Goal: Information Seeking & Learning: Check status

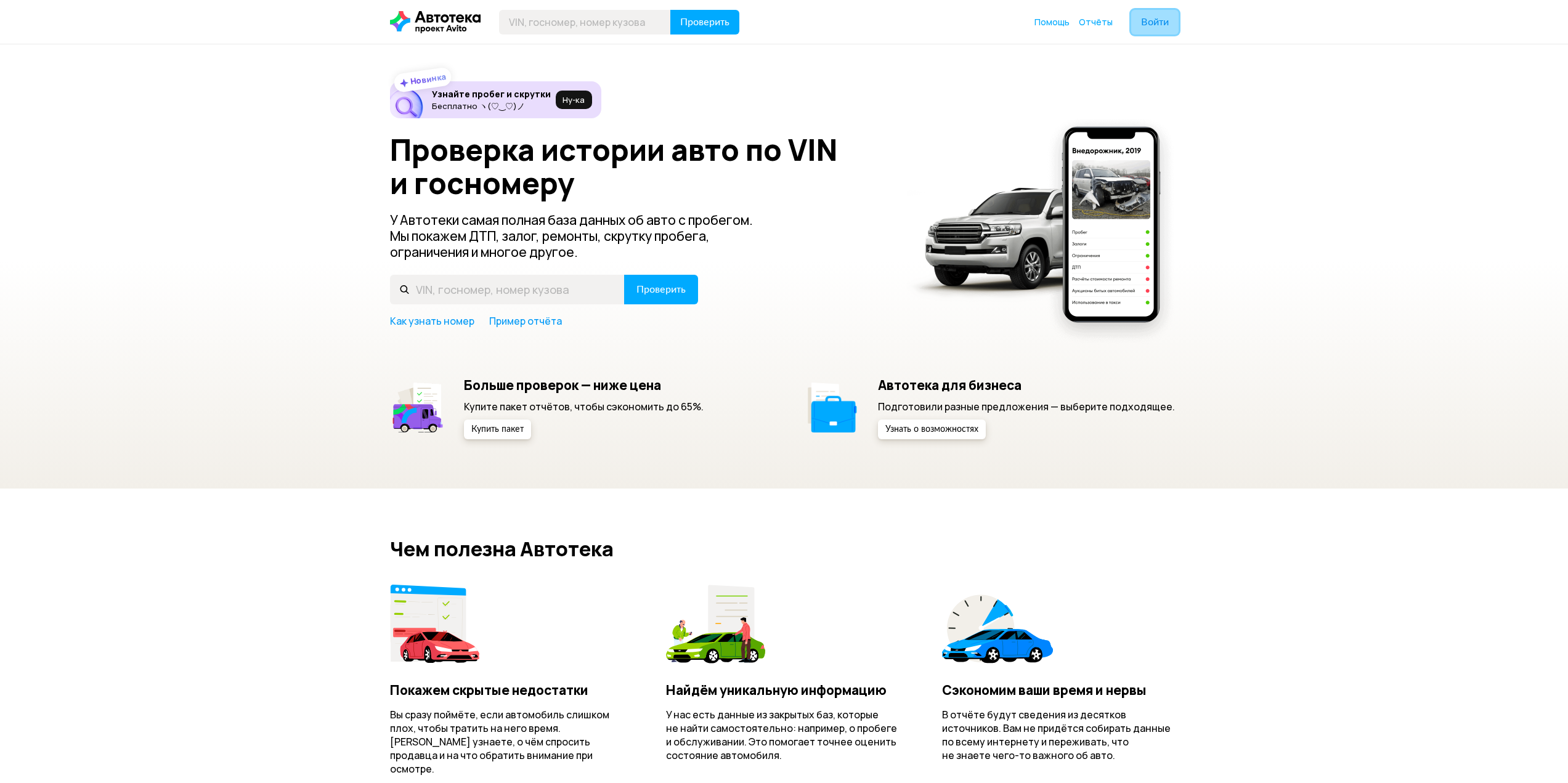
click at [1149, 20] on span "Войти" at bounding box center [1154, 22] width 28 height 10
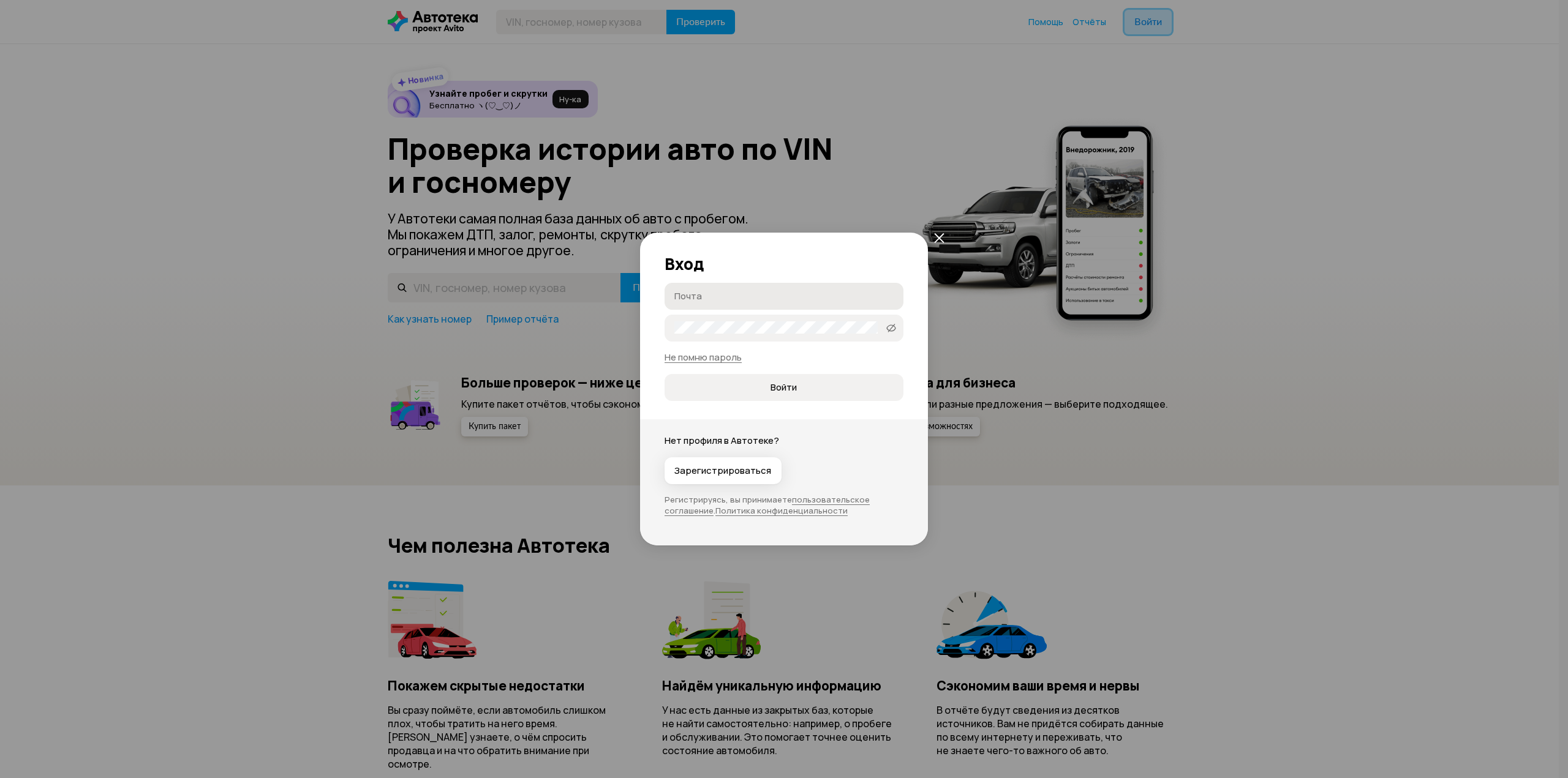
click at [778, 303] on label "Почта" at bounding box center [784, 296] width 238 height 27
click at [778, 302] on input "Почта" at bounding box center [785, 295] width 223 height 12
click at [778, 303] on label "Почта" at bounding box center [784, 296] width 238 height 27
click at [778, 302] on input "Почта" at bounding box center [785, 295] width 223 height 12
click at [778, 303] on label "Почта" at bounding box center [784, 296] width 238 height 27
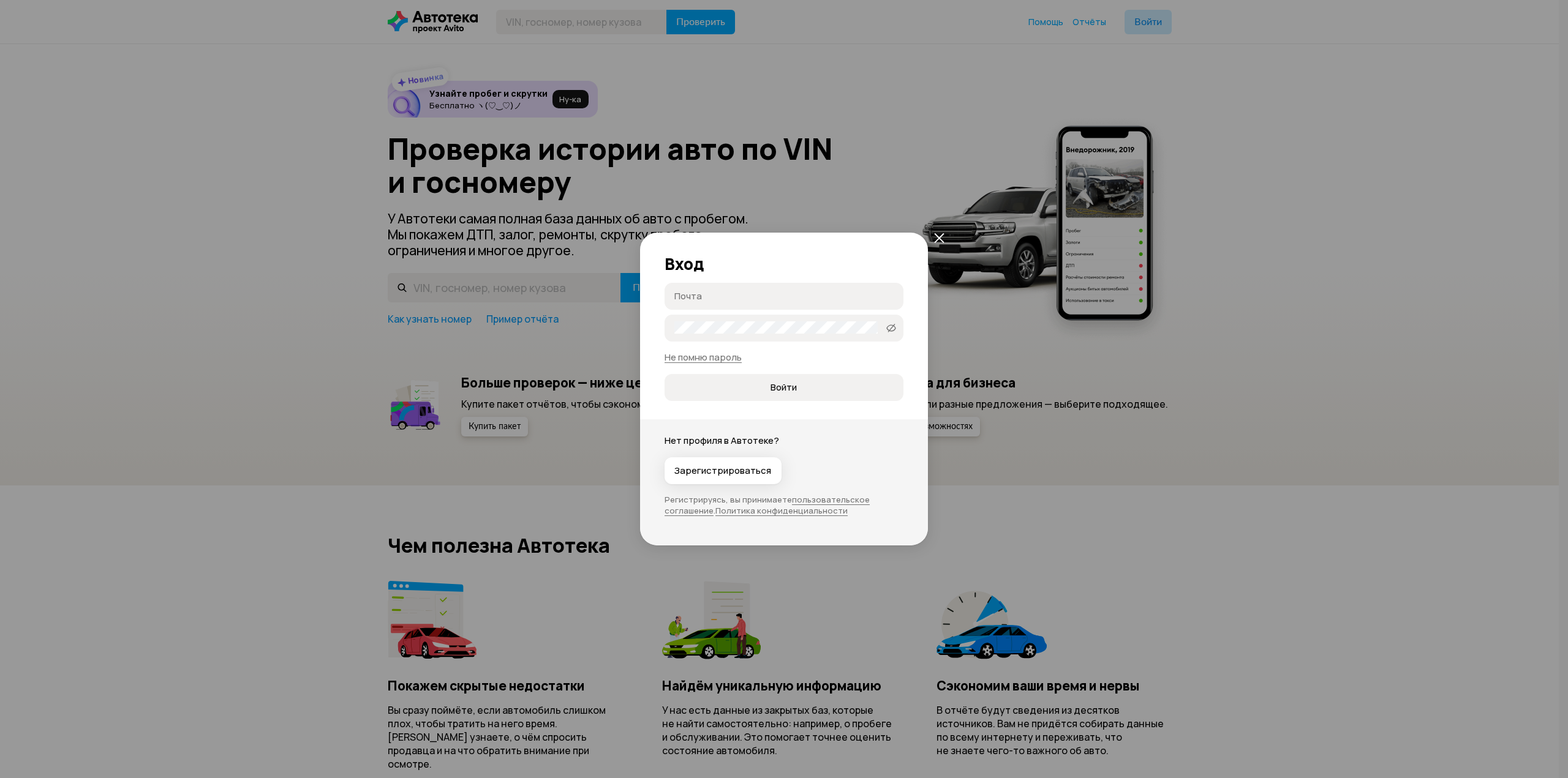
click at [778, 302] on input "Почта" at bounding box center [785, 295] width 223 height 12
click at [664, 374] on button "Войти" at bounding box center [784, 387] width 238 height 27
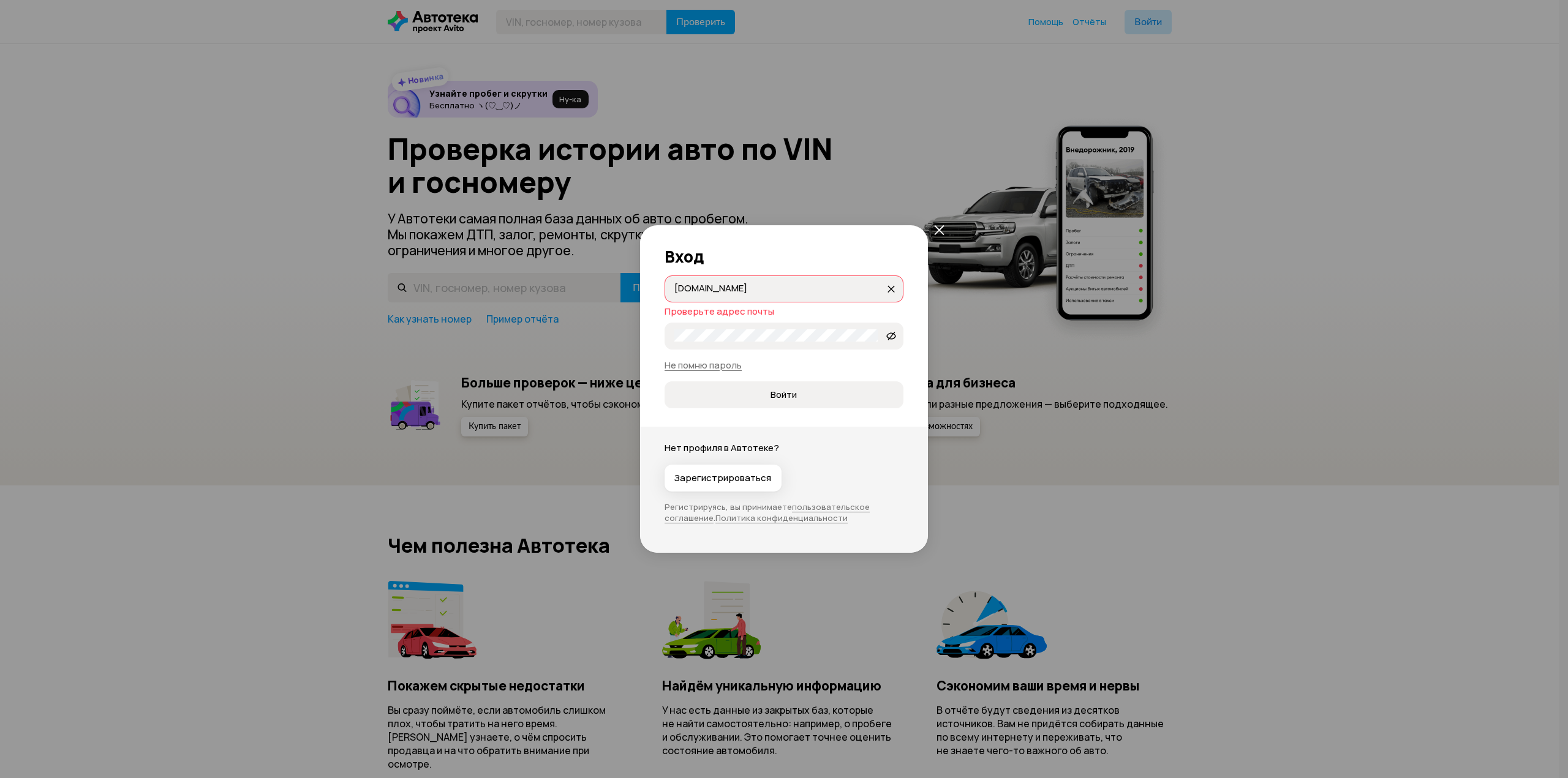
drag, startPoint x: 715, startPoint y: 287, endPoint x: 709, endPoint y: 287, distance: 6.0
click at [709, 287] on input "[DOMAIN_NAME]" at bounding box center [779, 288] width 211 height 12
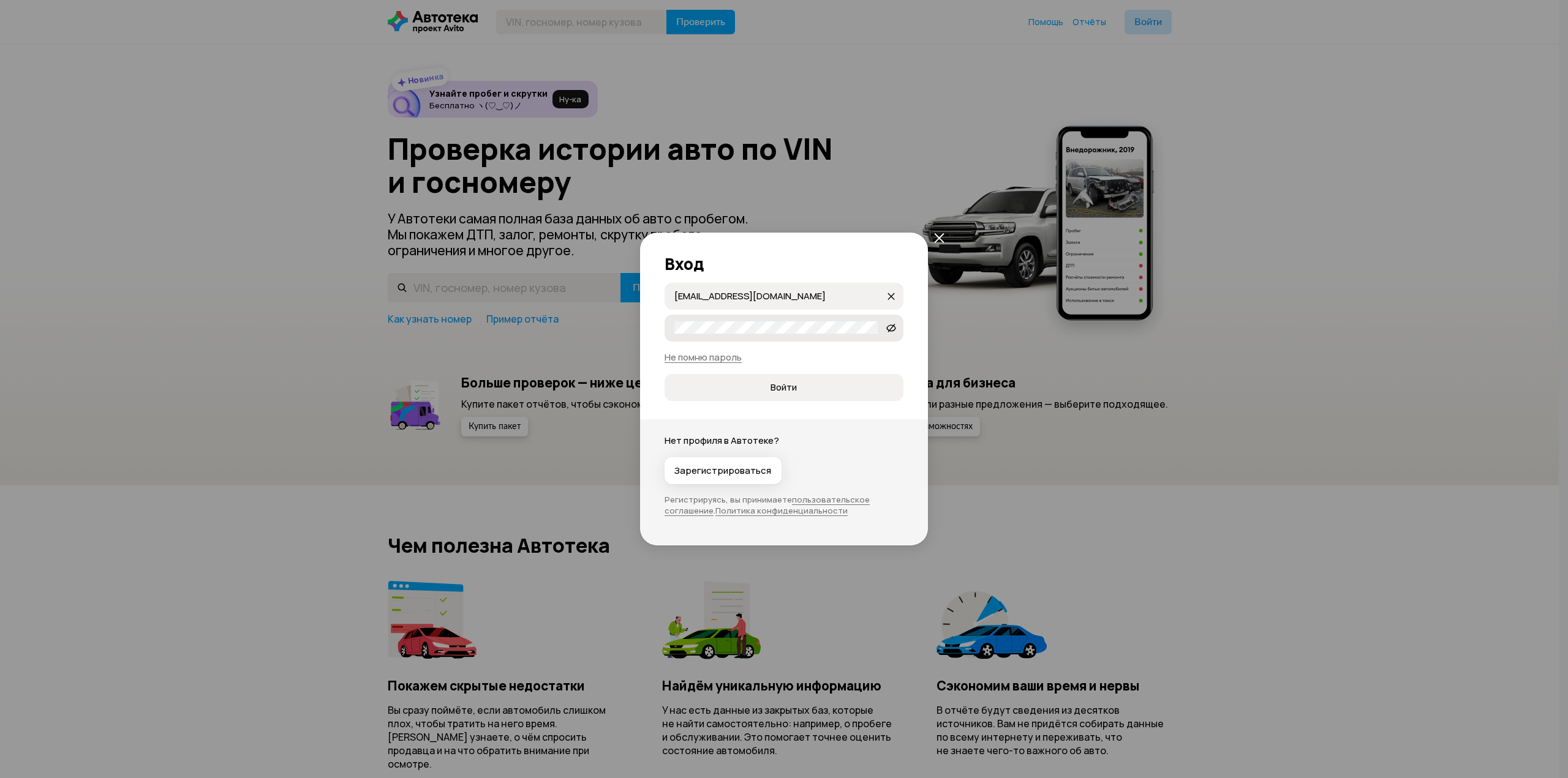
type input "[EMAIL_ADDRESS][DOMAIN_NAME]"
click at [625, 319] on div "Вход [EMAIL_ADDRESS][DOMAIN_NAME] [EMAIL_ADDRESS][DOMAIN_NAME] Arevol18   Не по…" at bounding box center [784, 389] width 1568 height 778
click at [664, 374] on button "Войти" at bounding box center [784, 387] width 238 height 27
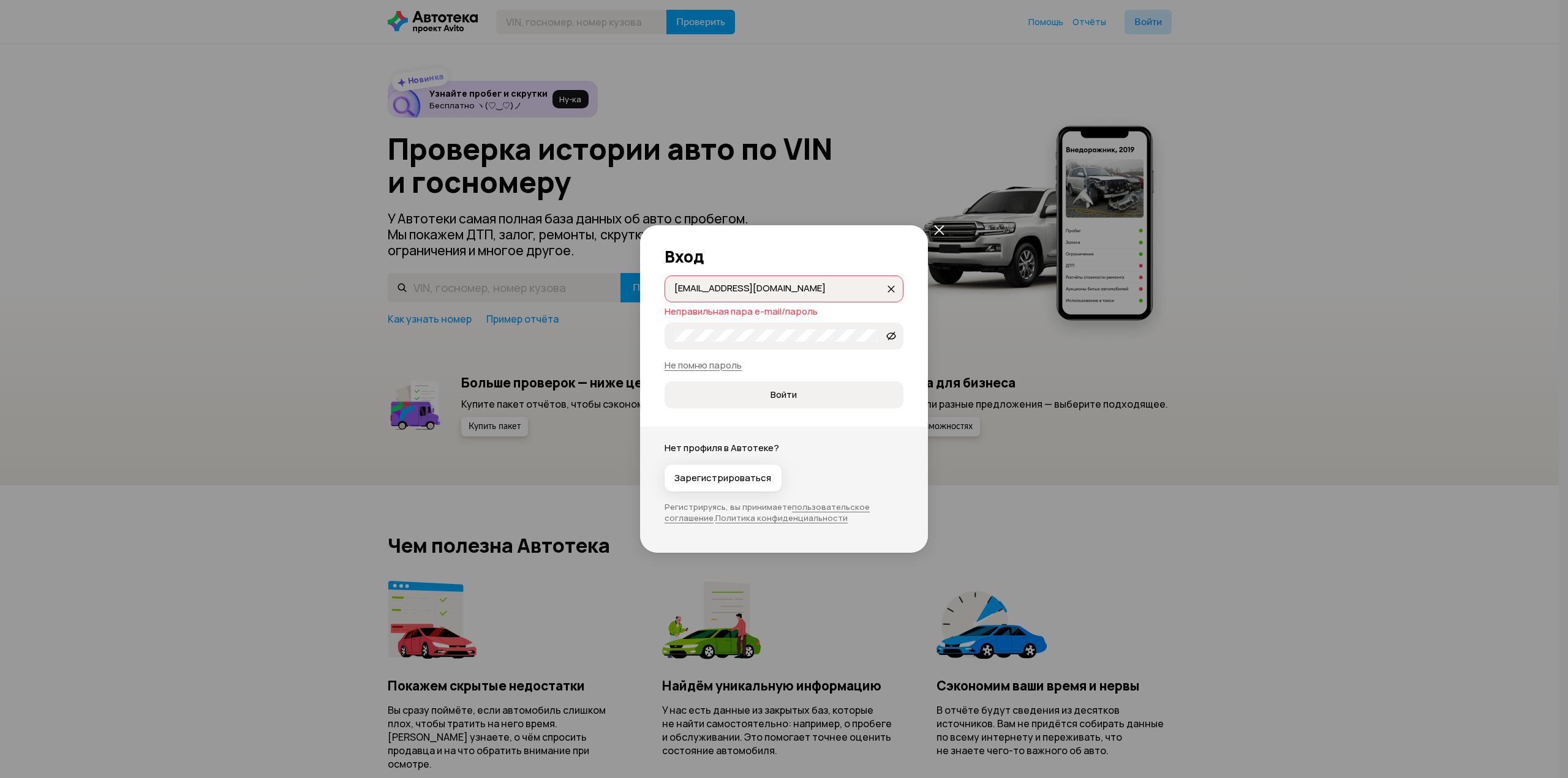
click at [664, 381] on button "Войти" at bounding box center [784, 395] width 238 height 27
click at [611, 331] on div "Вход [EMAIL_ADDRESS][DOMAIN_NAME] [EMAIL_ADDRESS][DOMAIN_NAME] Неправильная пар…" at bounding box center [784, 389] width 1568 height 778
click at [767, 393] on span "Войти" at bounding box center [783, 395] width 219 height 12
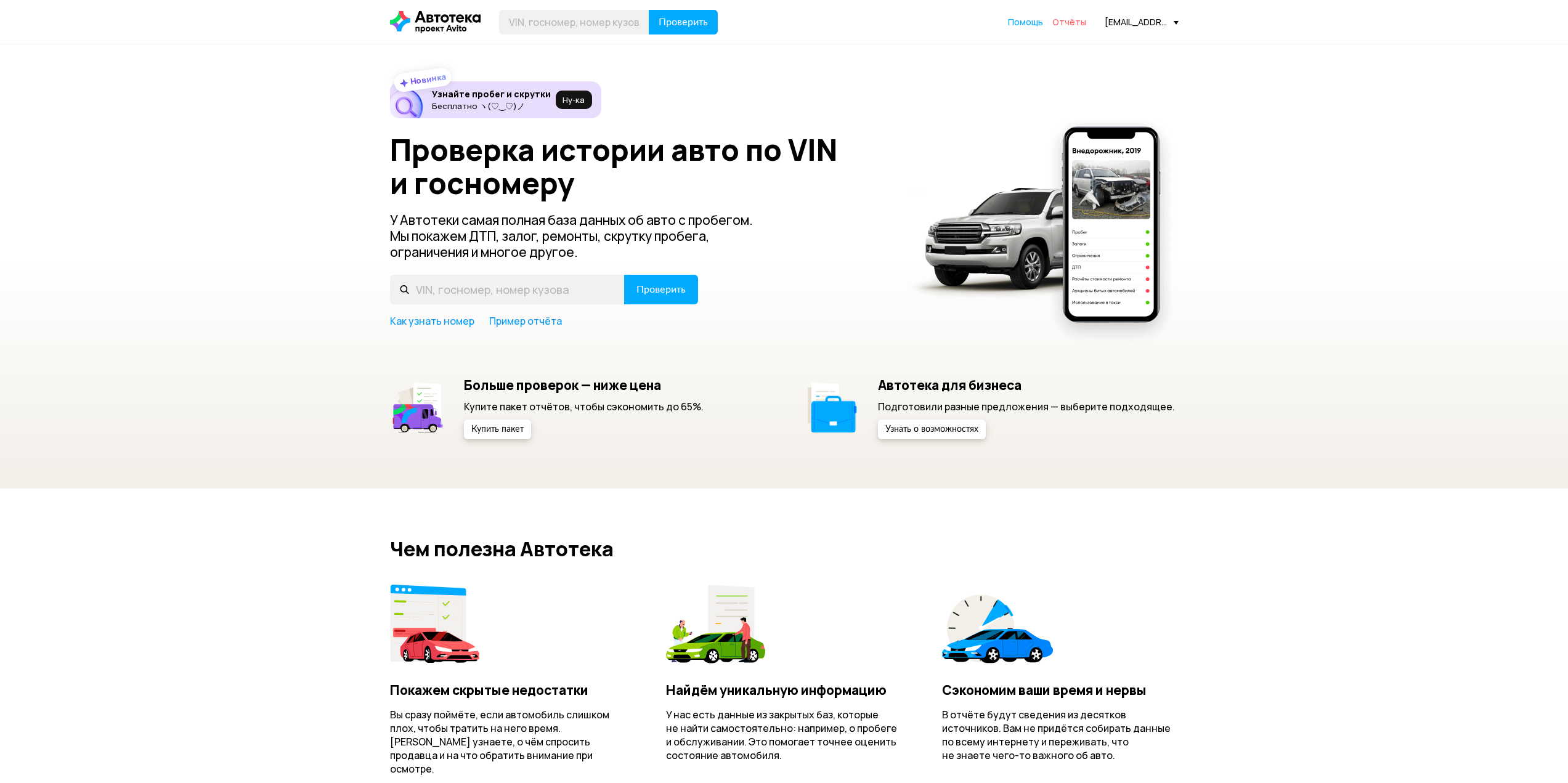
click at [1069, 27] on span "Отчёты" at bounding box center [1069, 22] width 34 height 11
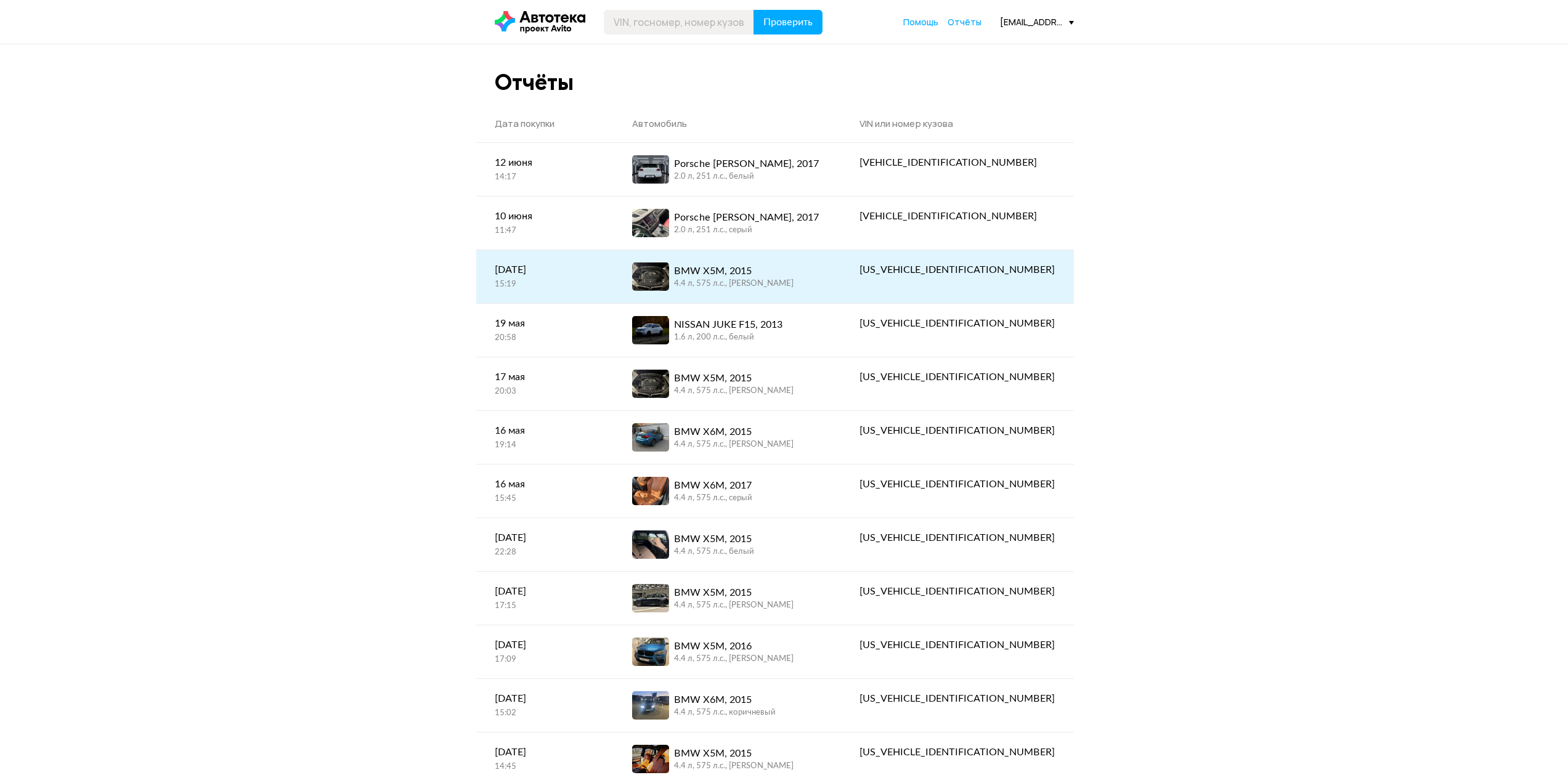
click at [761, 267] on div "BMW X5M, 2015" at bounding box center [734, 271] width 120 height 15
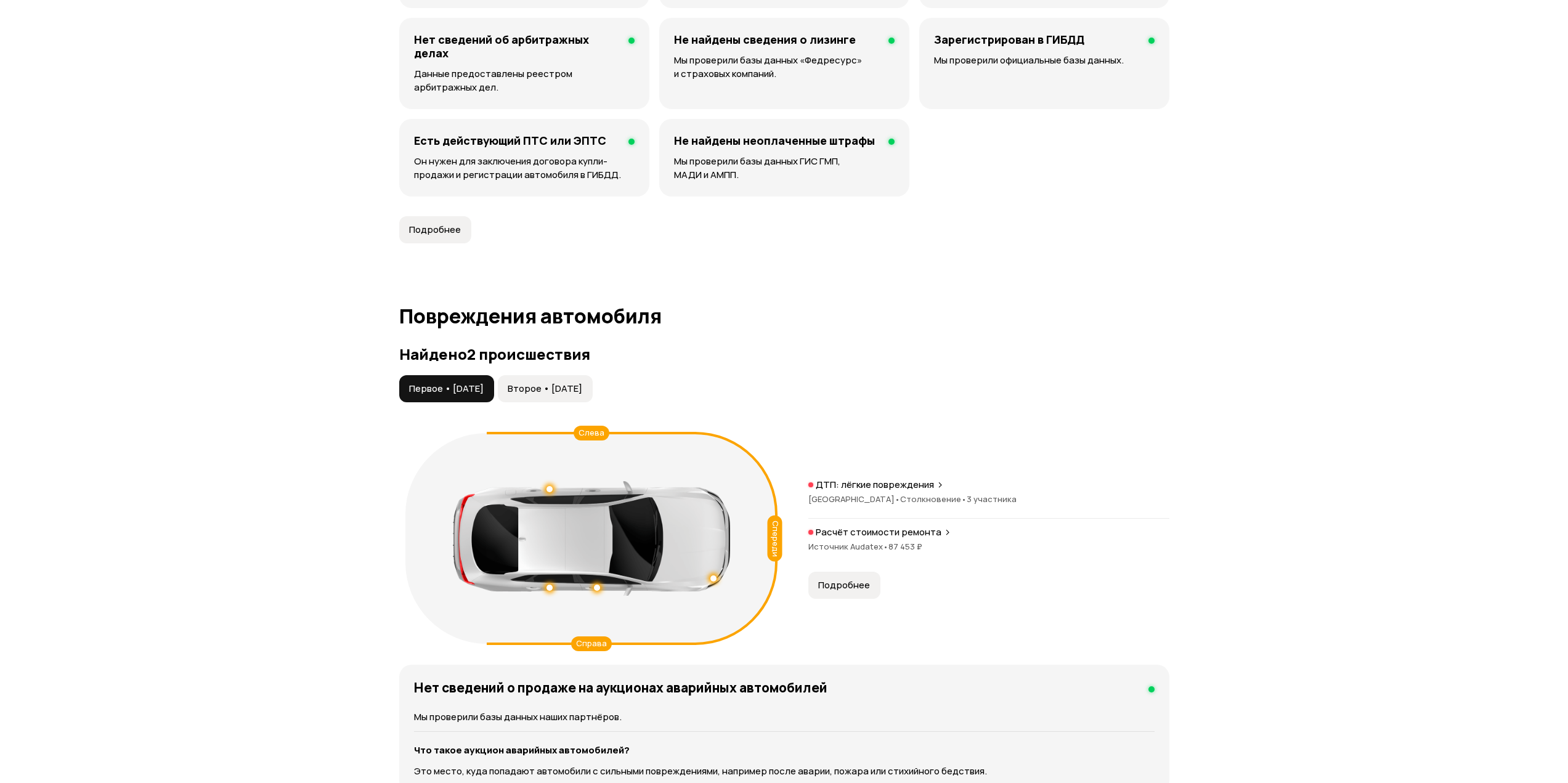
scroll to position [986, 0]
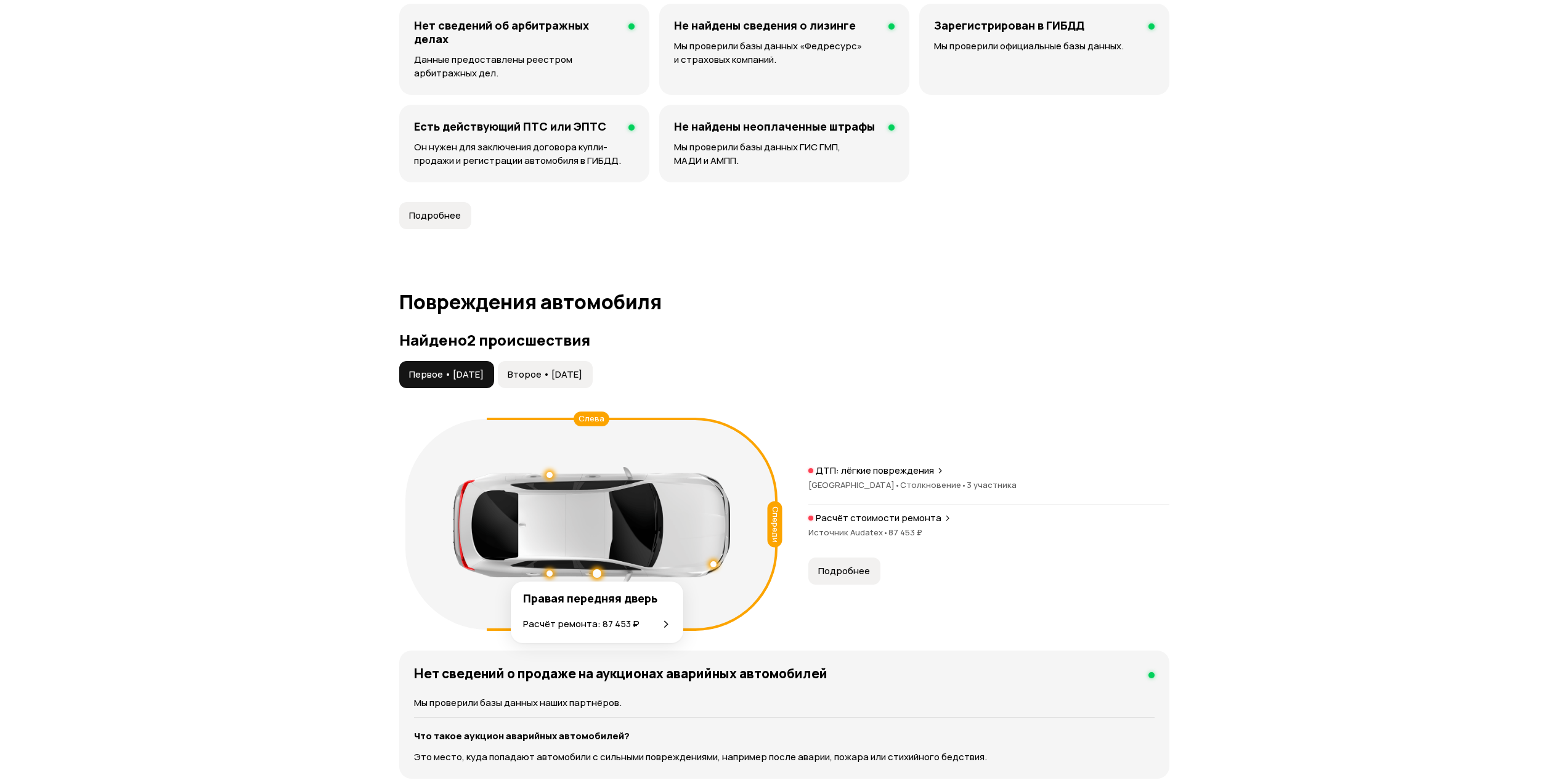
click at [597, 573] on div at bounding box center [597, 573] width 9 height 9
click at [859, 575] on span "Подробнее" at bounding box center [844, 571] width 51 height 12
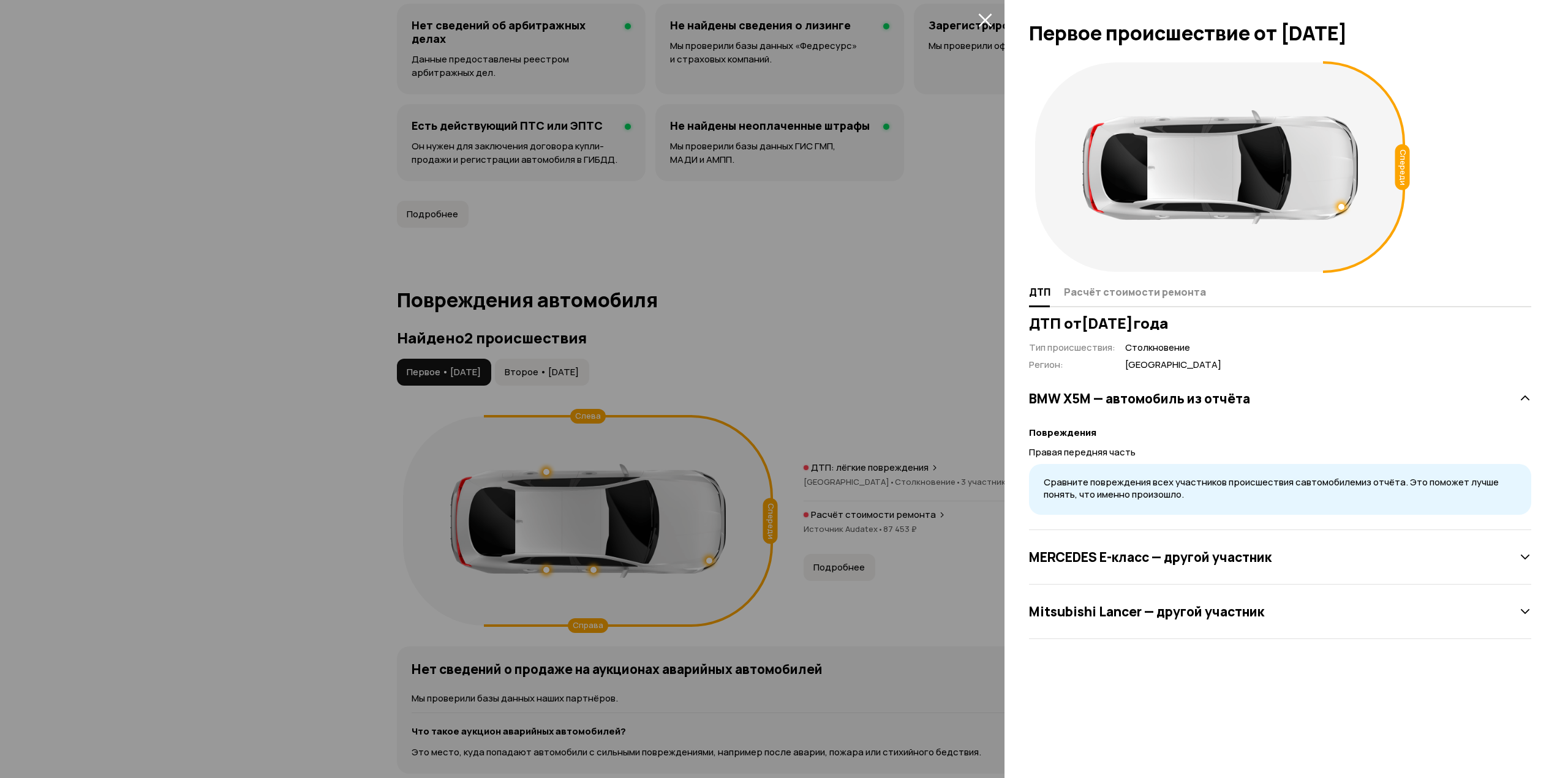
click at [707, 424] on div at bounding box center [784, 389] width 1568 height 778
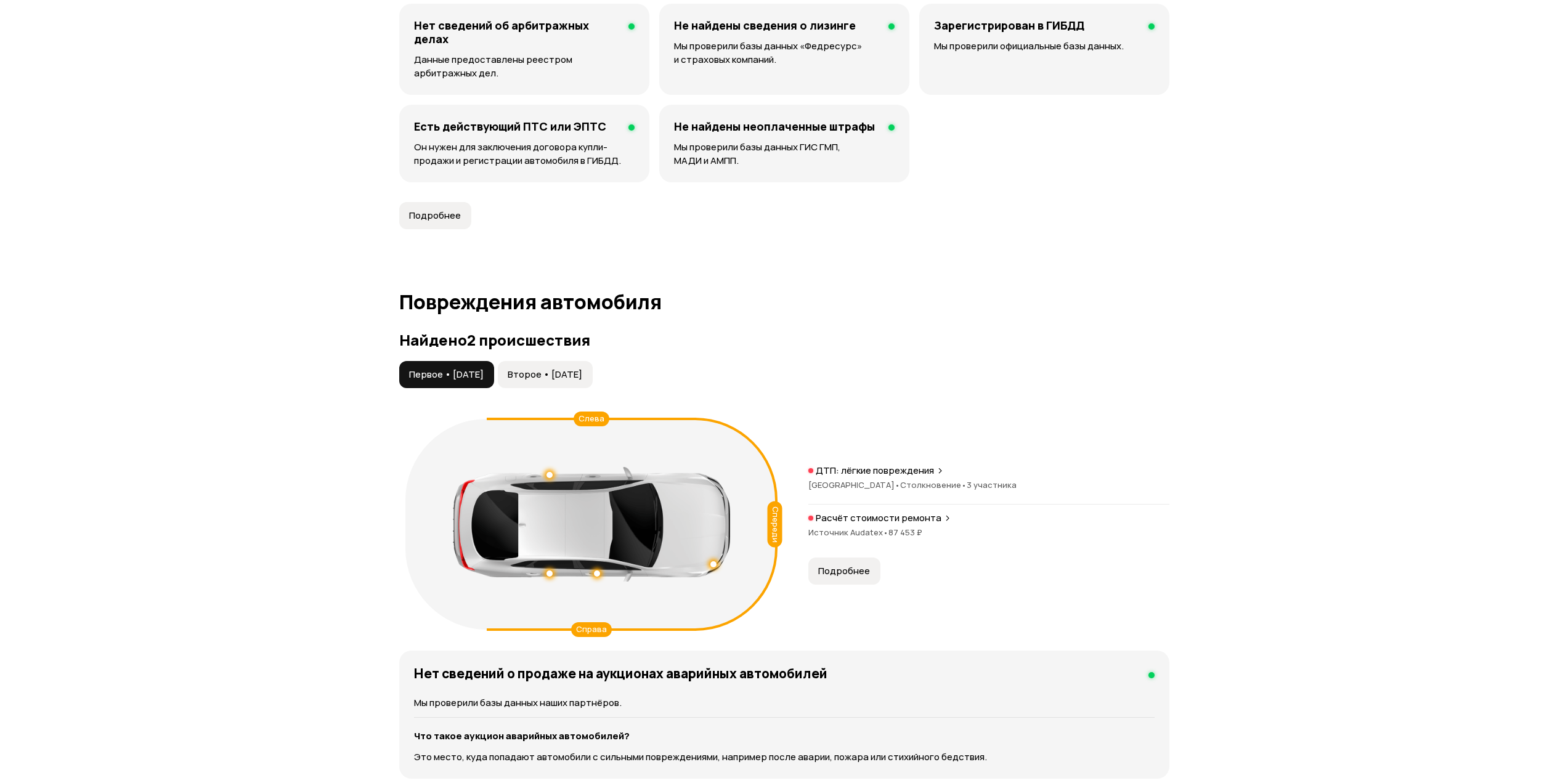
click at [563, 371] on span "Второе • [DATE]" at bounding box center [545, 374] width 74 height 12
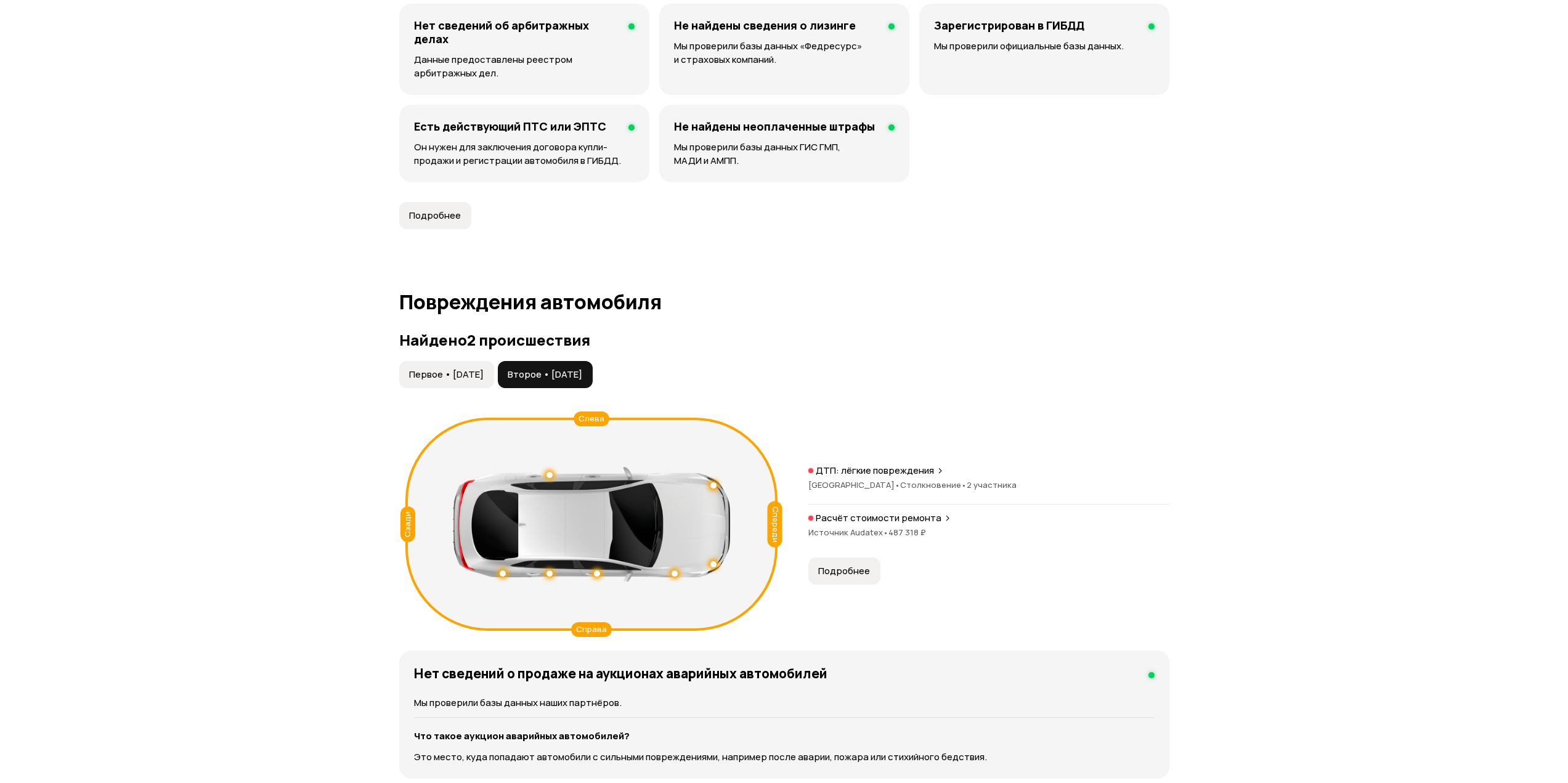
click at [484, 374] on span "Первое • [DATE]" at bounding box center [447, 374] width 74 height 12
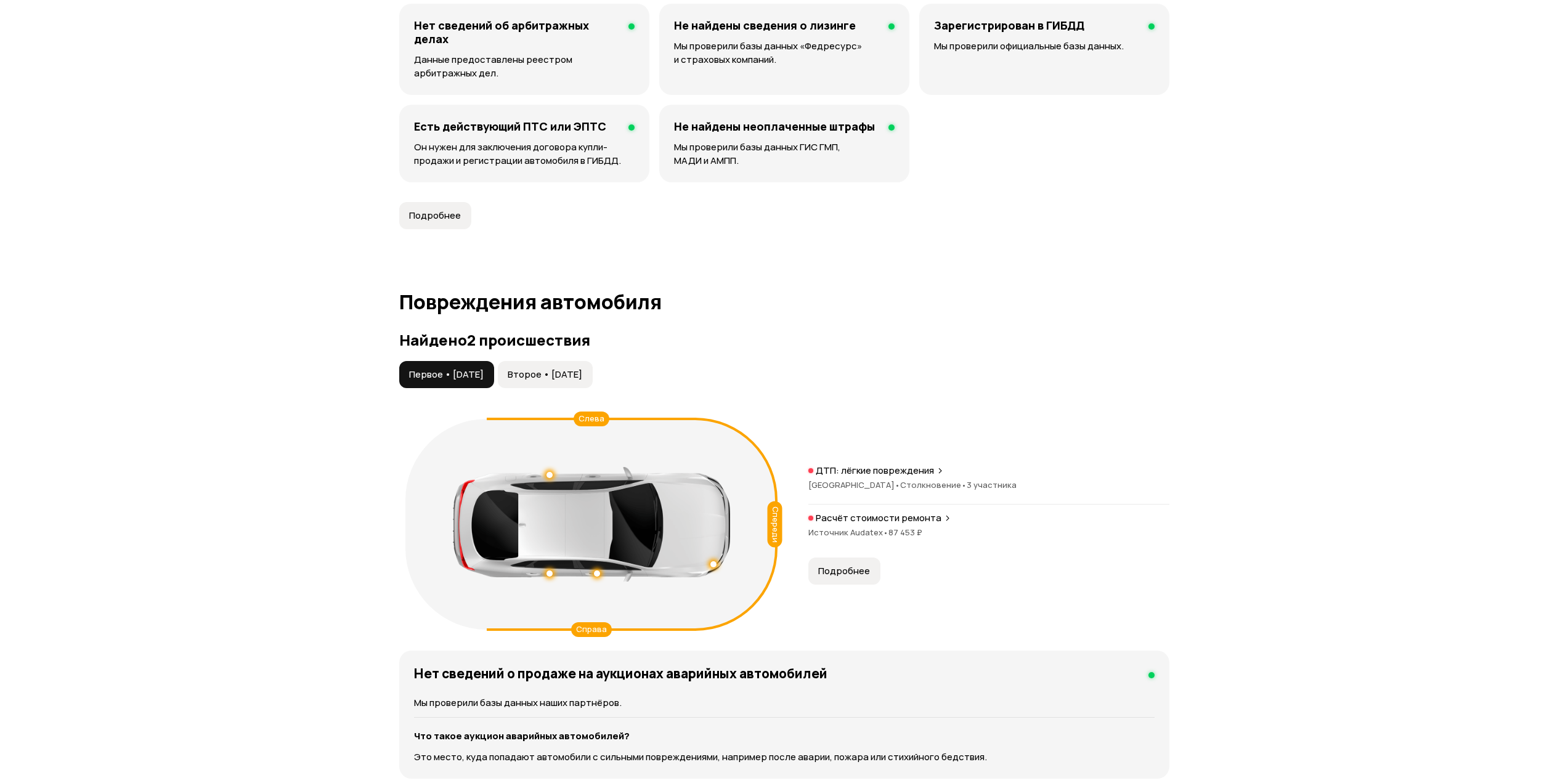
click at [554, 376] on span "Второе • [DATE]" at bounding box center [545, 374] width 74 height 12
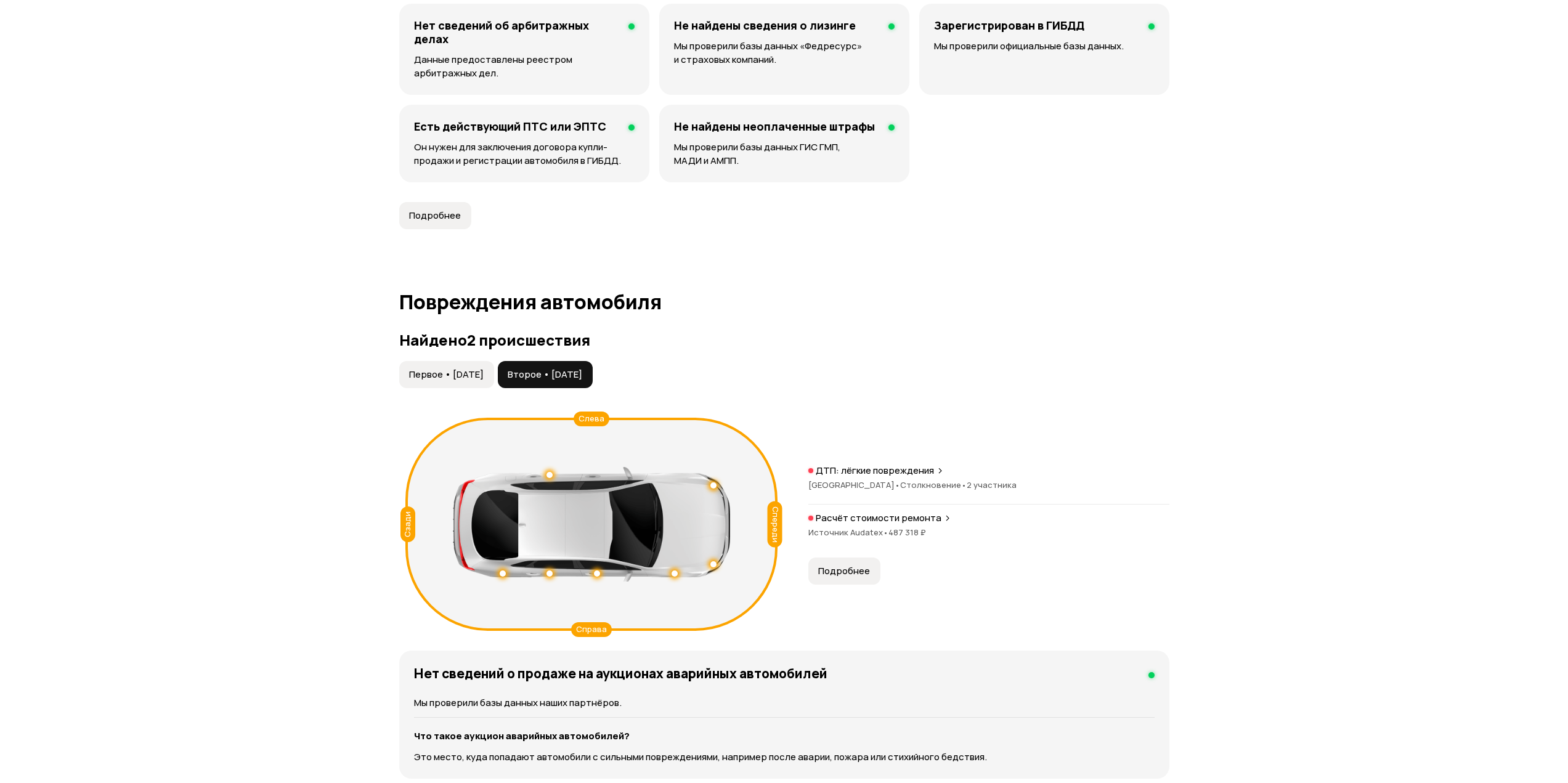
click at [484, 370] on span "Первое • [DATE]" at bounding box center [447, 374] width 74 height 12
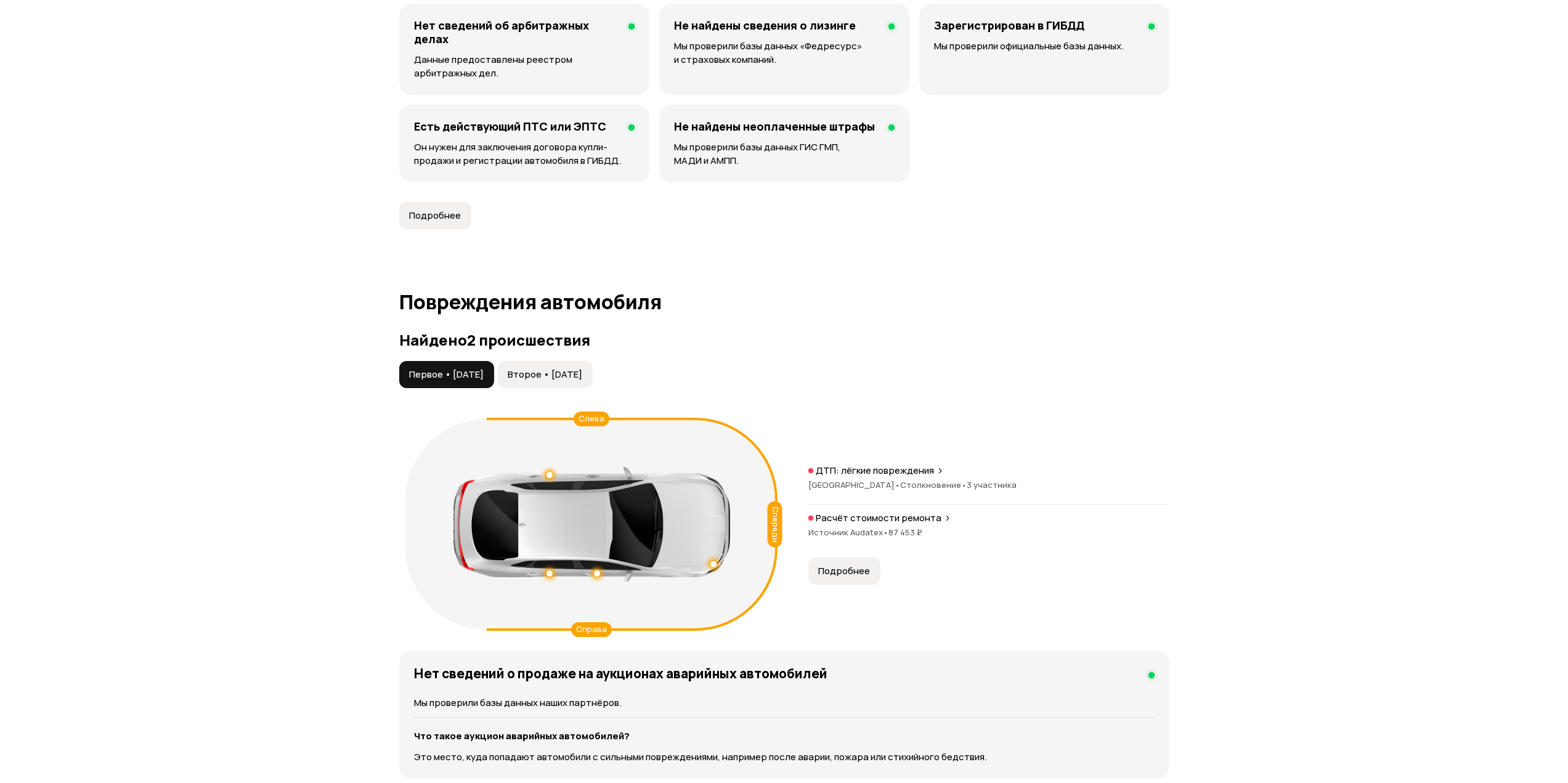
click at [566, 378] on span "Второе • [DATE]" at bounding box center [545, 374] width 74 height 12
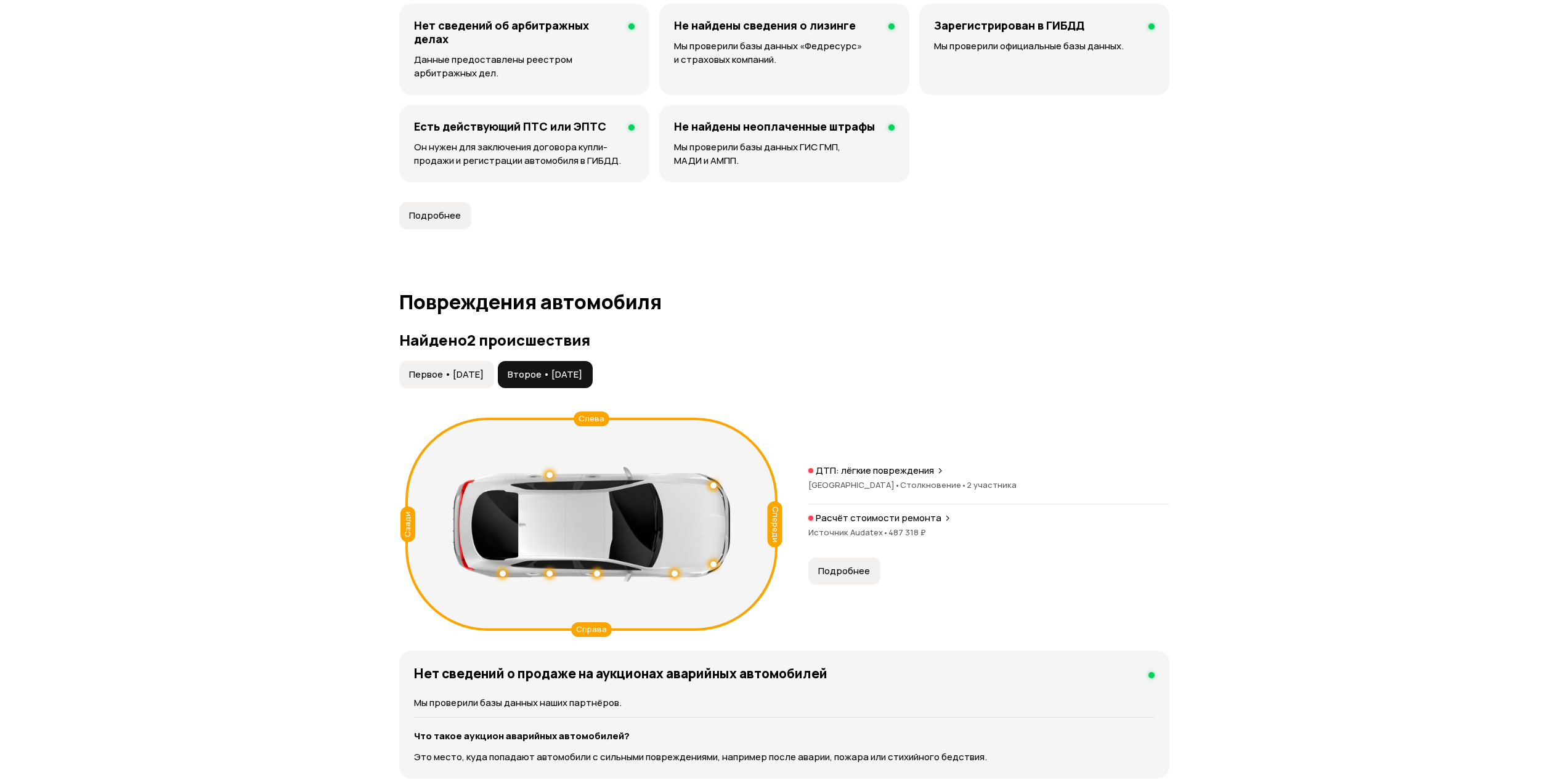
click at [484, 372] on span "Первое • [DATE]" at bounding box center [447, 374] width 74 height 12
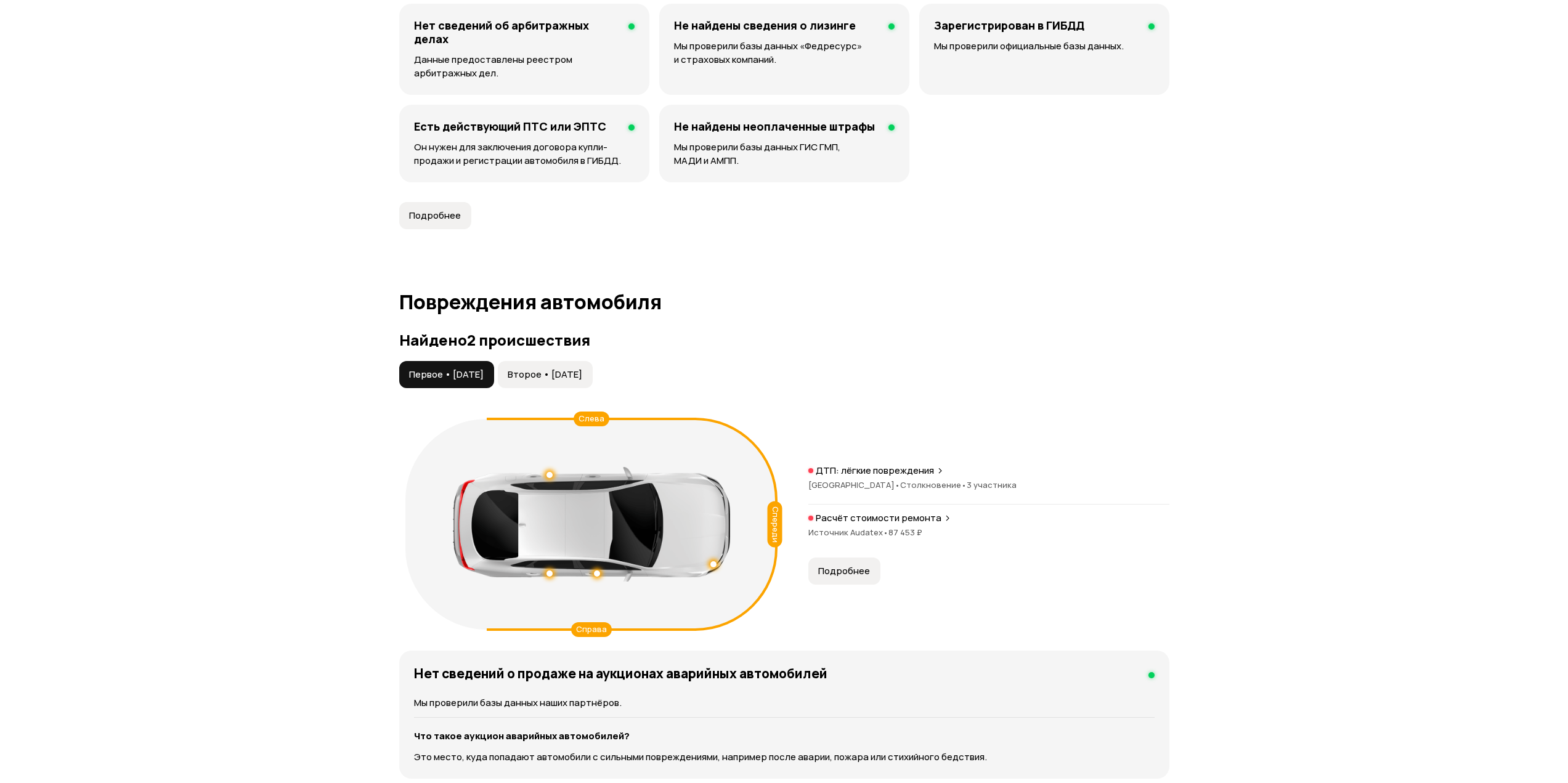
click at [577, 372] on span "Второе • [DATE]" at bounding box center [545, 374] width 74 height 12
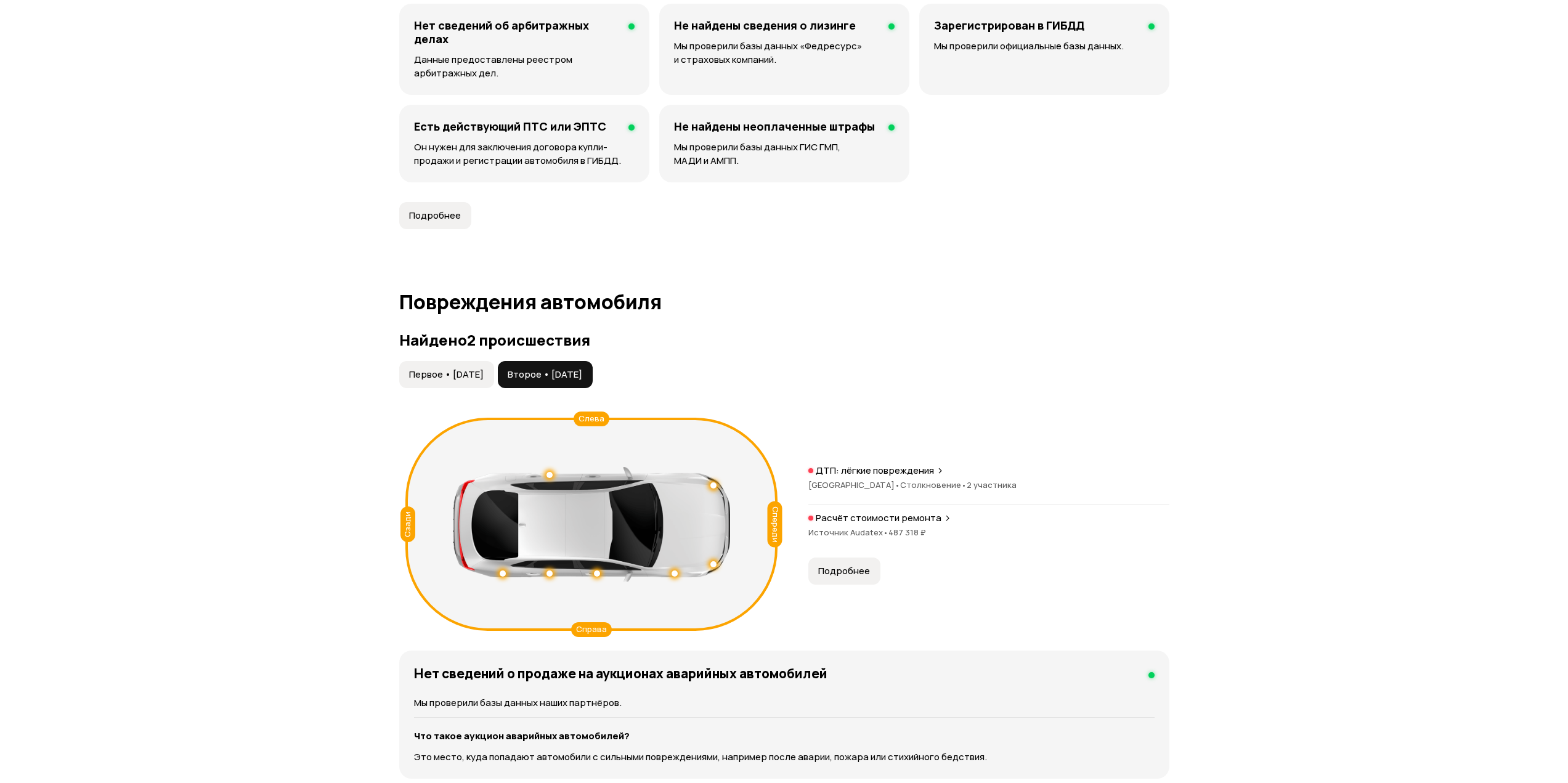
click at [447, 372] on span "Первое • [DATE]" at bounding box center [447, 374] width 74 height 12
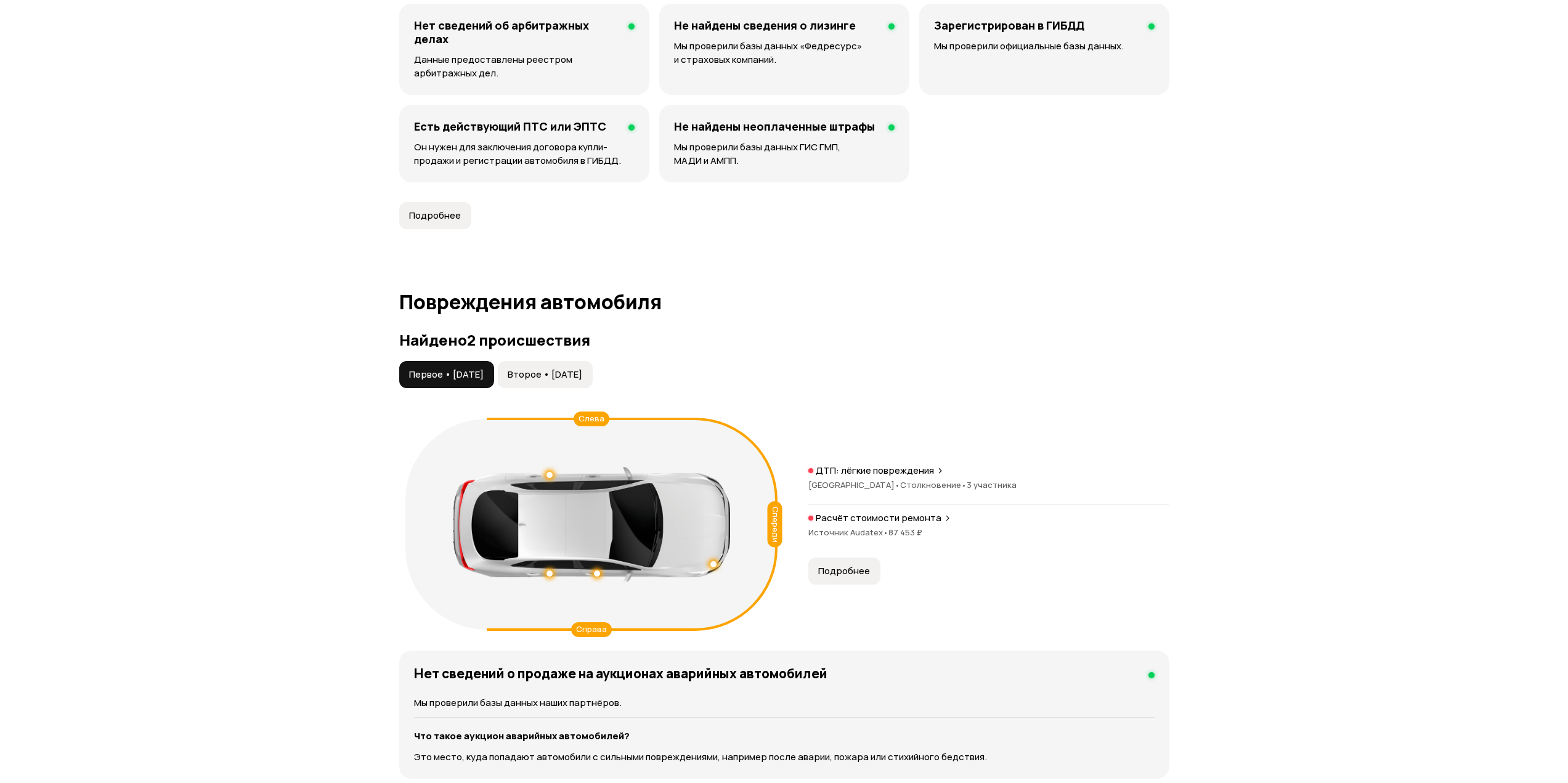
click at [593, 368] on button "Второе • [DATE]" at bounding box center [546, 374] width 95 height 27
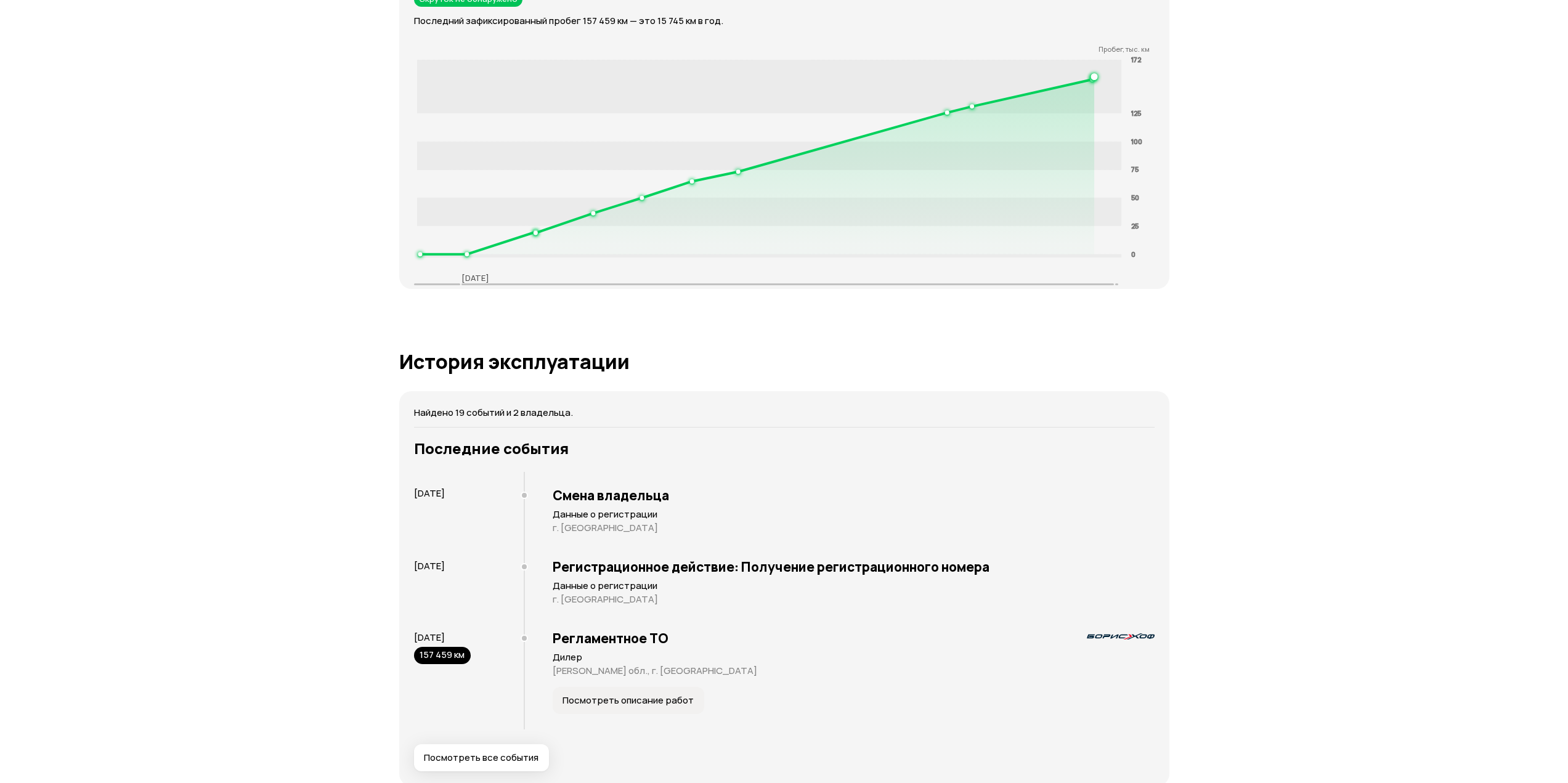
scroll to position [2219, 0]
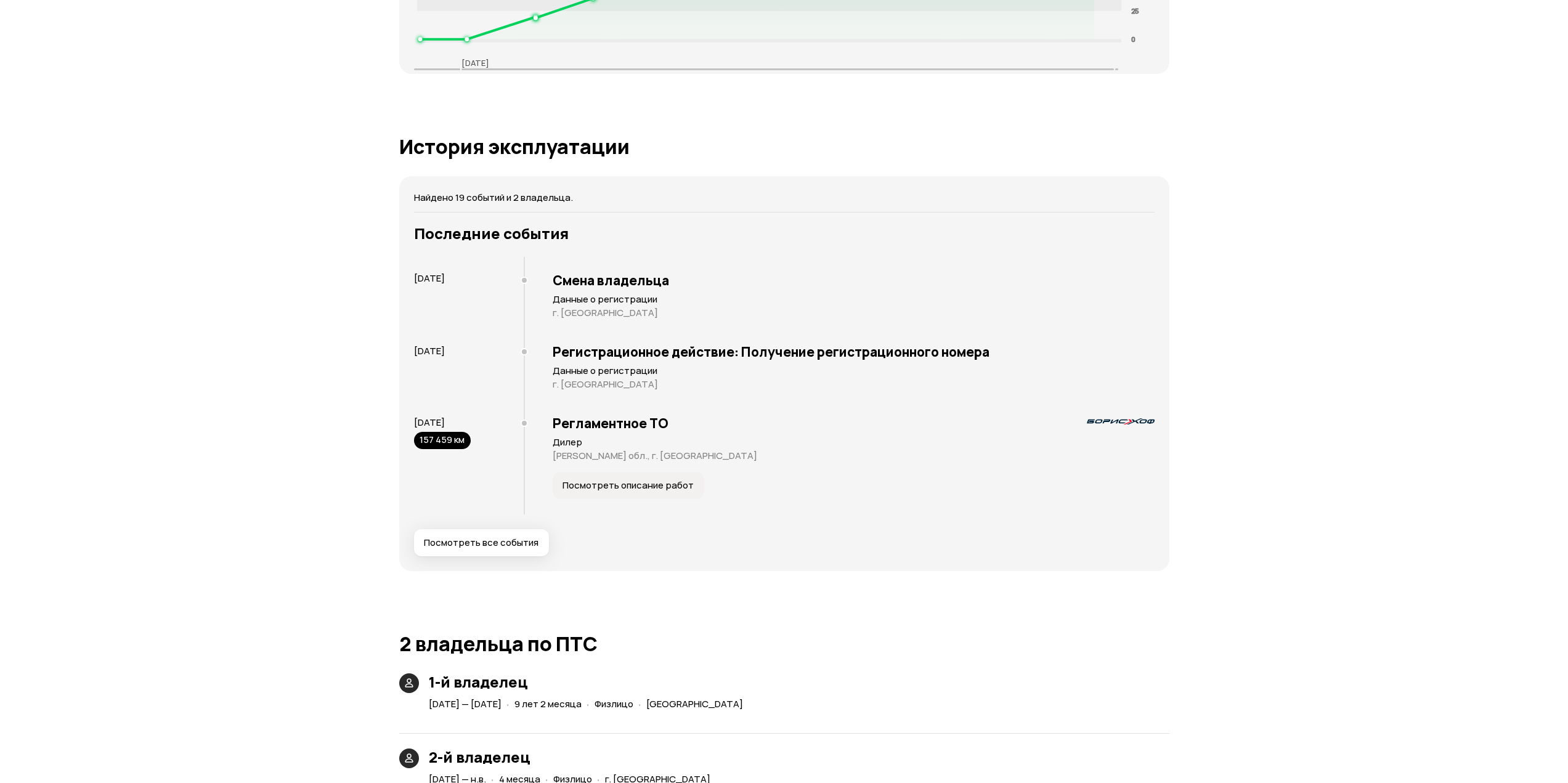
click at [591, 492] on button "Посмотреть описание работ" at bounding box center [627, 486] width 151 height 27
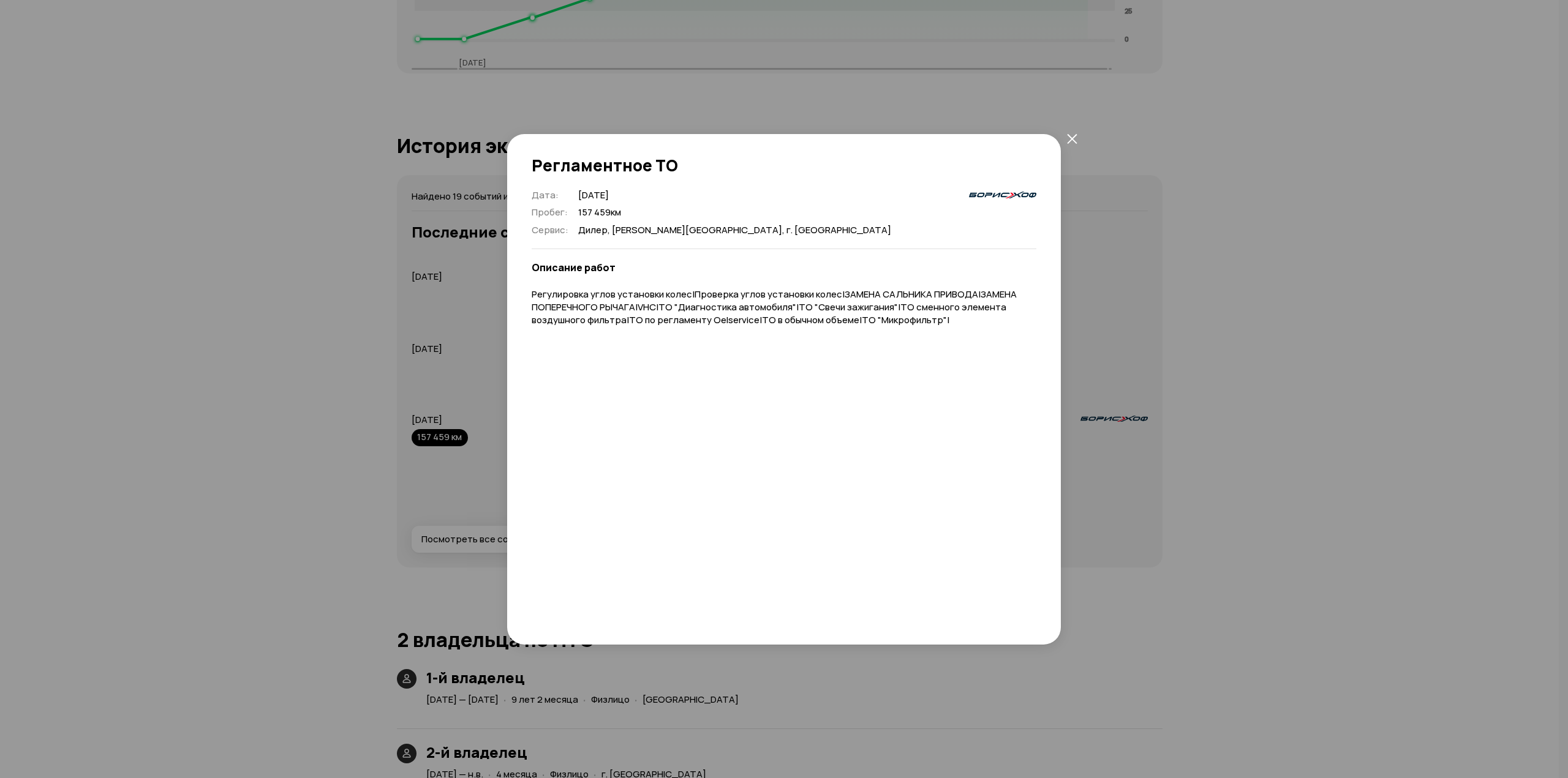
click at [1066, 139] on icon "закрыть" at bounding box center [1071, 138] width 10 height 10
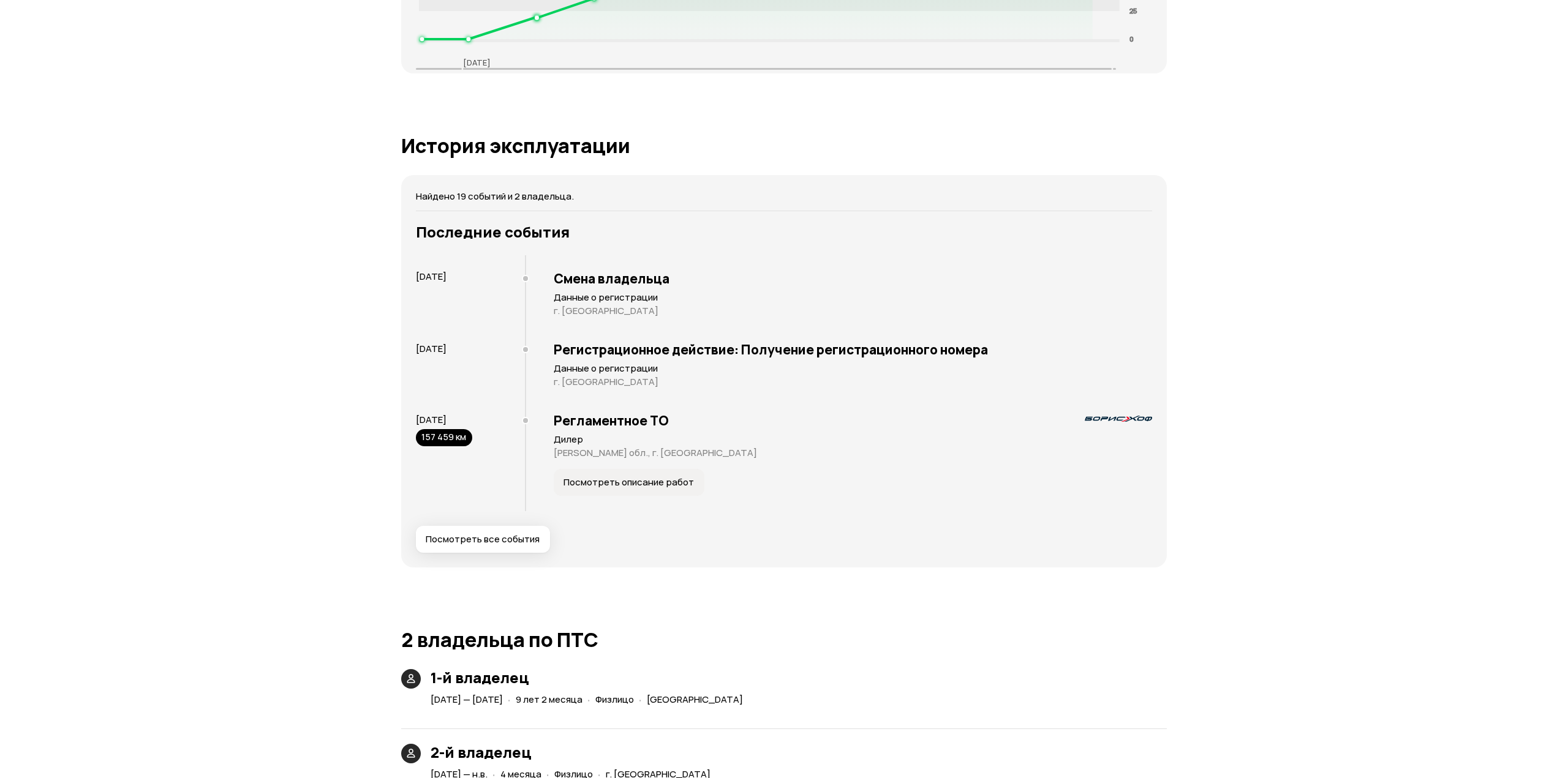
click at [590, 644] on h1 "2 владельца по ПТС" at bounding box center [784, 640] width 766 height 22
click at [464, 548] on button "Посмотреть все события" at bounding box center [483, 539] width 134 height 27
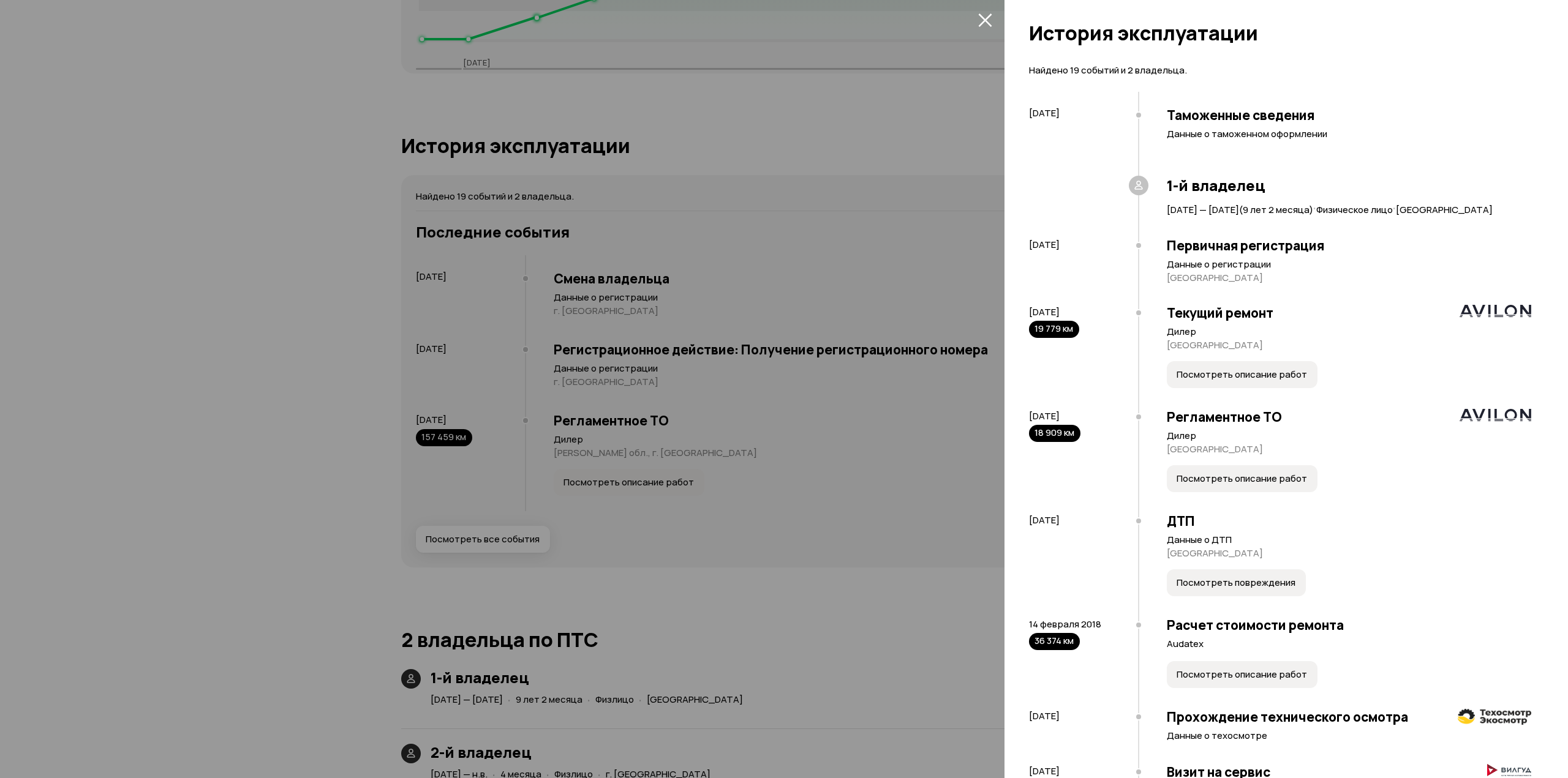
click at [663, 513] on div at bounding box center [784, 389] width 1568 height 778
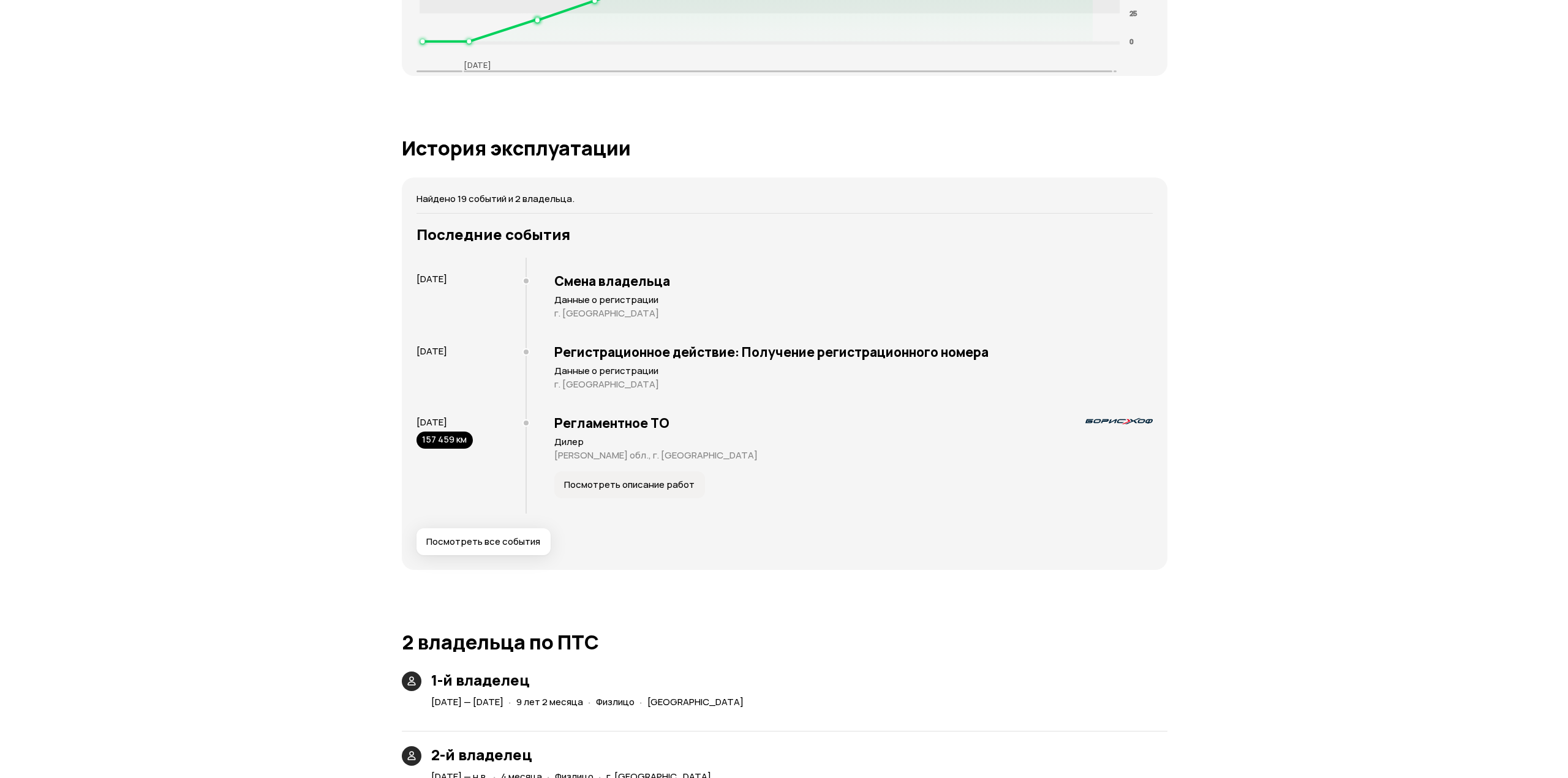
scroll to position [2266, 0]
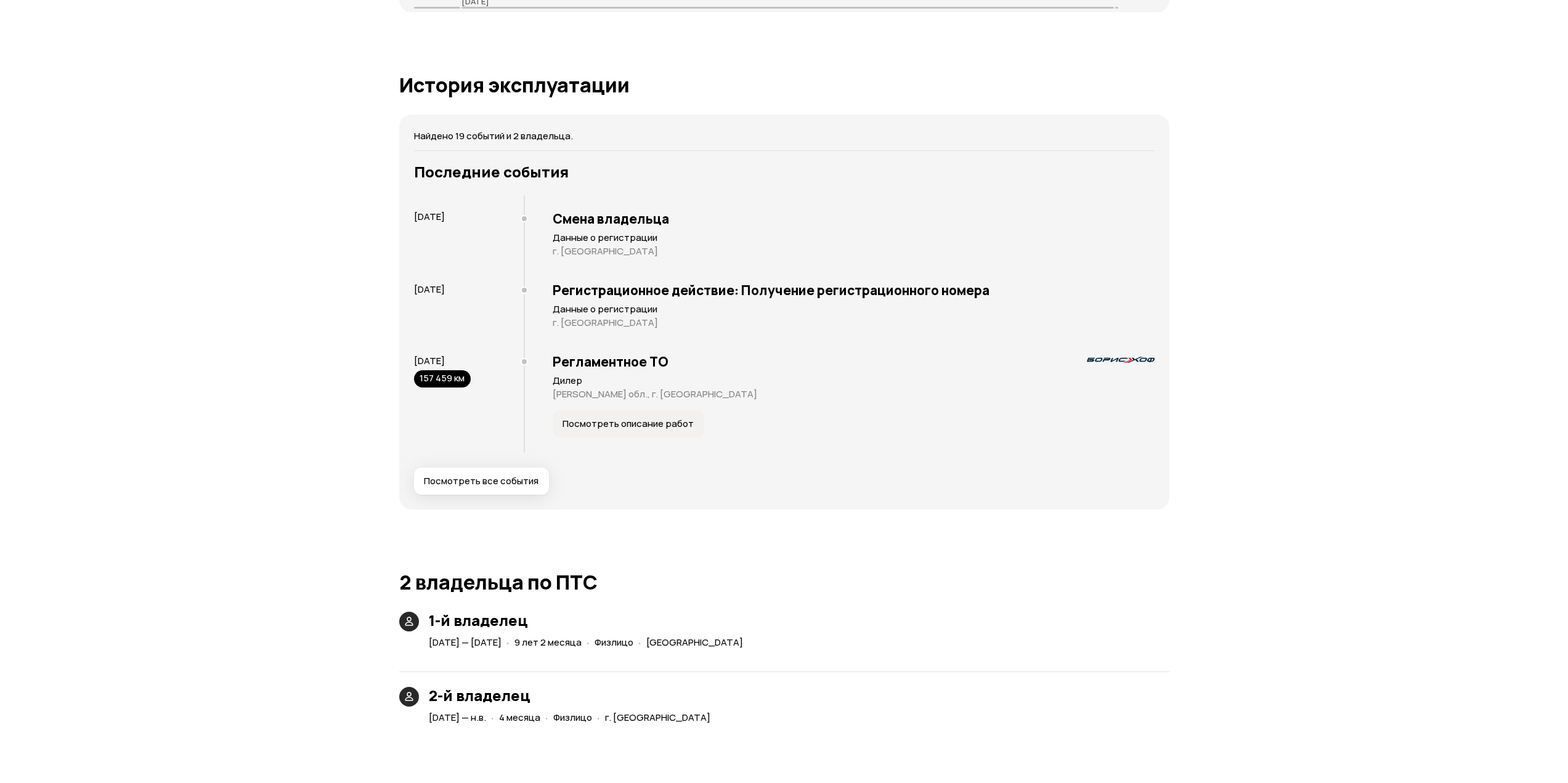
click at [486, 470] on button "Посмотреть все события" at bounding box center [482, 481] width 135 height 27
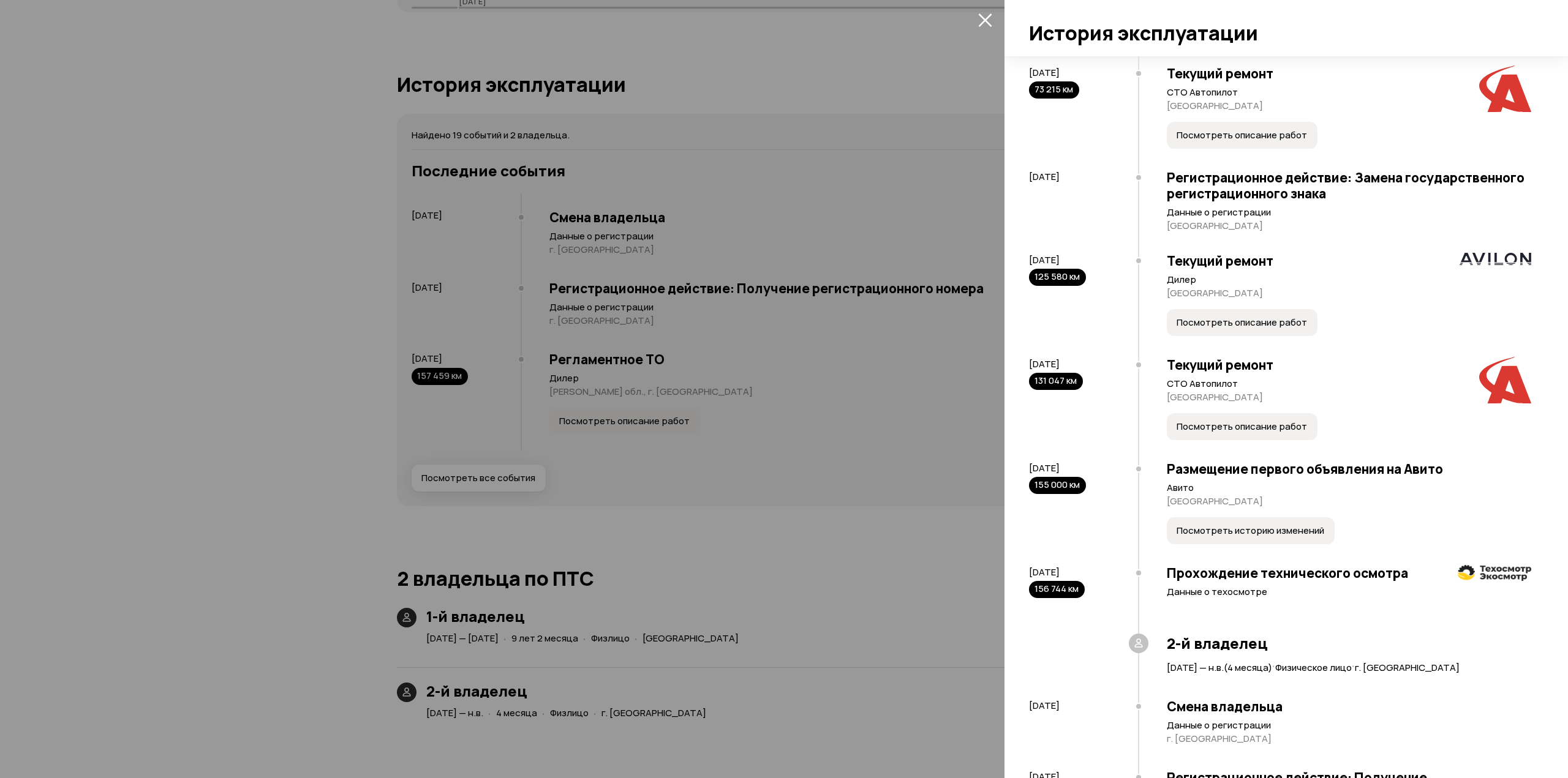
scroll to position [955, 0]
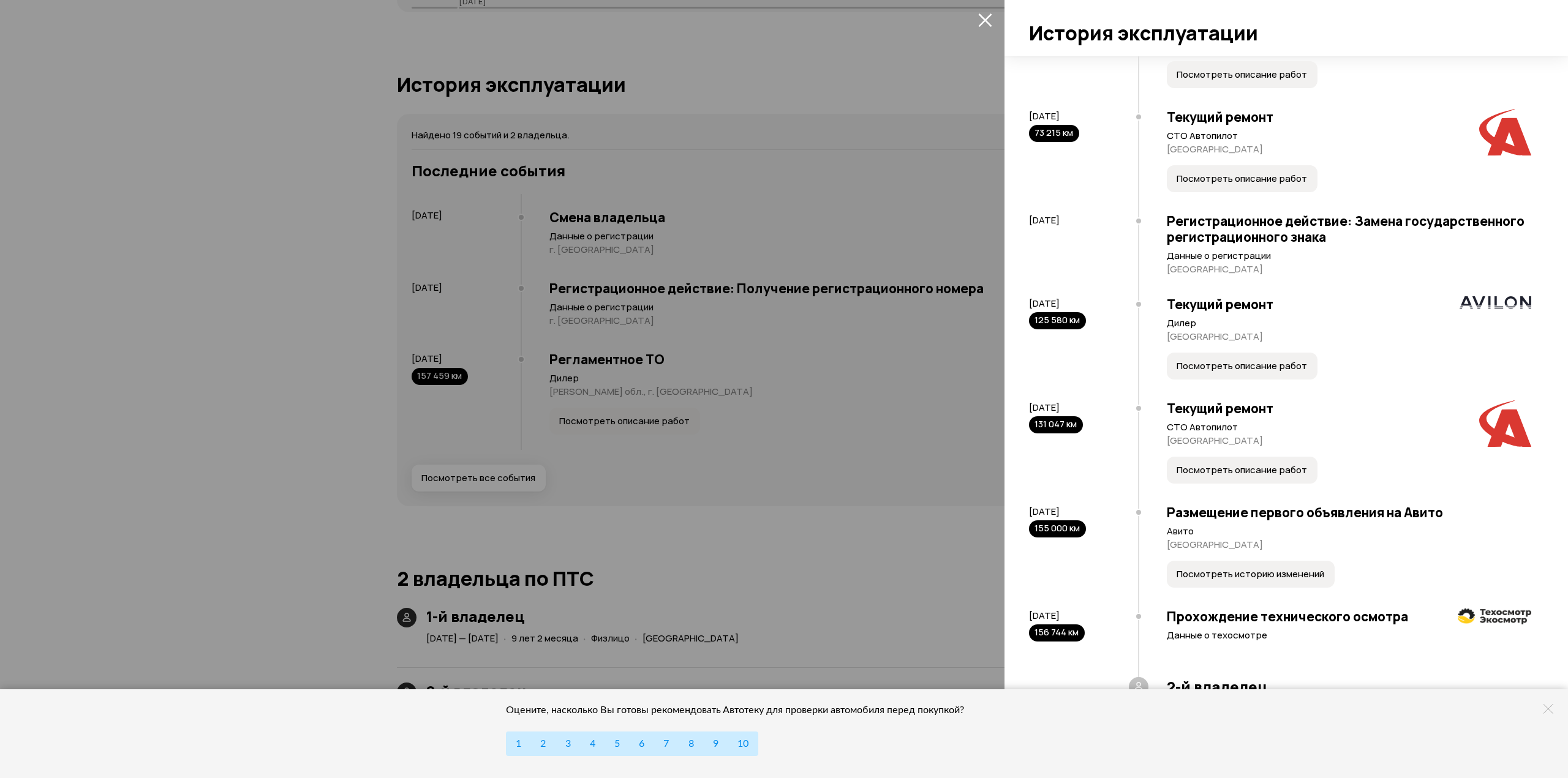
click at [1239, 470] on span "Посмотреть описание работ" at bounding box center [1242, 470] width 131 height 12
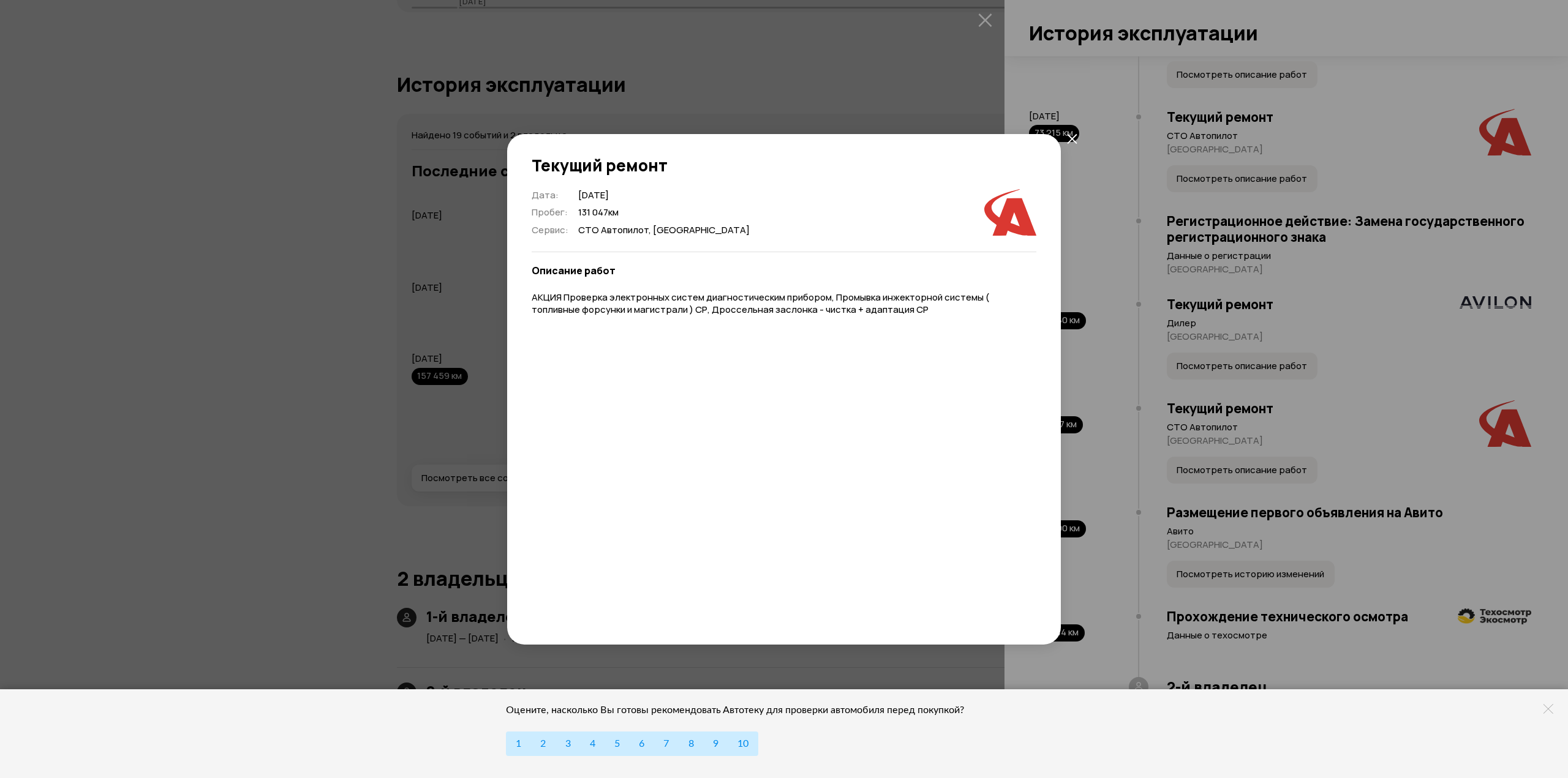
click at [1240, 469] on div "Текущий ремонт Дата : [DATE] Пробег : 131 047 км Сервис : СТО Автопилот, [GEOGR…" at bounding box center [784, 389] width 1568 height 778
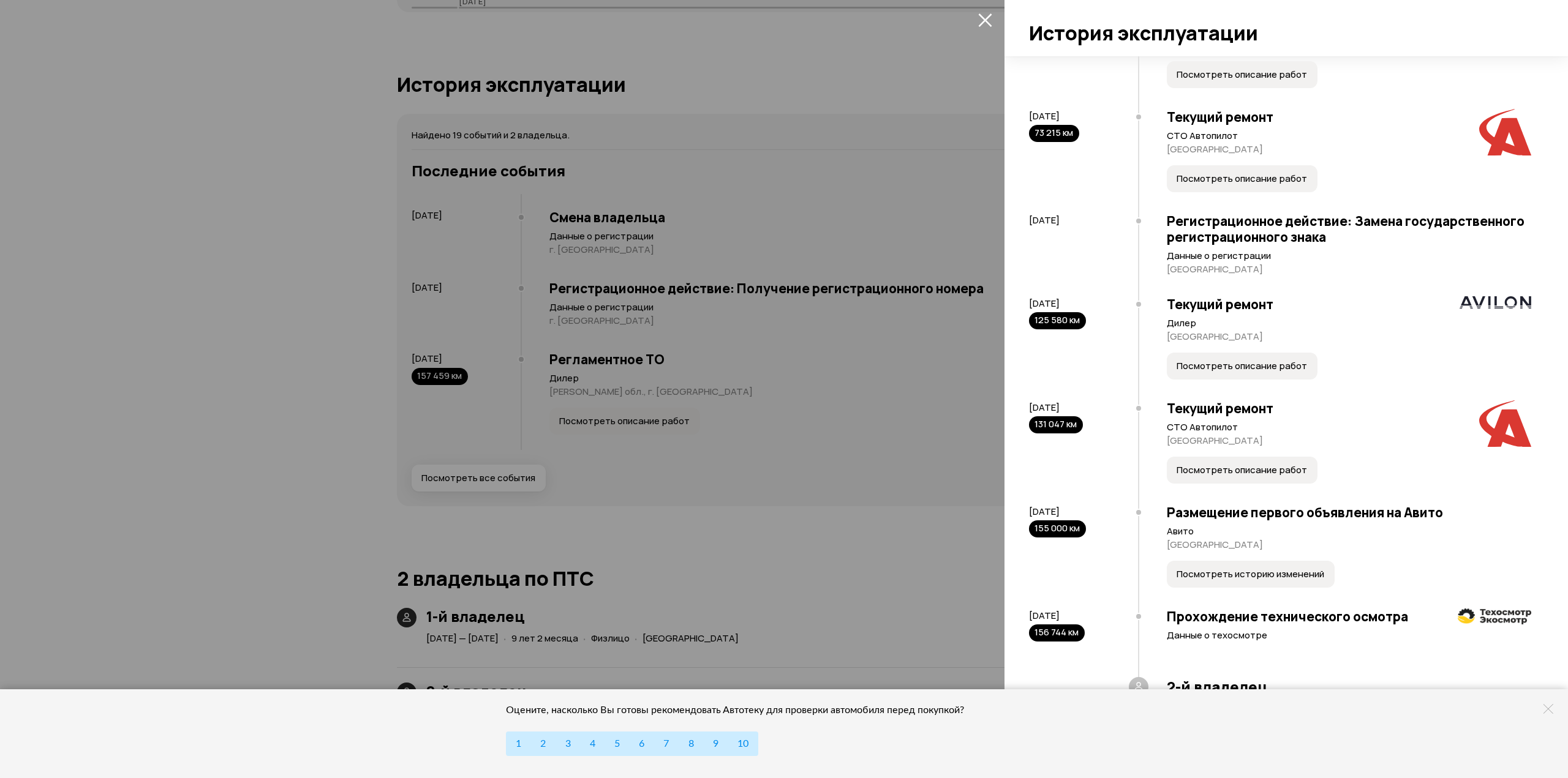
click at [1230, 362] on span "Посмотреть описание работ" at bounding box center [1242, 366] width 131 height 12
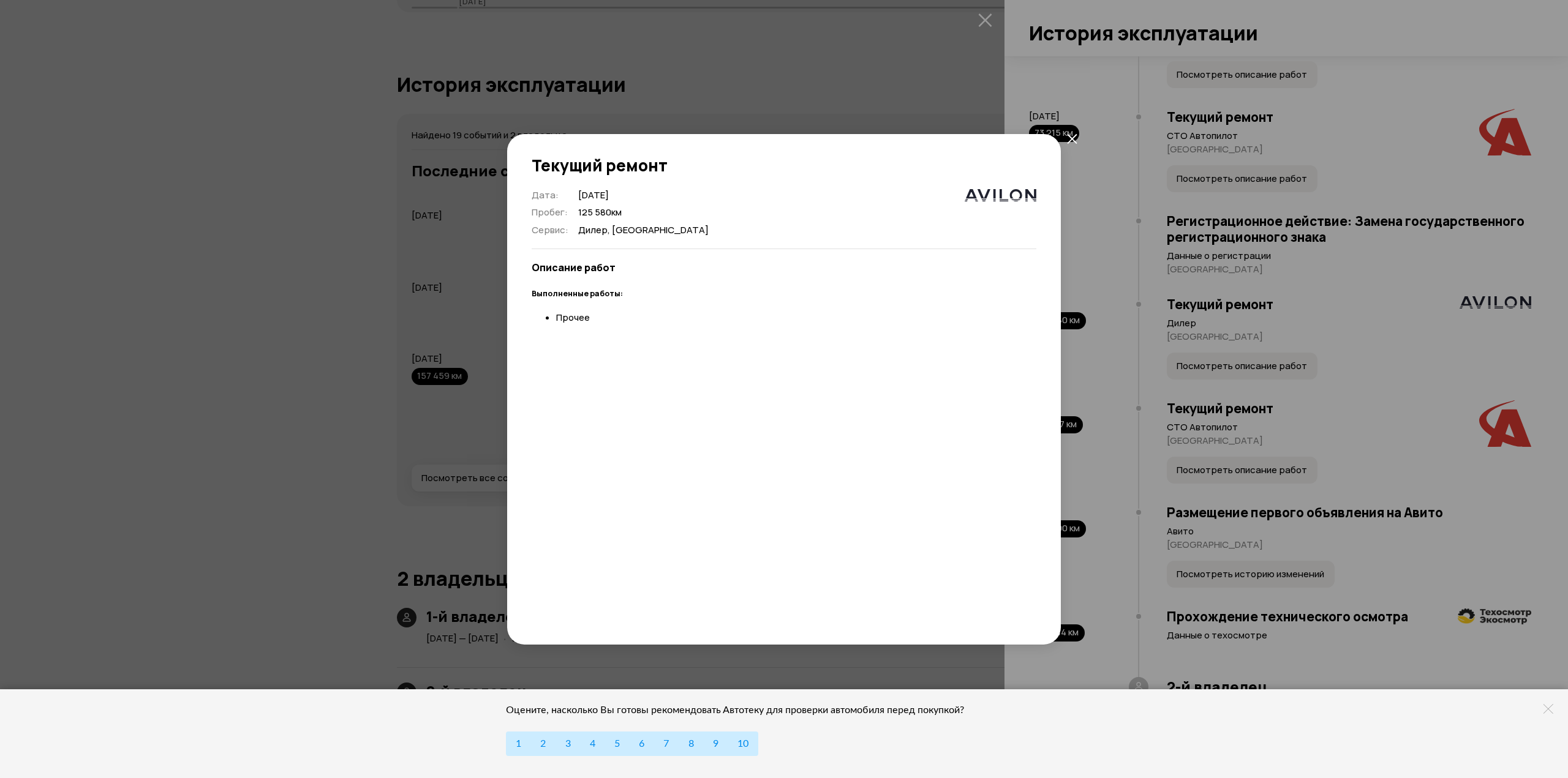
click at [1230, 362] on div "Текущий ремонт Дата : [DATE] Пробег : 125 580 км Сервис : [GEOGRAPHIC_DATA], [G…" at bounding box center [784, 389] width 1568 height 778
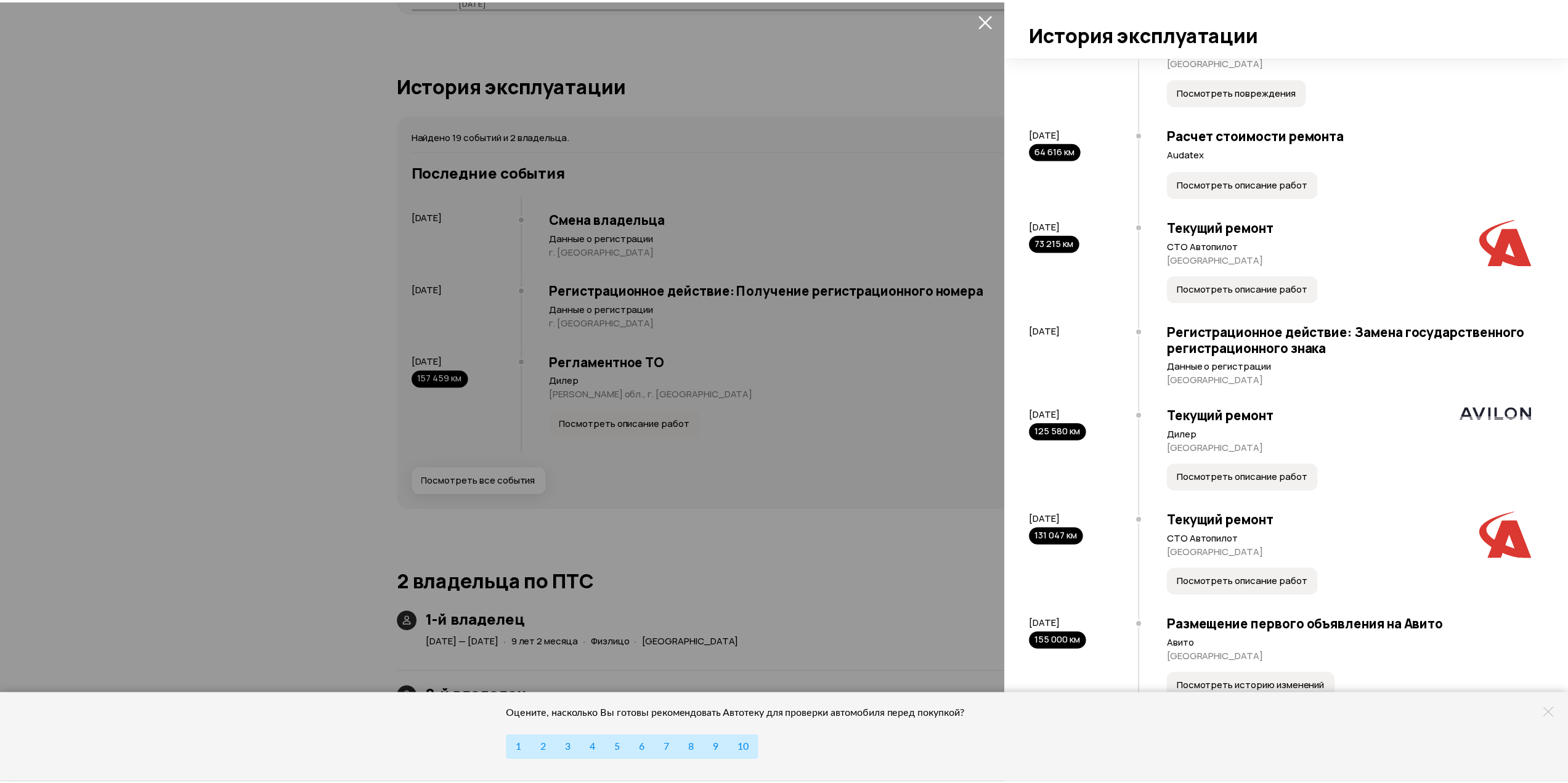
scroll to position [838, 0]
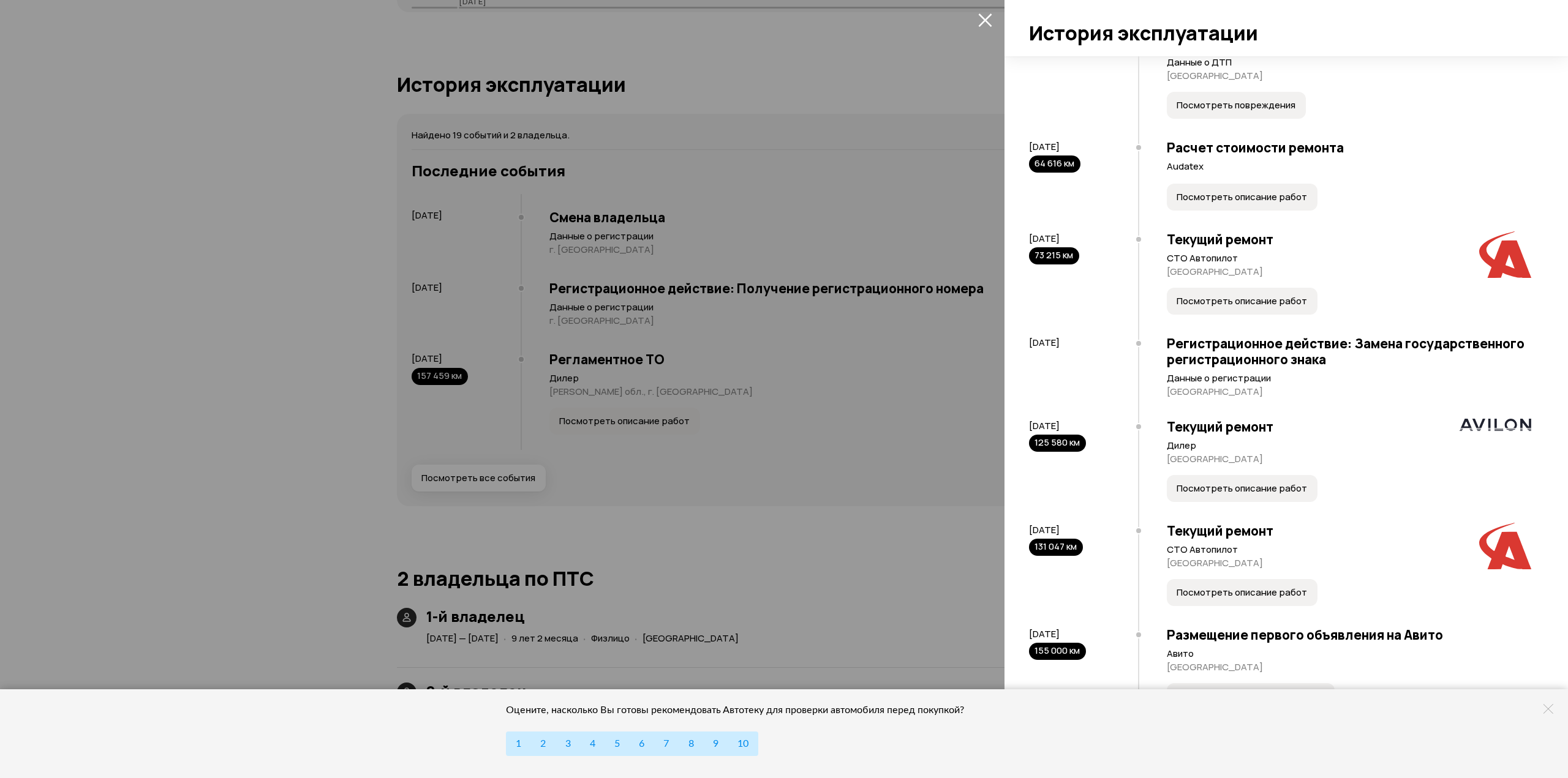
click at [1233, 295] on span "Посмотреть описание работ" at bounding box center [1242, 301] width 131 height 12
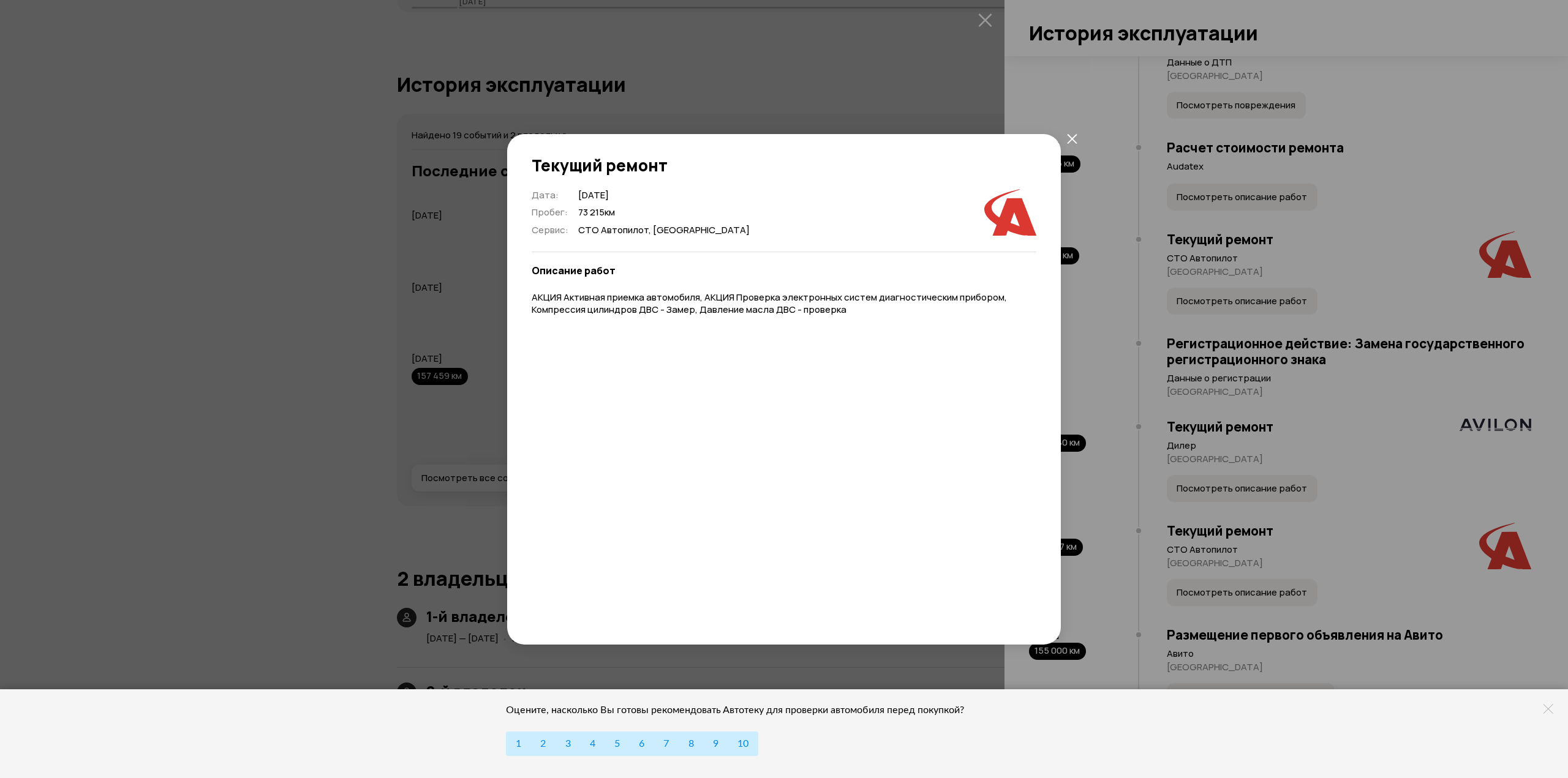
click at [1224, 297] on div "Текущий ремонт Дата : [DATE] Пробег : 73 215 км Сервис : СТО Автопилот, [GEOGRA…" at bounding box center [784, 389] width 1568 height 778
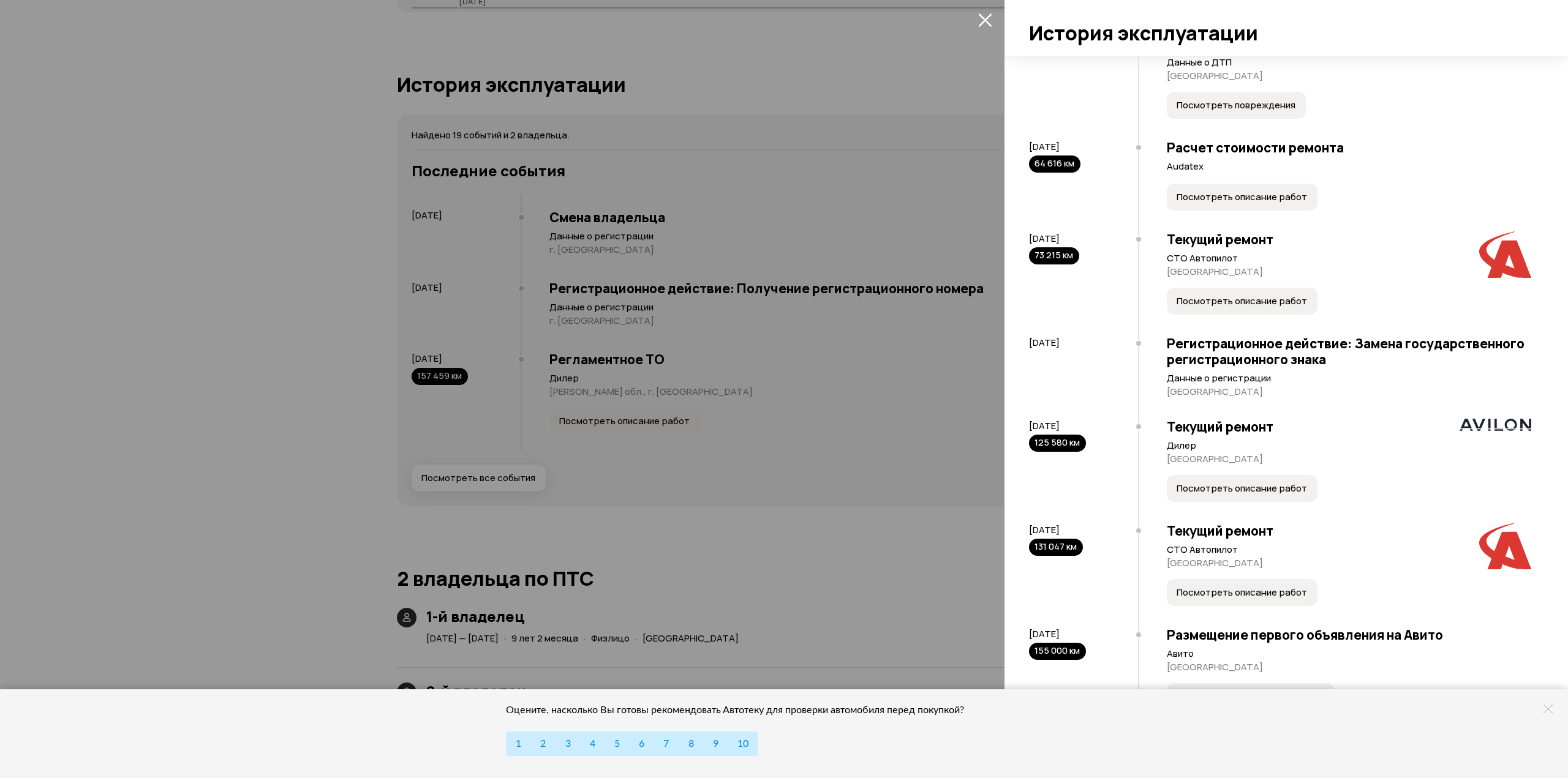
click at [1551, 709] on icon at bounding box center [1548, 709] width 9 height 9
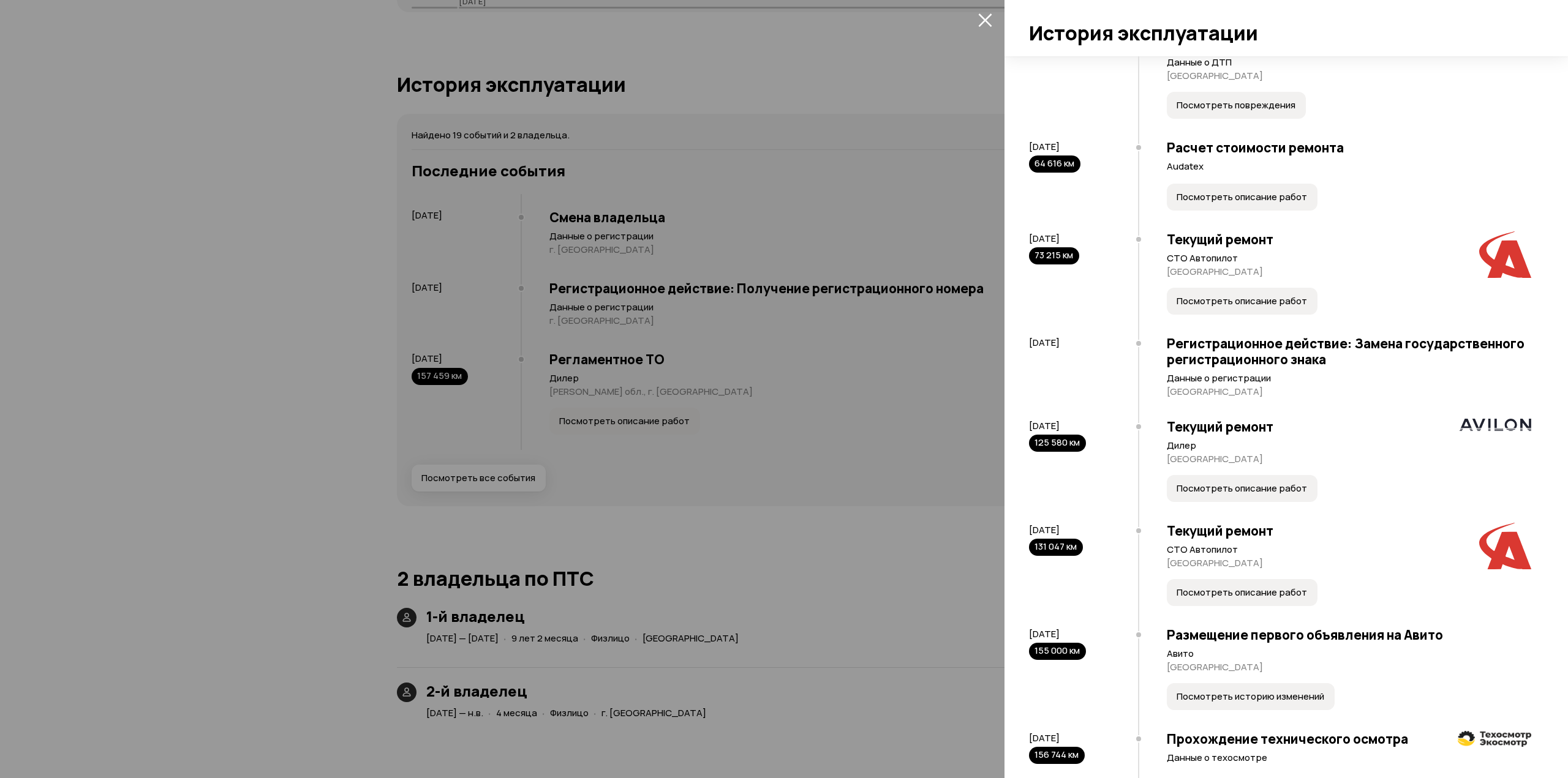
click at [794, 362] on div at bounding box center [784, 389] width 1568 height 778
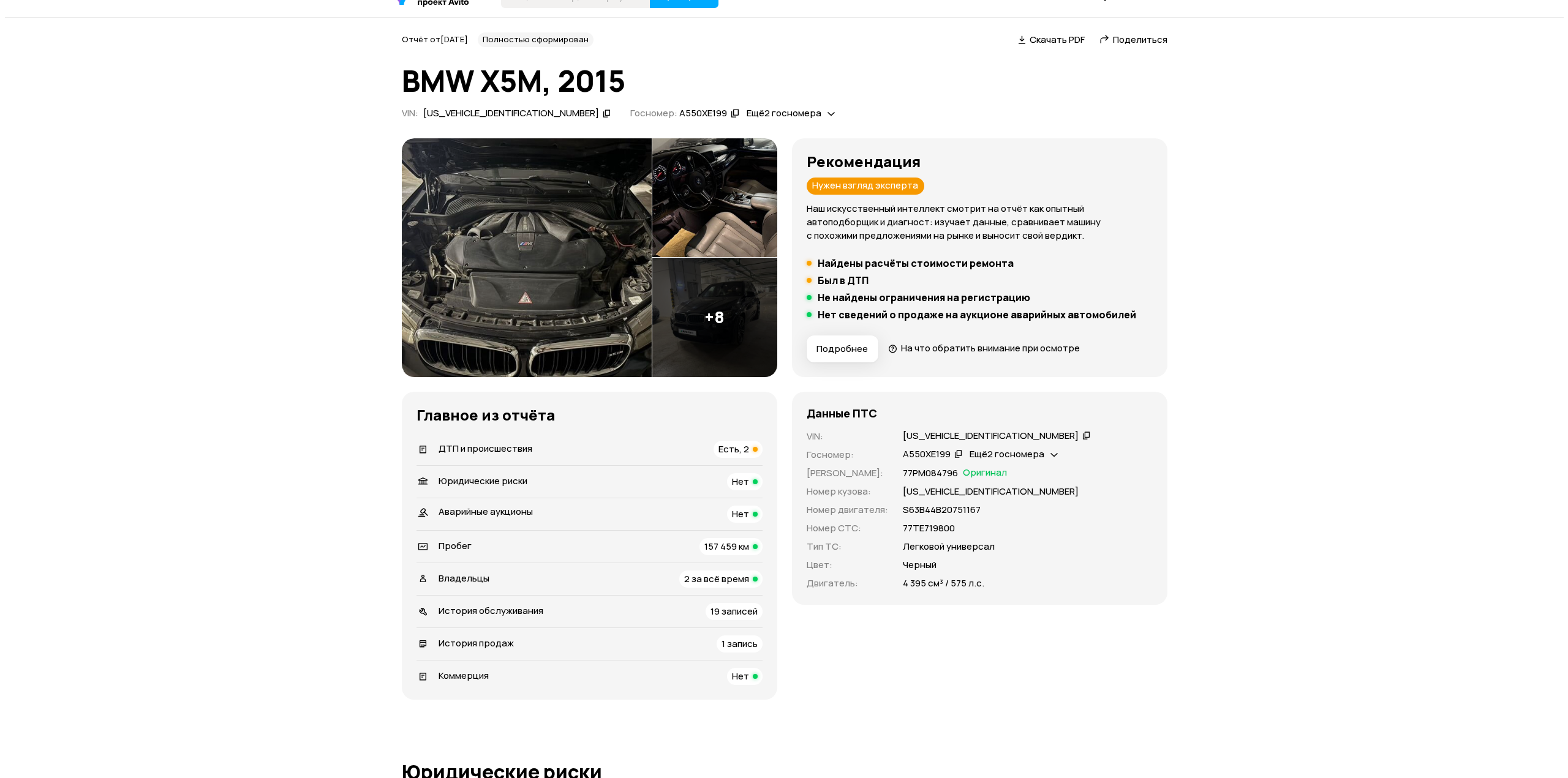
scroll to position [0, 0]
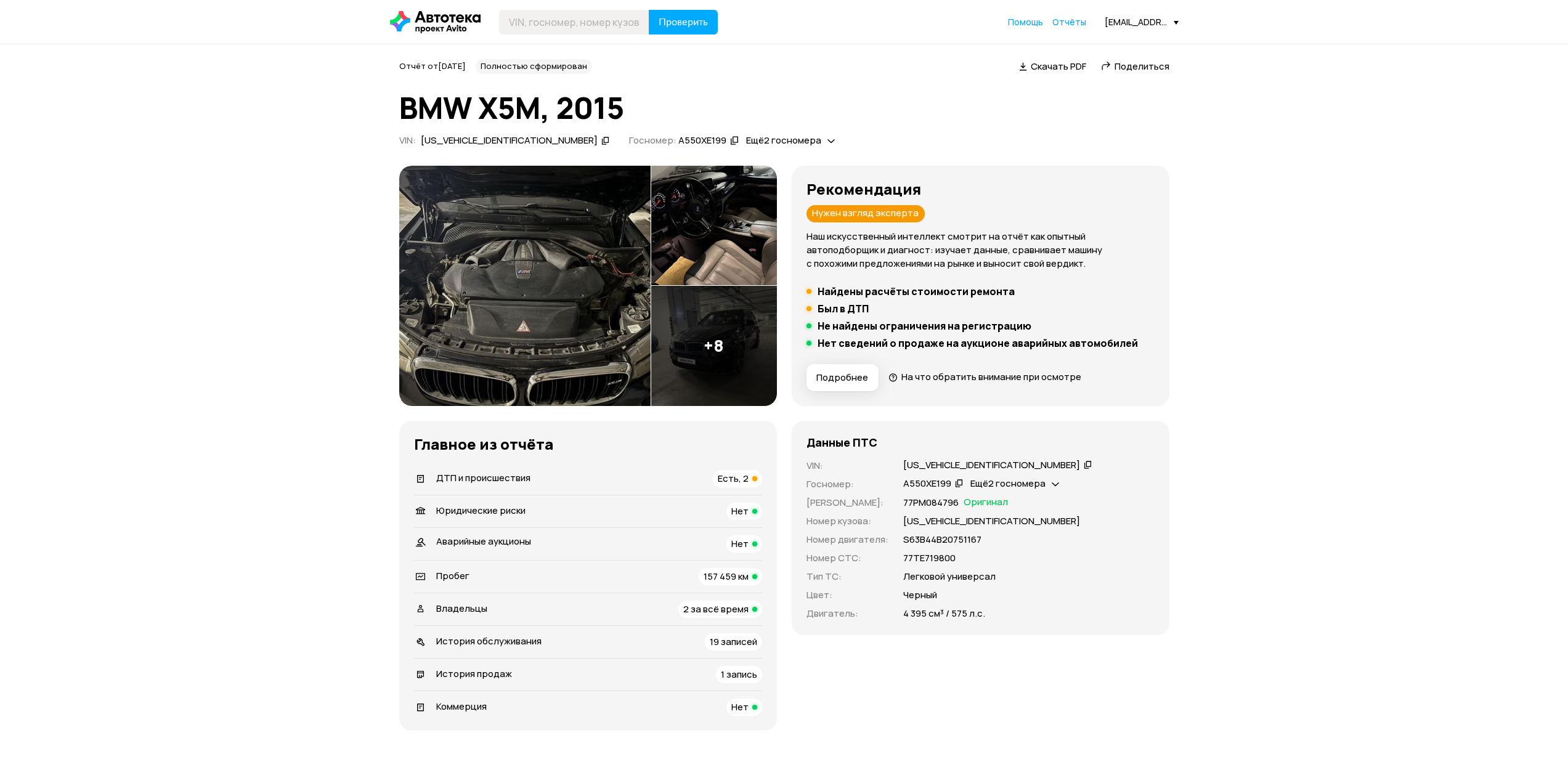
click at [852, 373] on span "Подробнее" at bounding box center [842, 377] width 51 height 12
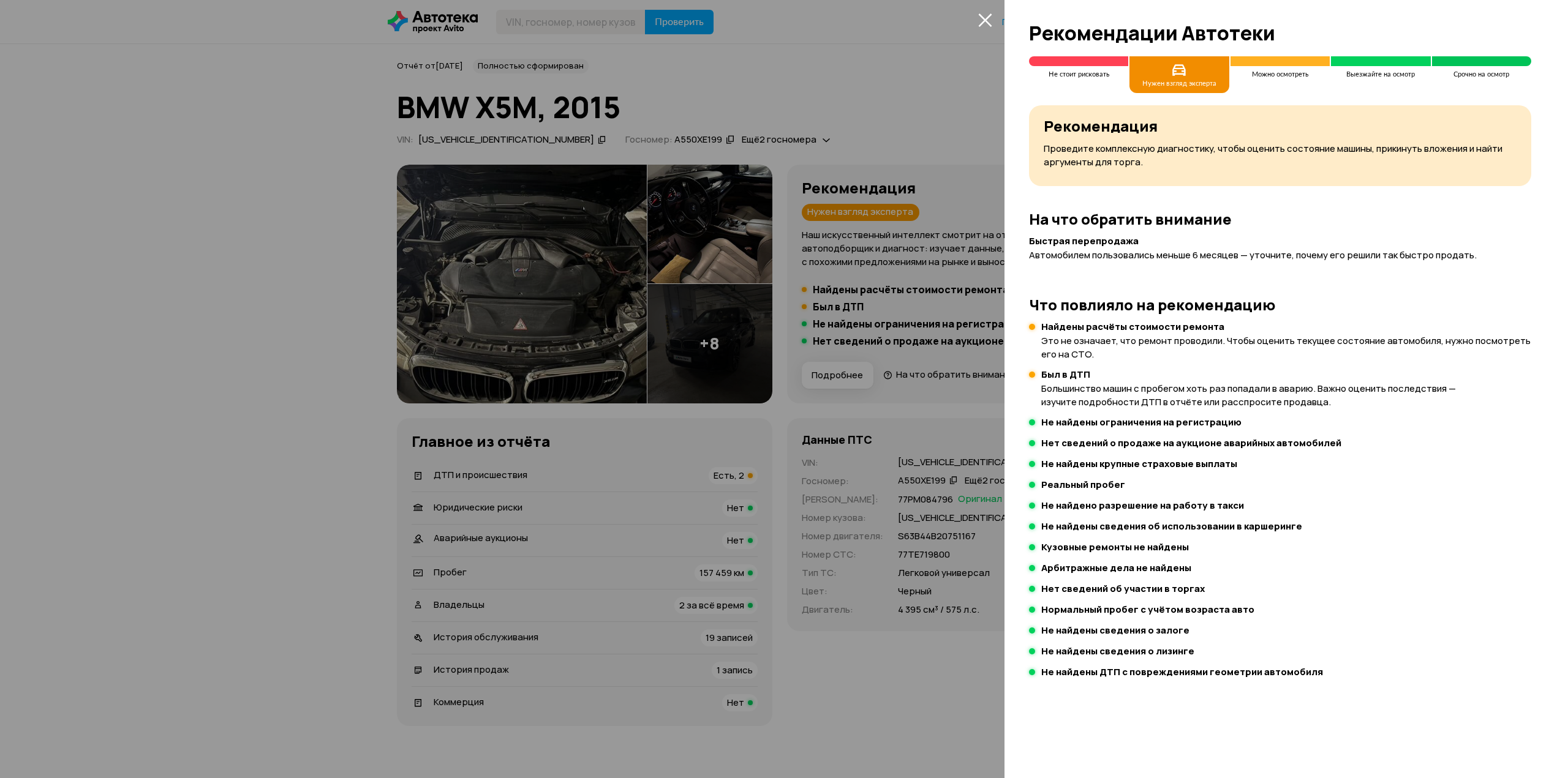
click at [970, 432] on div at bounding box center [784, 389] width 1568 height 778
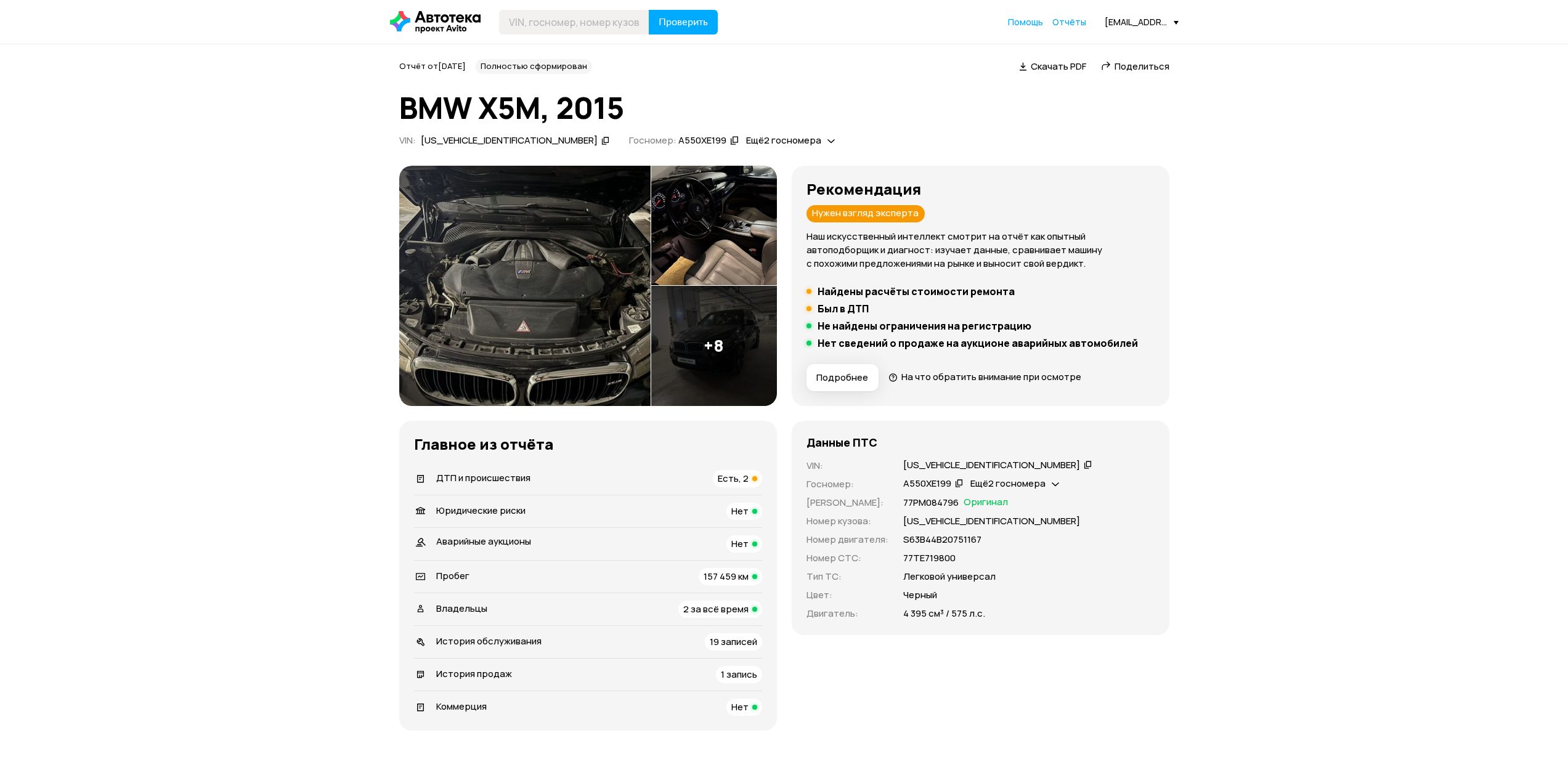
click at [732, 373] on img at bounding box center [714, 346] width 126 height 120
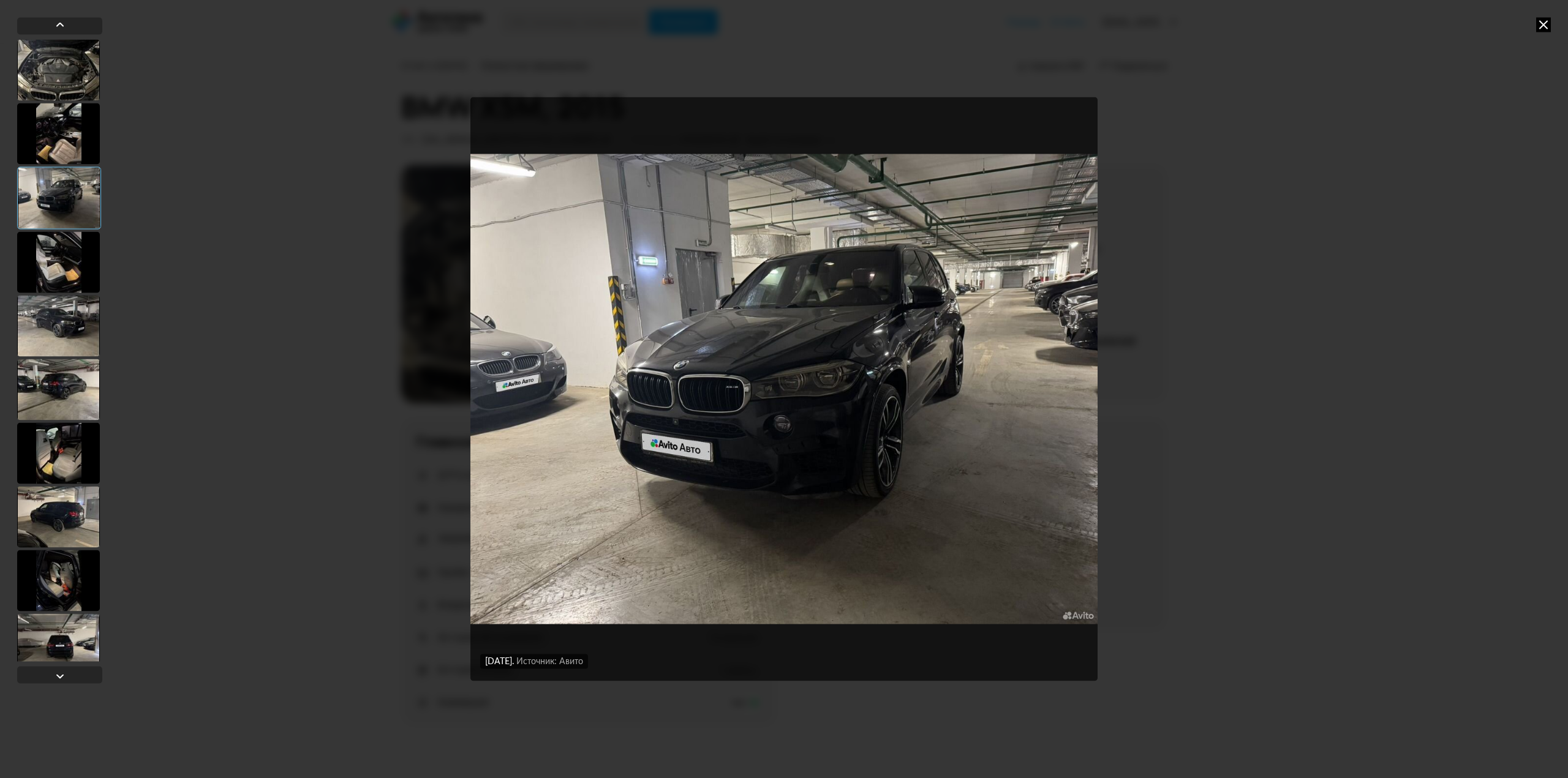
click at [1006, 415] on img "Go to Slide 3" at bounding box center [784, 389] width 627 height 584
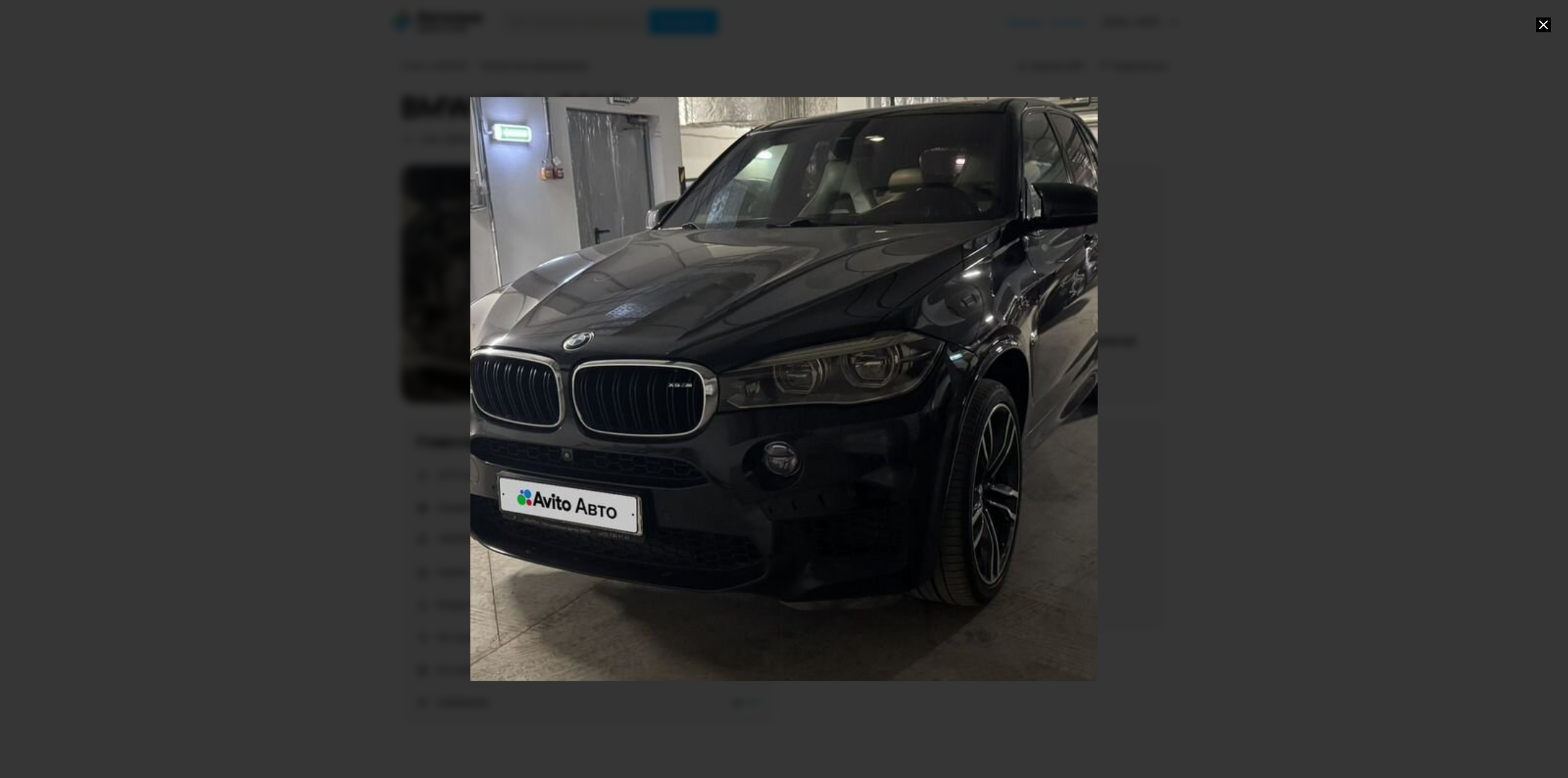
click at [1006, 415] on div "Go to Slide 3" at bounding box center [784, 389] width 1254 height 1168
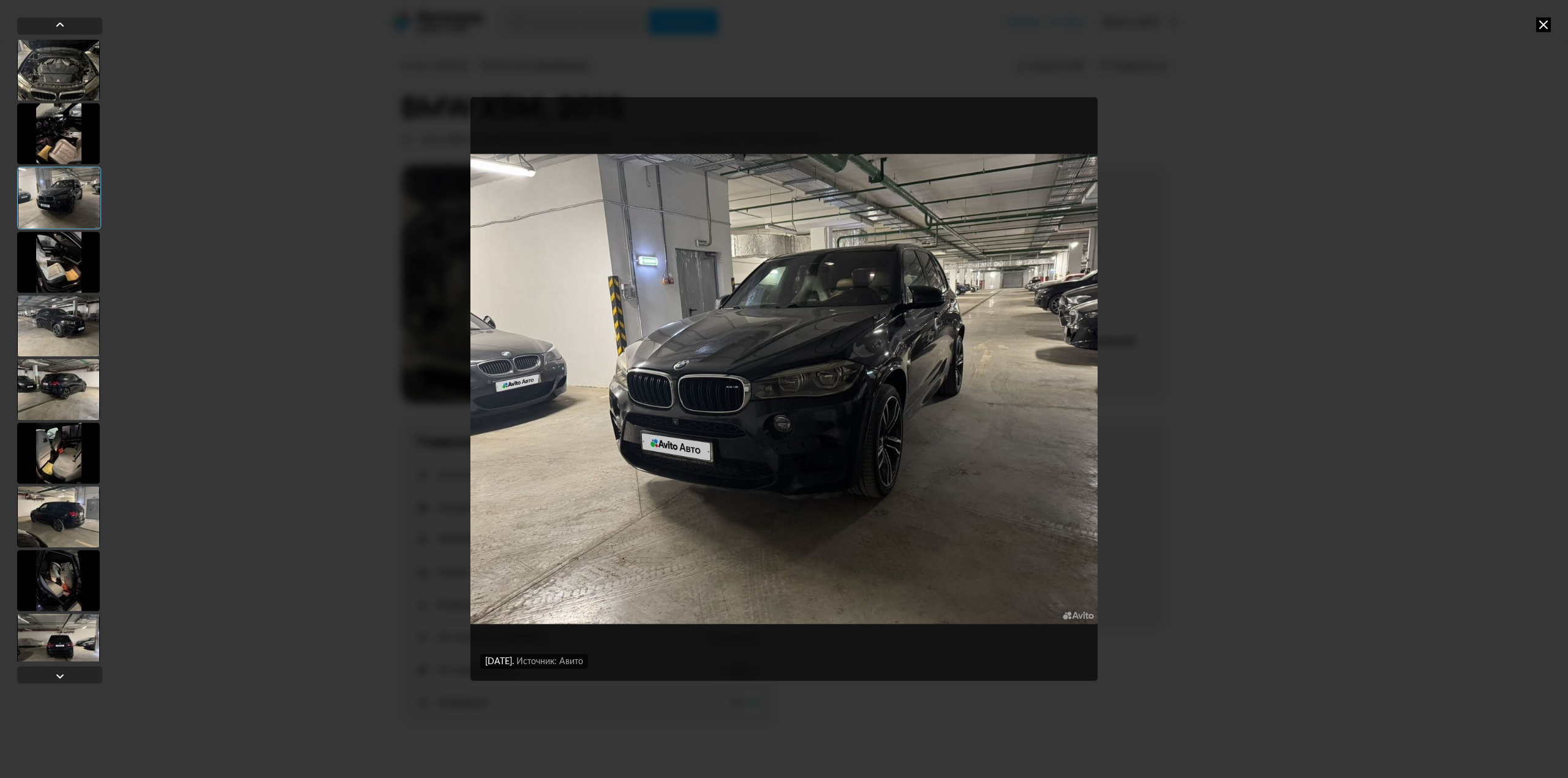
click at [79, 255] on div at bounding box center [58, 262] width 82 height 62
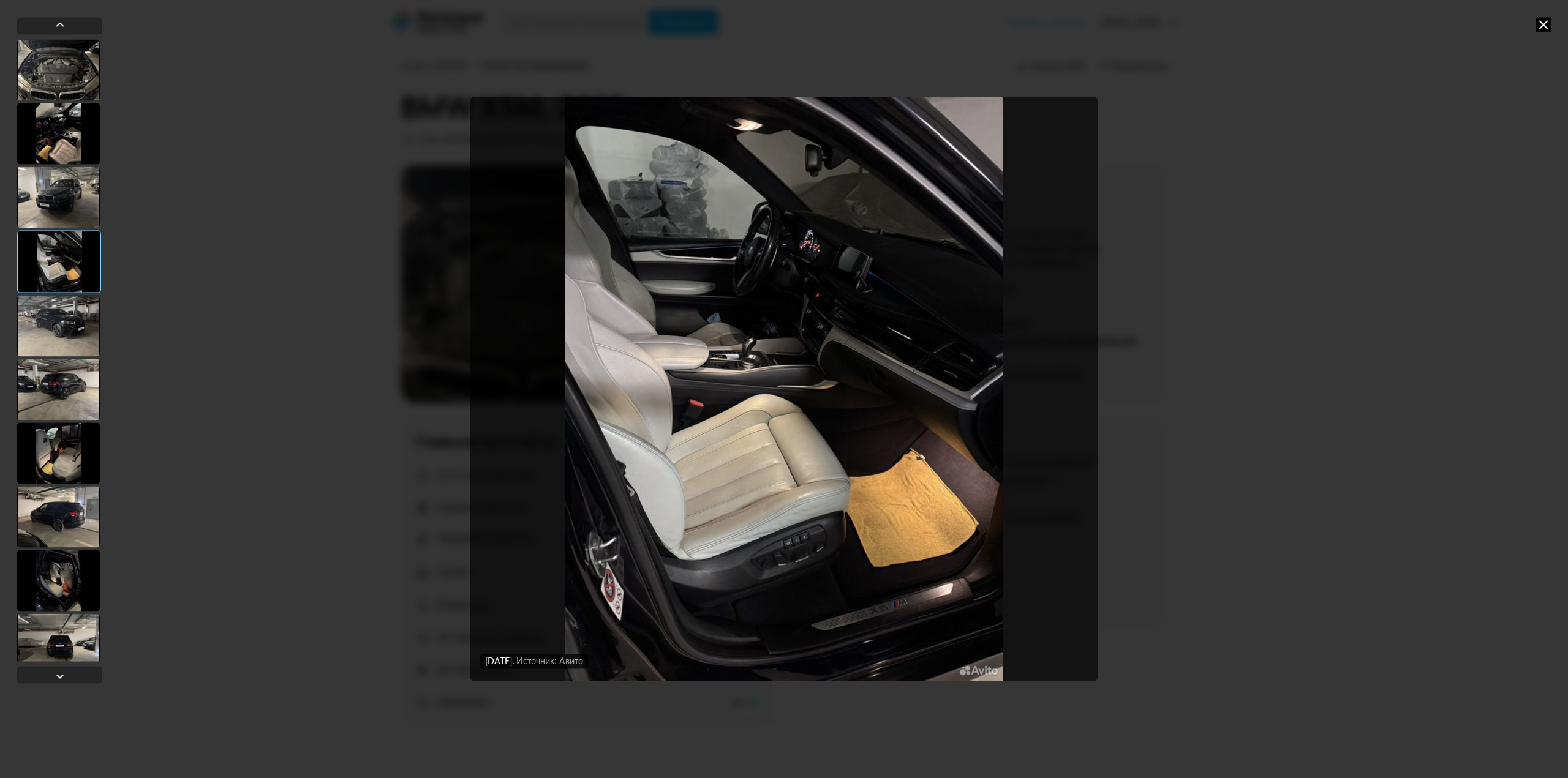
click at [93, 347] on div at bounding box center [58, 326] width 82 height 62
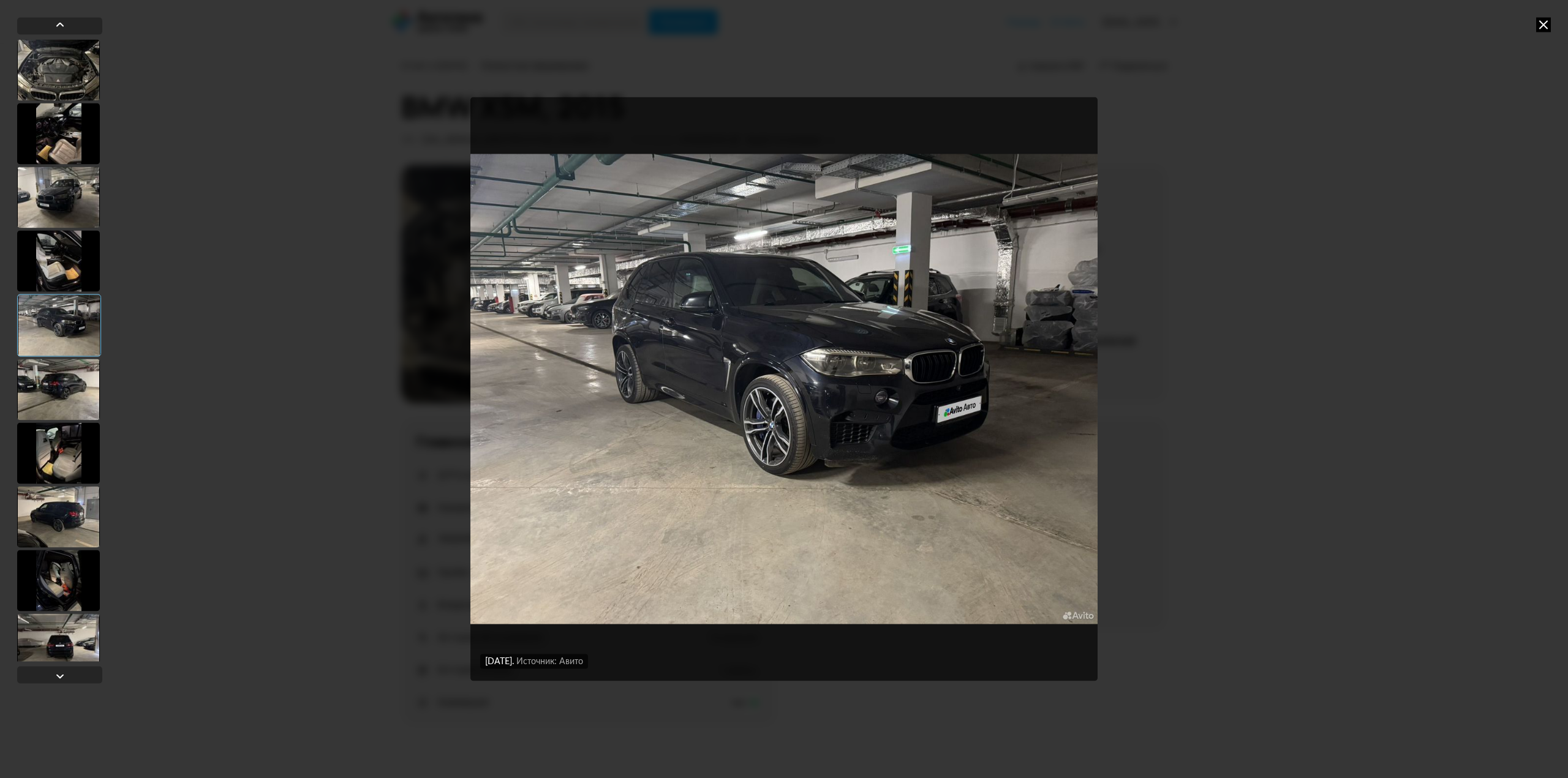
click at [79, 388] on div at bounding box center [58, 389] width 82 height 62
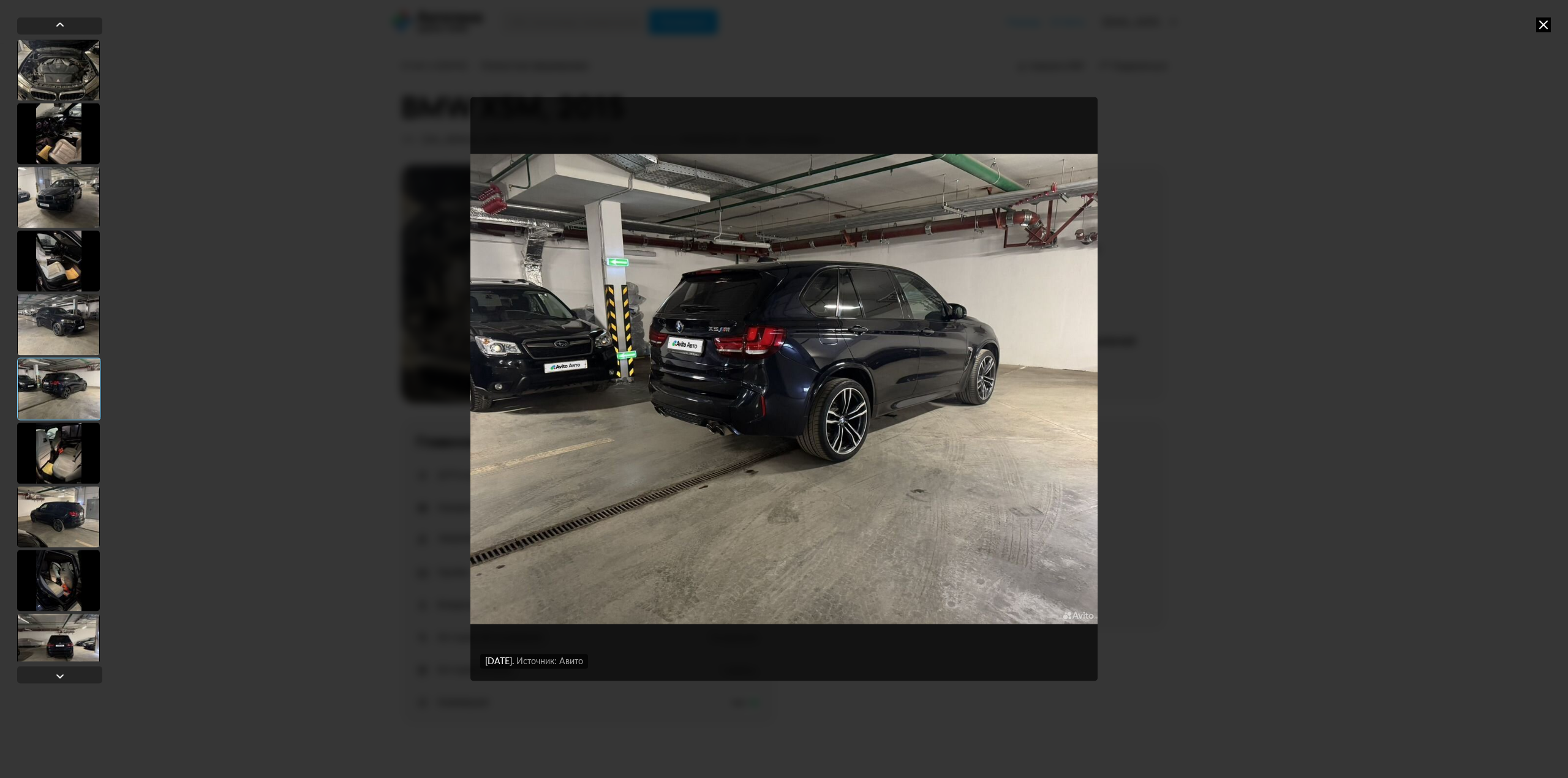
click at [82, 451] on div at bounding box center [58, 453] width 82 height 62
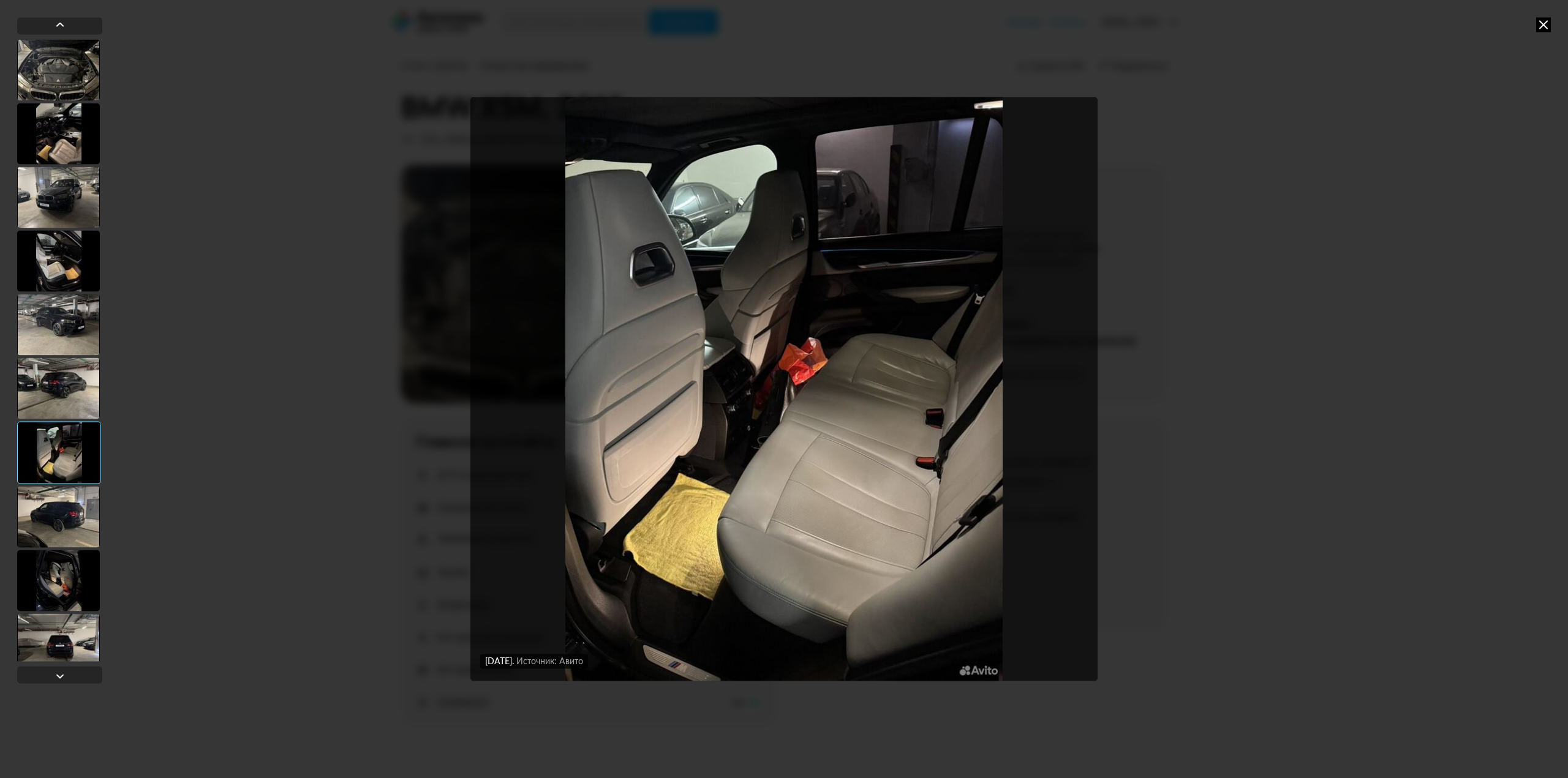
click at [67, 506] on div at bounding box center [58, 517] width 82 height 62
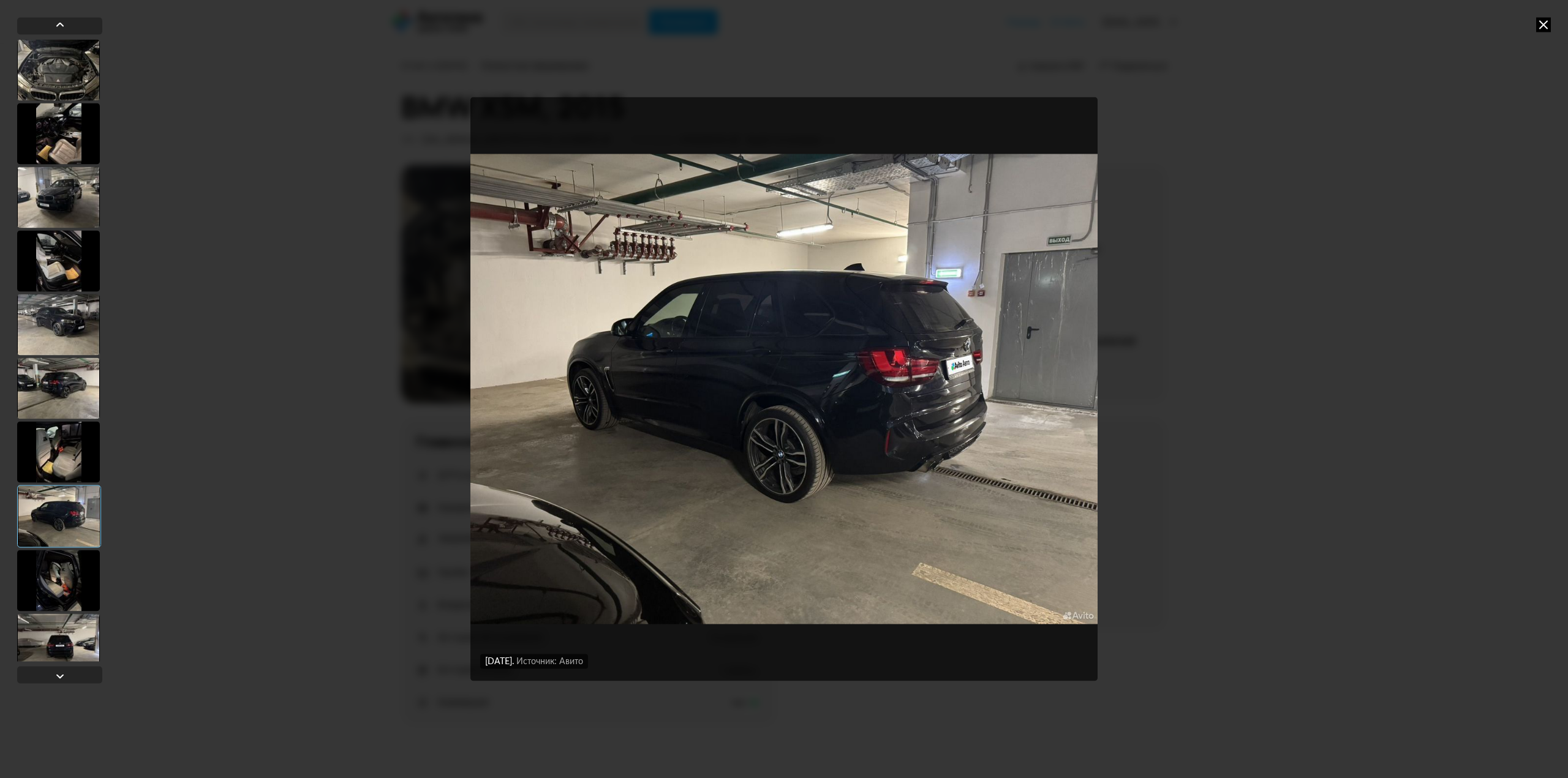
click at [64, 577] on div at bounding box center [58, 580] width 82 height 62
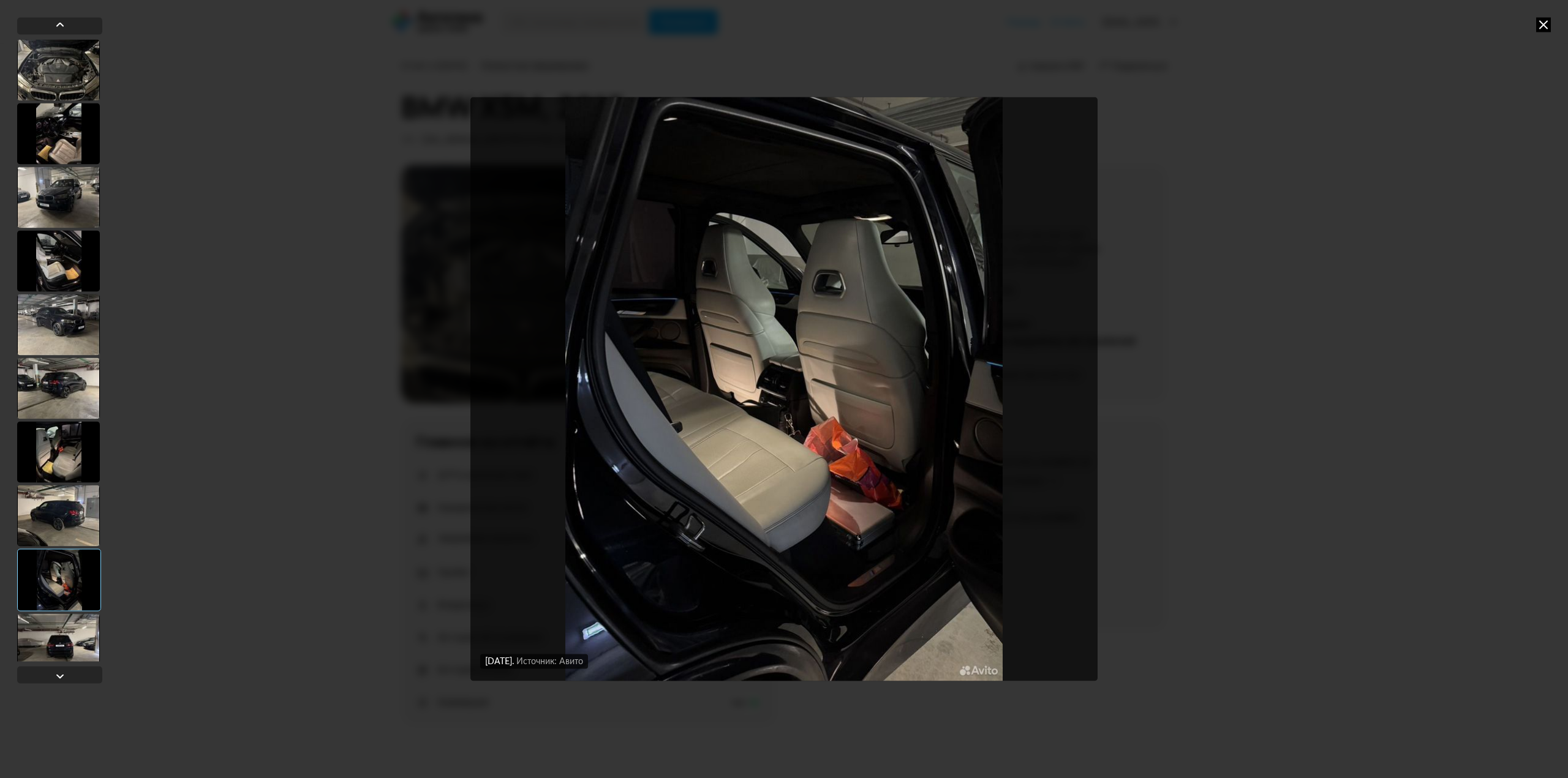
click at [61, 647] on div at bounding box center [58, 644] width 82 height 62
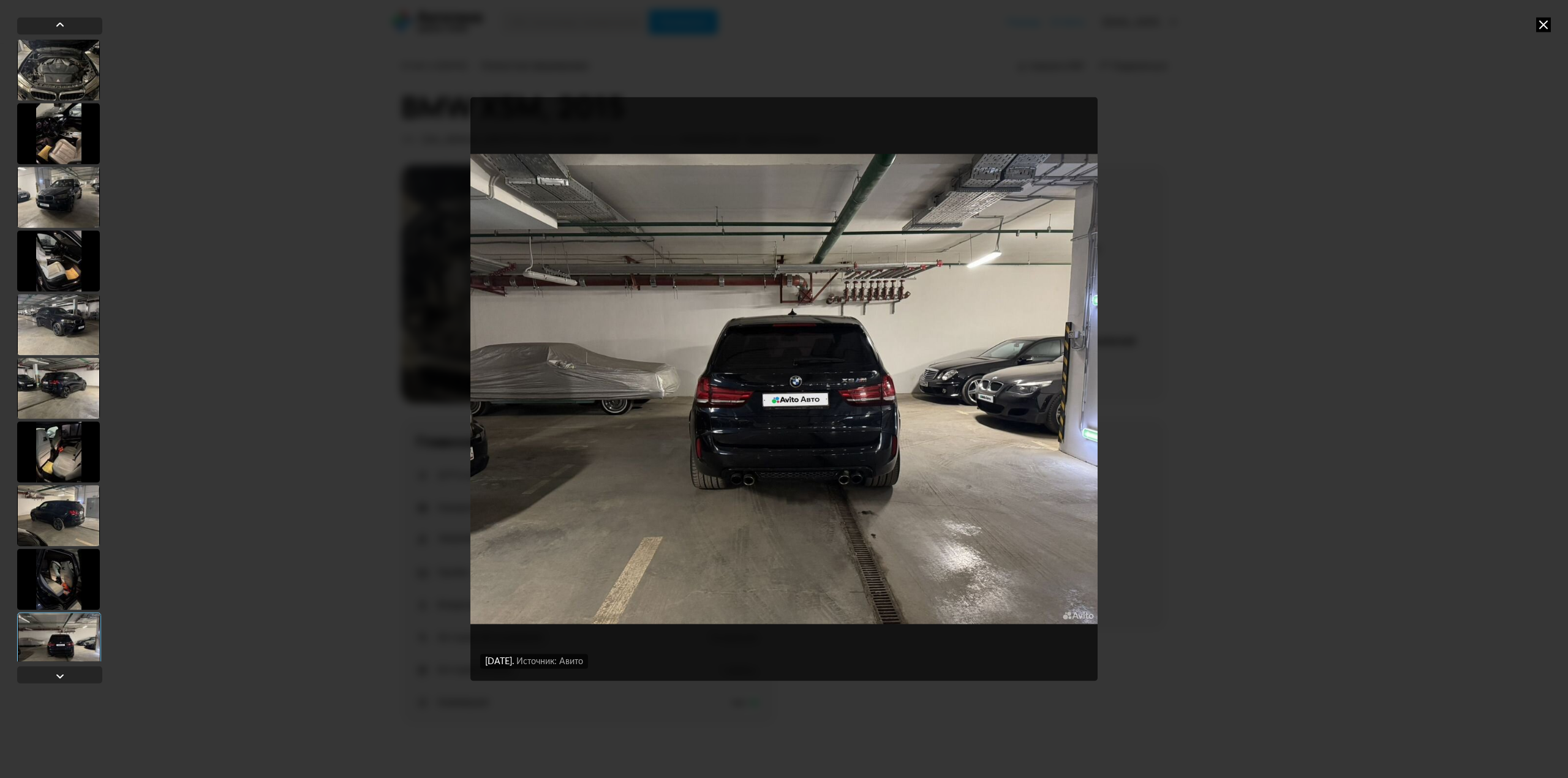
click at [69, 690] on div "[DATE] Источник: Авито [DATE] Источник: Авито [DATE] Источник: Авито [DATE] Ист…" at bounding box center [784, 389] width 1568 height 778
click at [60, 673] on div at bounding box center [61, 677] width 15 height 15
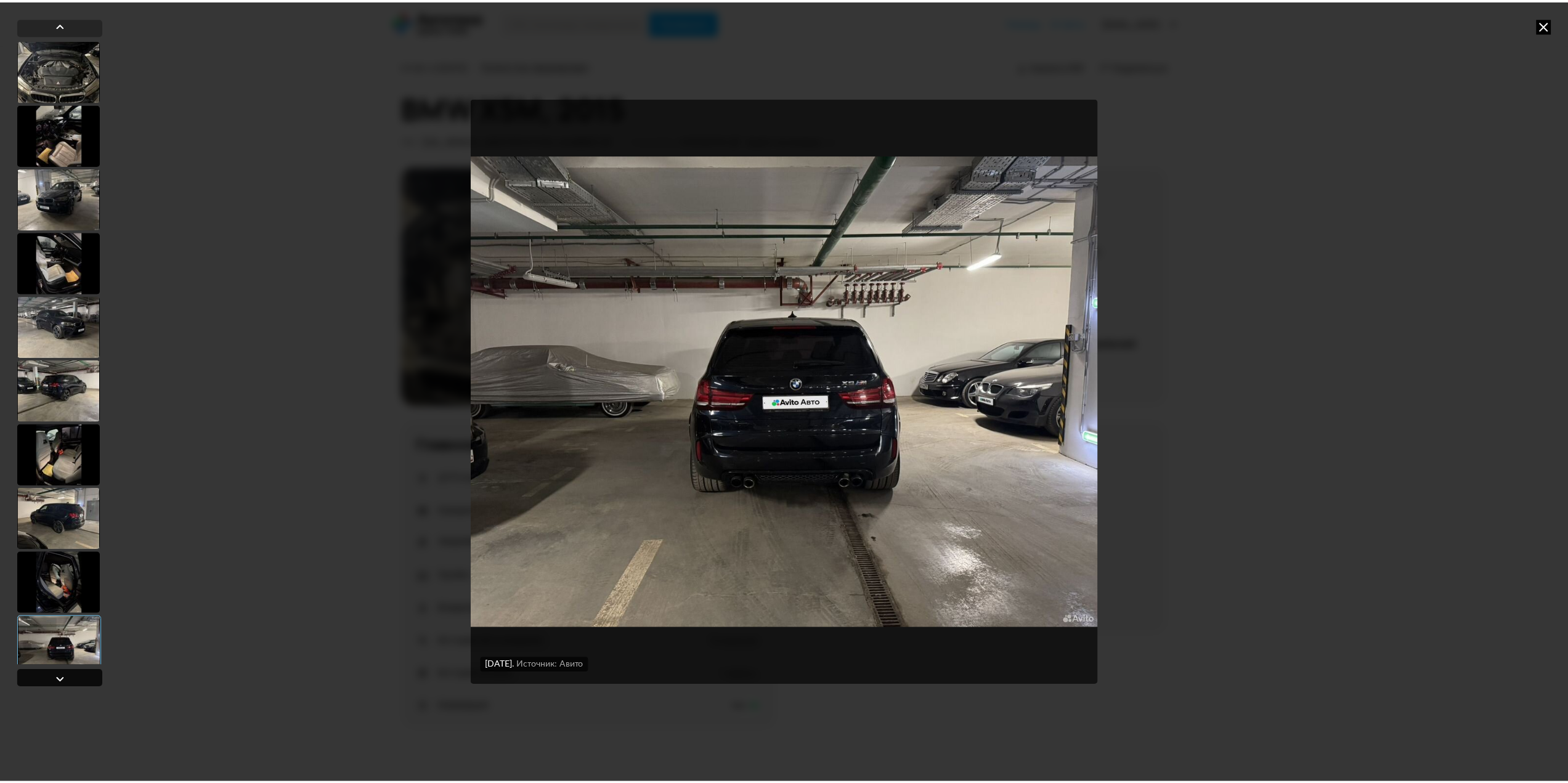
scroll to position [79, 0]
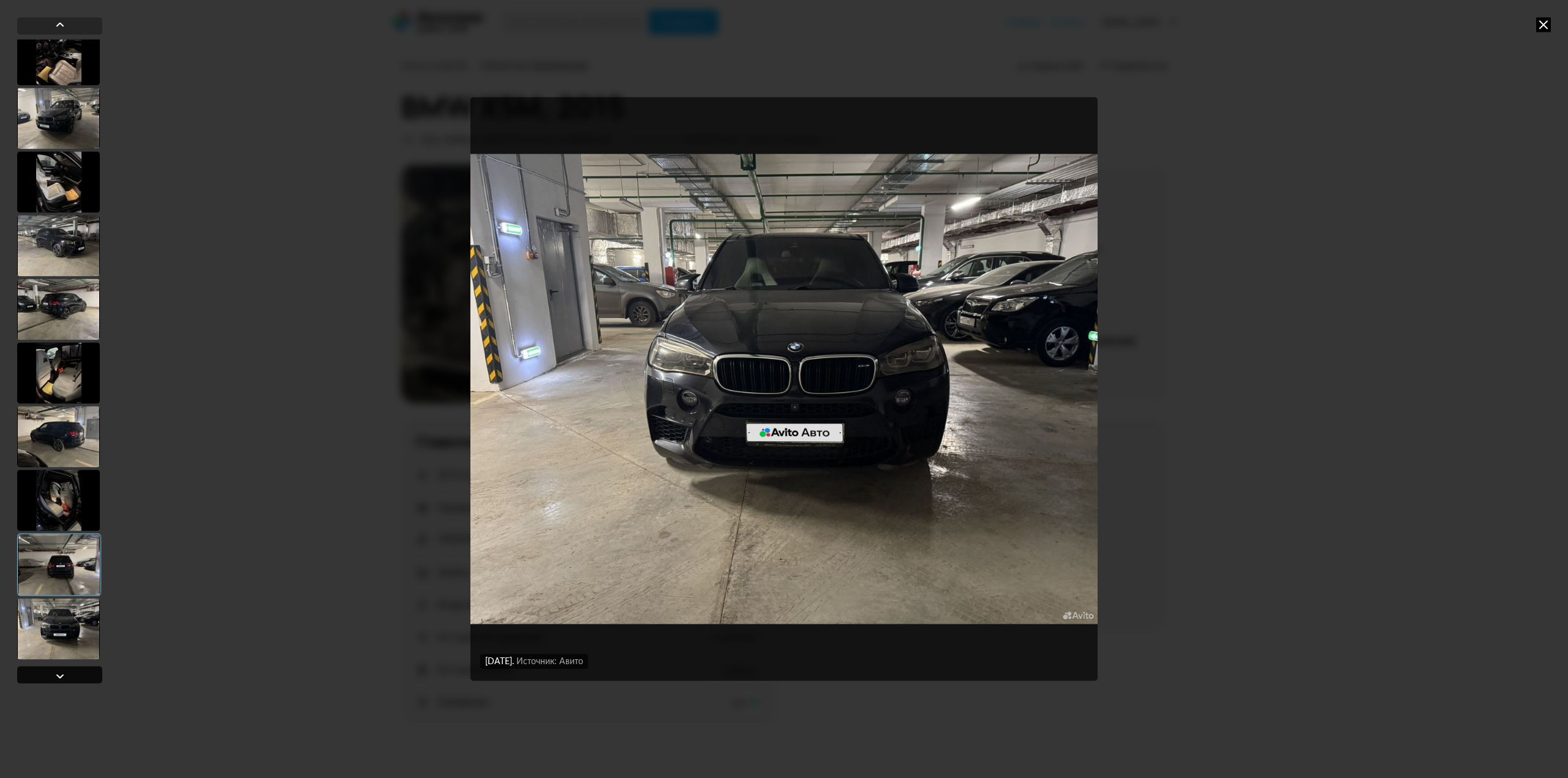
click at [60, 673] on div at bounding box center [61, 677] width 15 height 15
click at [428, 447] on div "[DATE] Источник: Авито [DATE] Источник: Авито [DATE] Источник: Авито [DATE] Ист…" at bounding box center [784, 389] width 1568 height 778
click at [34, 127] on div at bounding box center [58, 118] width 82 height 62
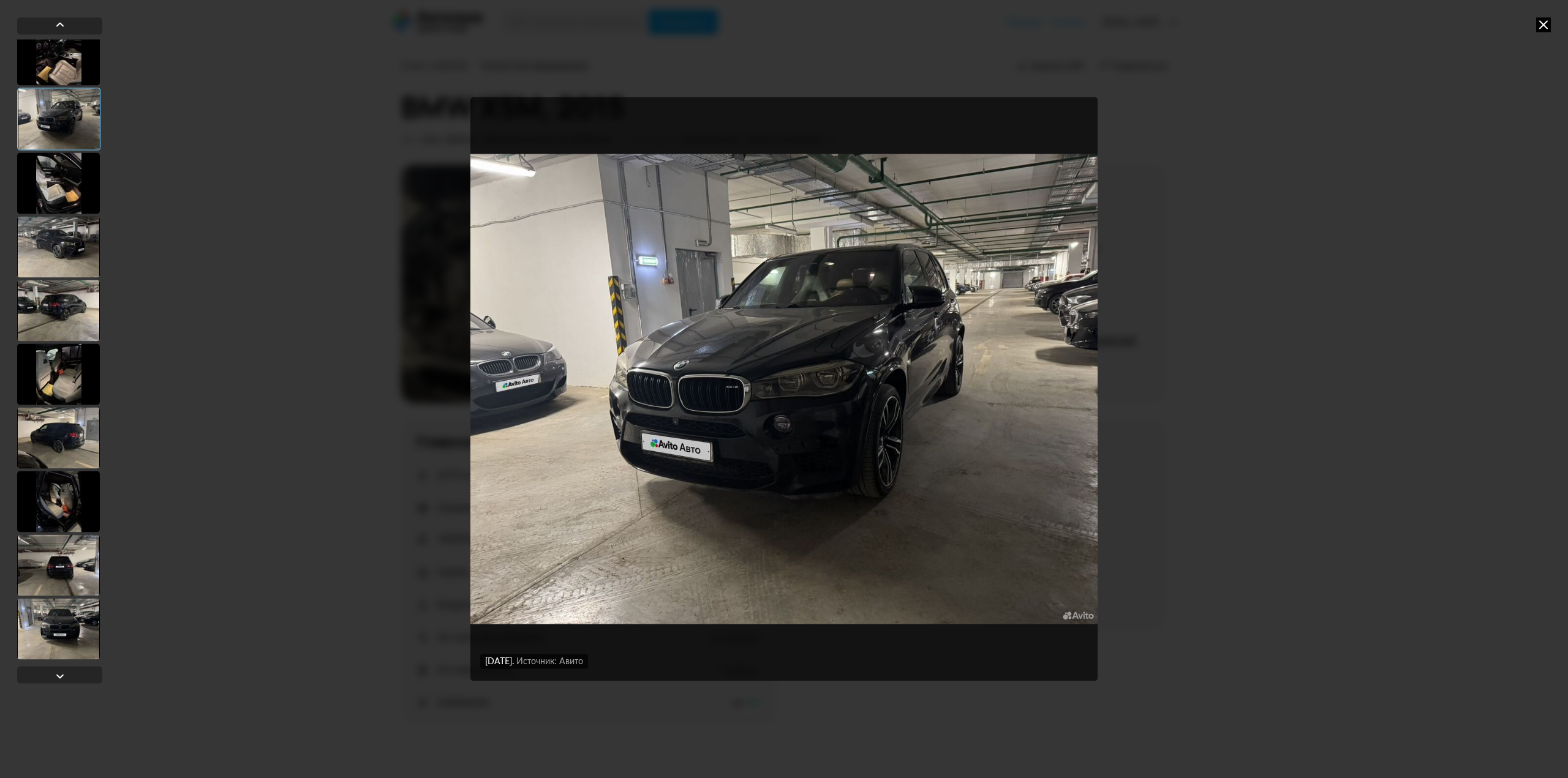
click at [65, 245] on div at bounding box center [58, 246] width 82 height 62
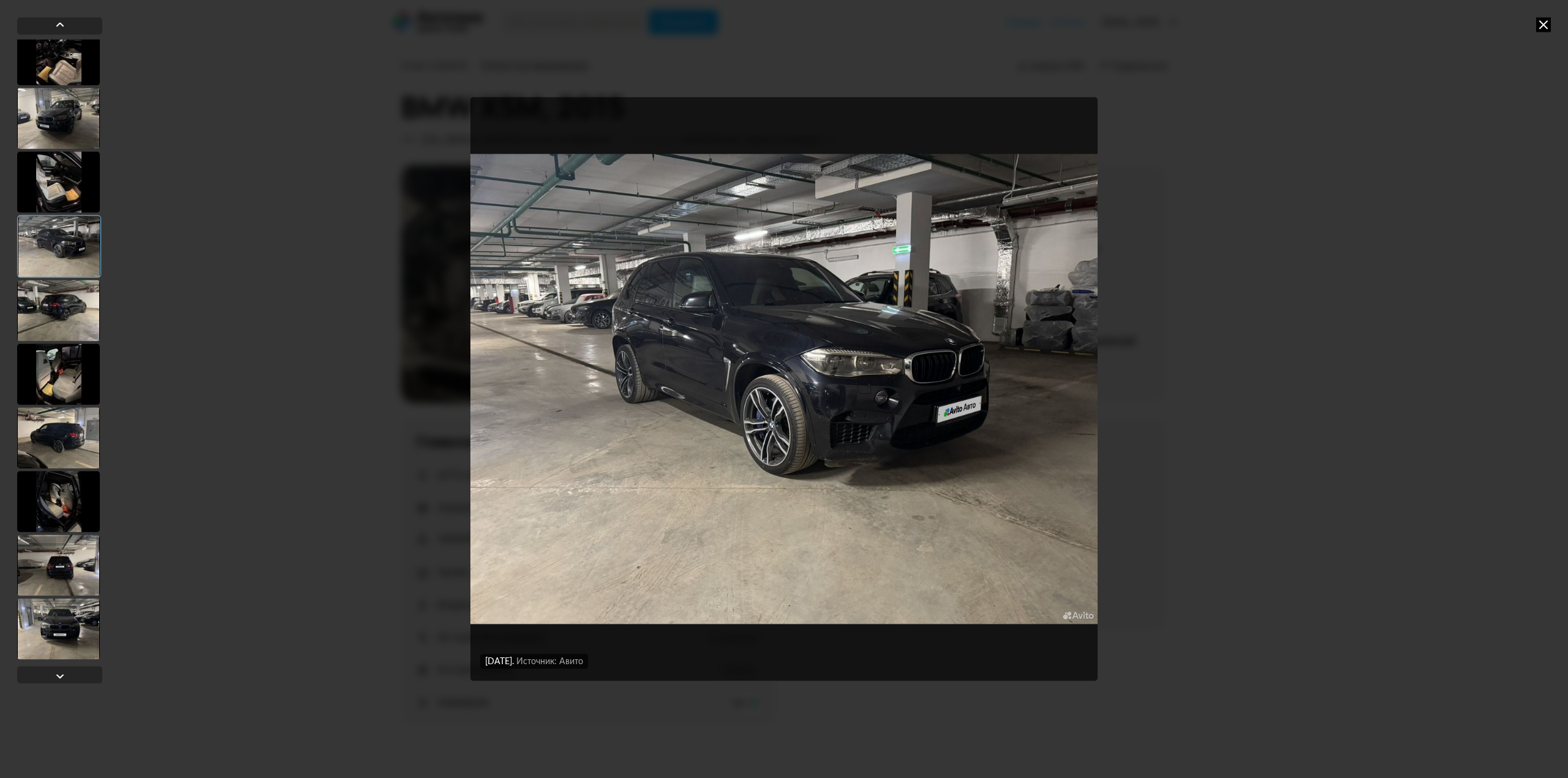
click at [70, 294] on div at bounding box center [58, 310] width 82 height 62
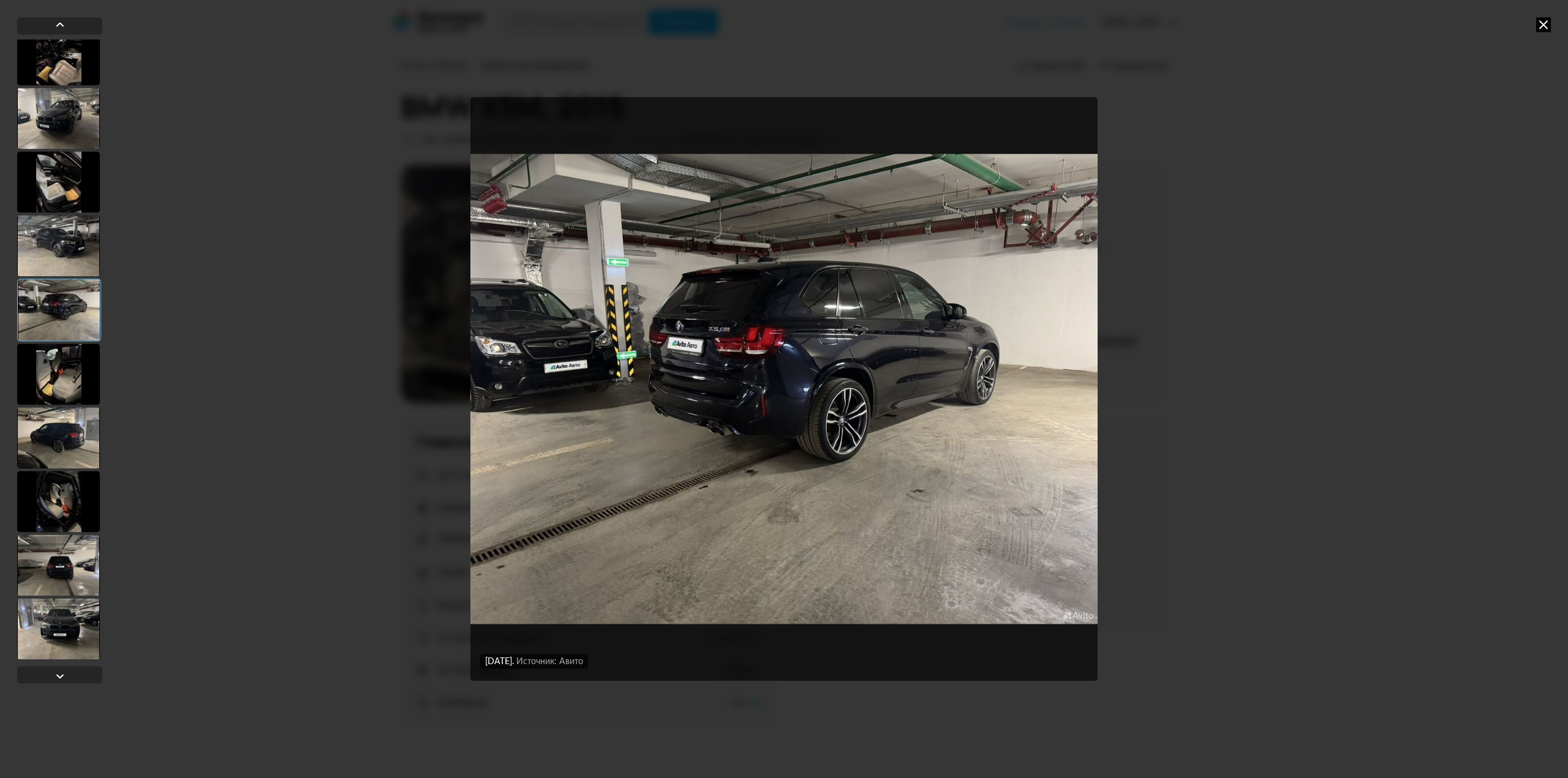
click at [1542, 26] on icon at bounding box center [1543, 25] width 15 height 15
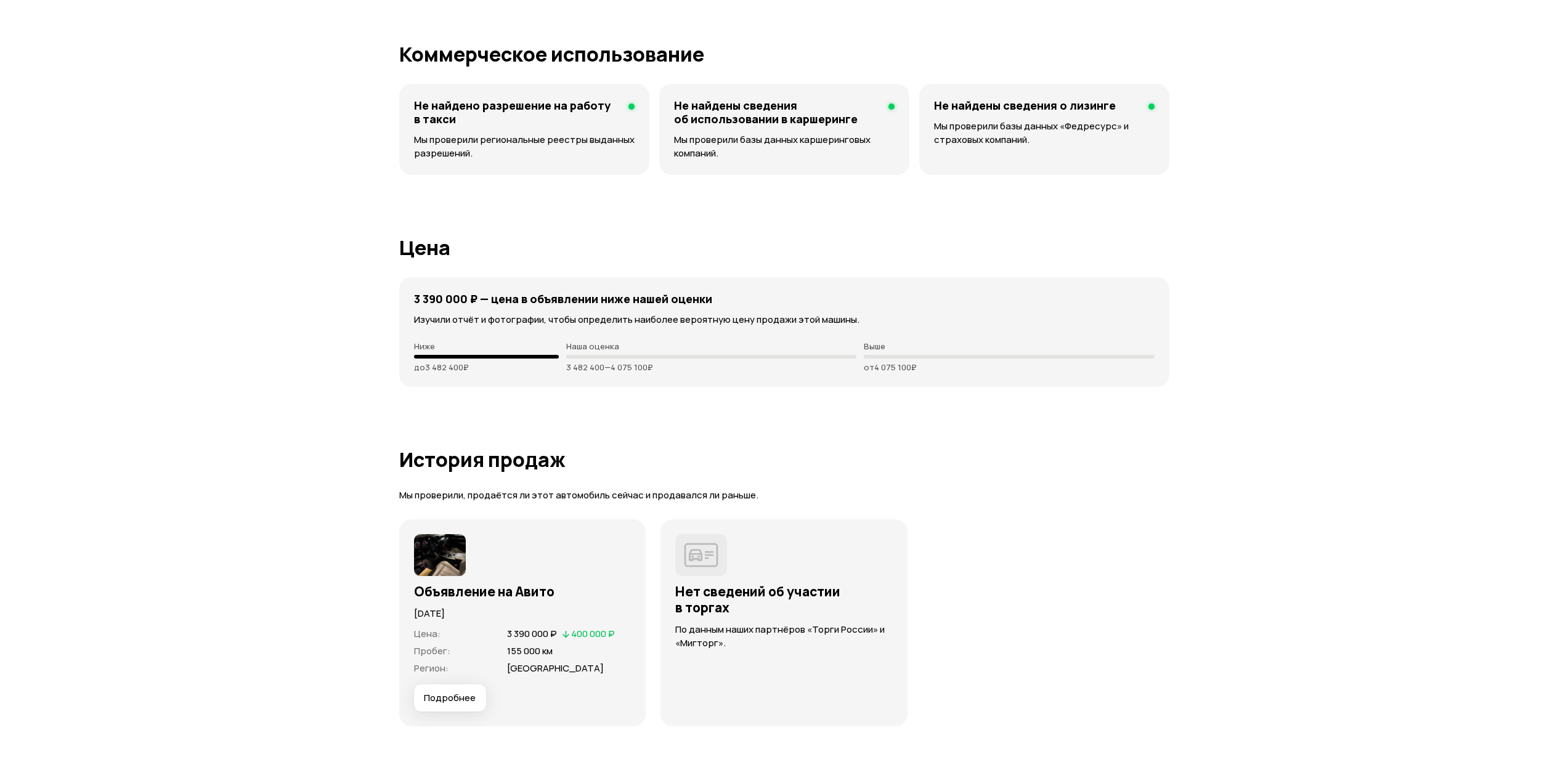
scroll to position [3082, 0]
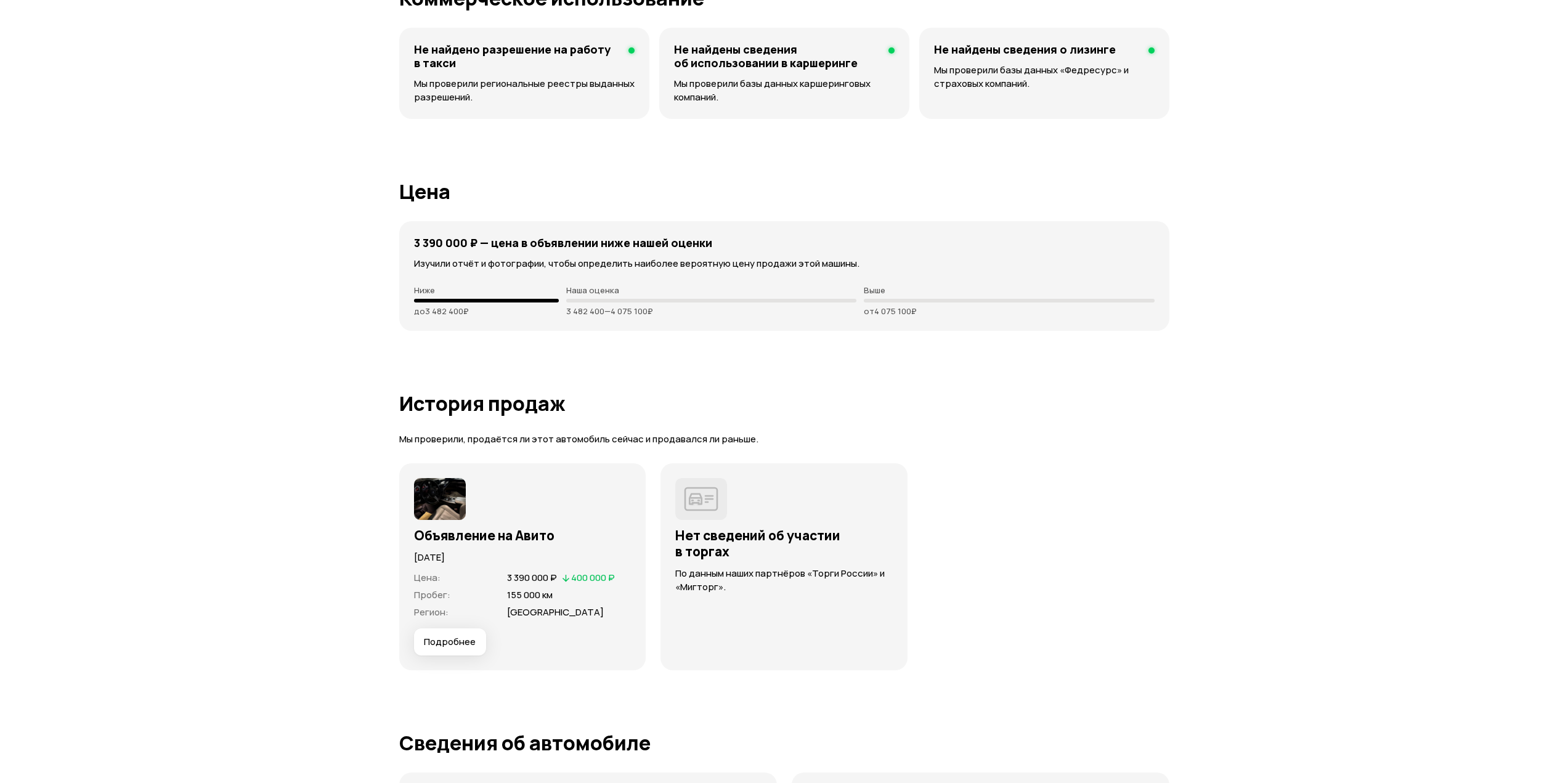
drag, startPoint x: 658, startPoint y: 314, endPoint x: 546, endPoint y: 310, distance: 112.1
click at [546, 310] on div "Ниже до 3 482 400 ₽ Наша оценка 3 482 400 — 4 075 100 ₽ Выше от 4 075 100 ₽" at bounding box center [784, 301] width 741 height 30
click at [749, 324] on div "3 390 000 ₽ — цена в объявлении ниже нашей оценки Изучили отчёт и фотографии, ч…" at bounding box center [784, 275] width 770 height 110
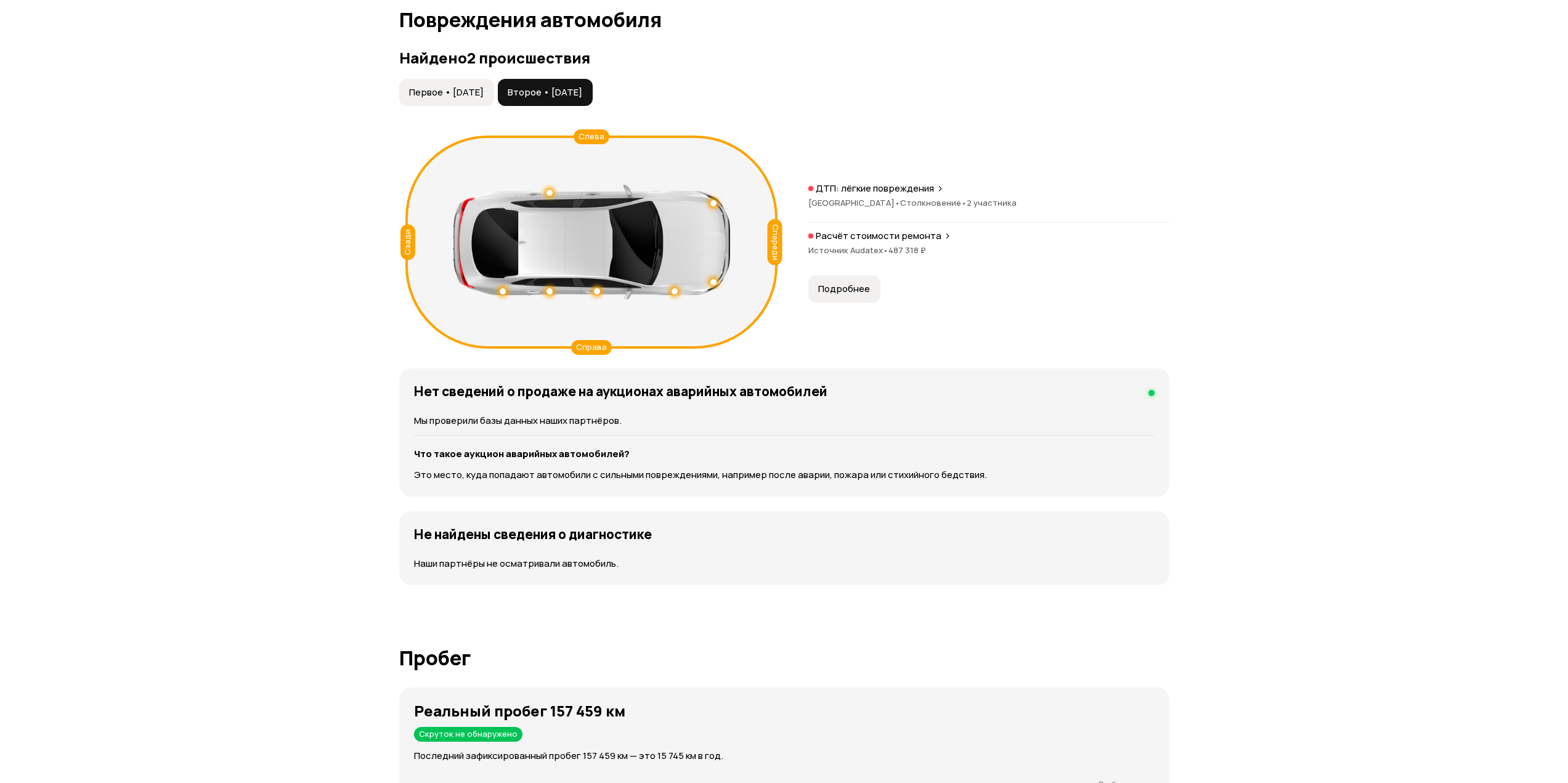
scroll to position [0, 0]
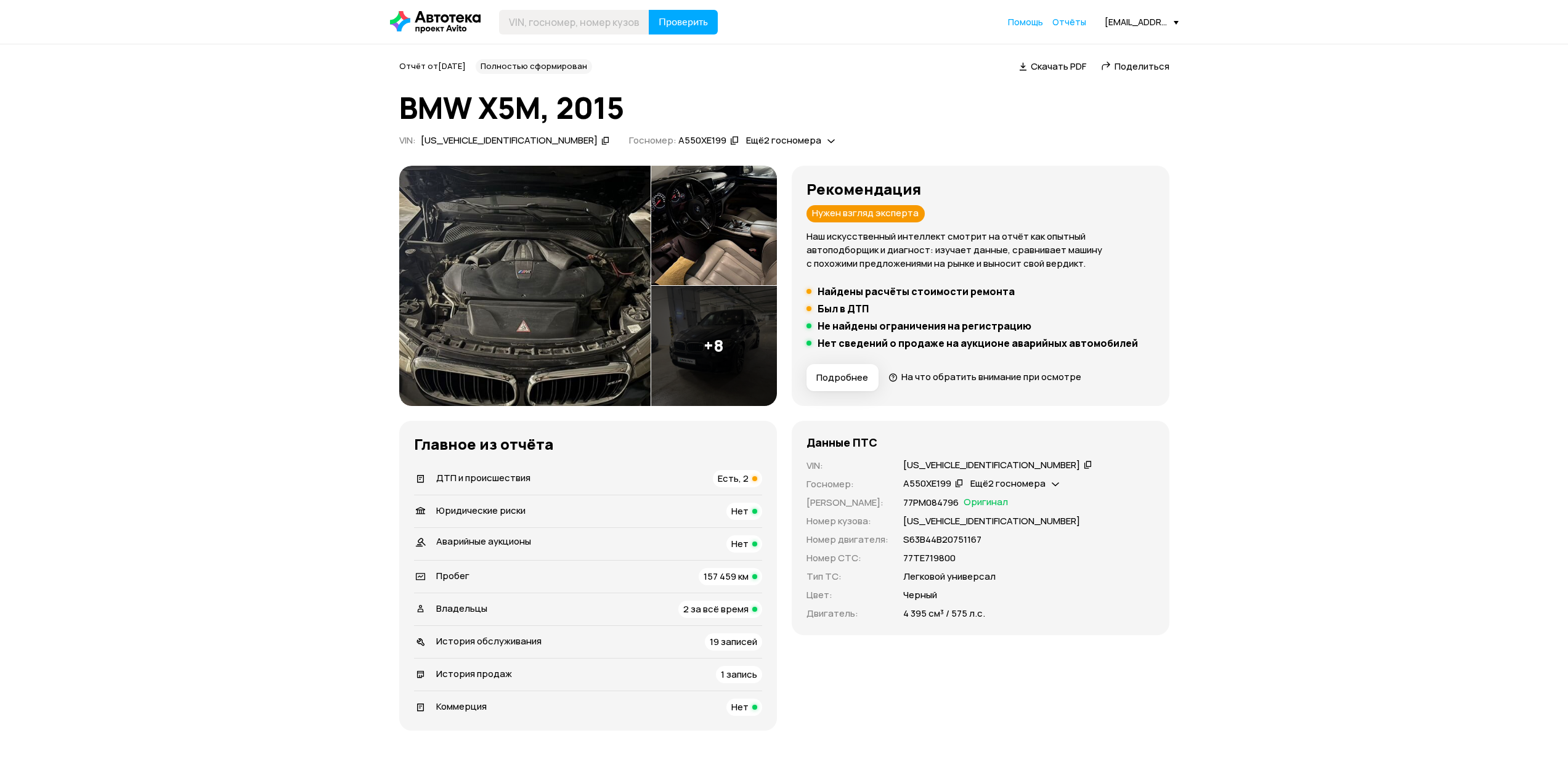
click at [445, 24] on icon at bounding box center [435, 22] width 90 height 22
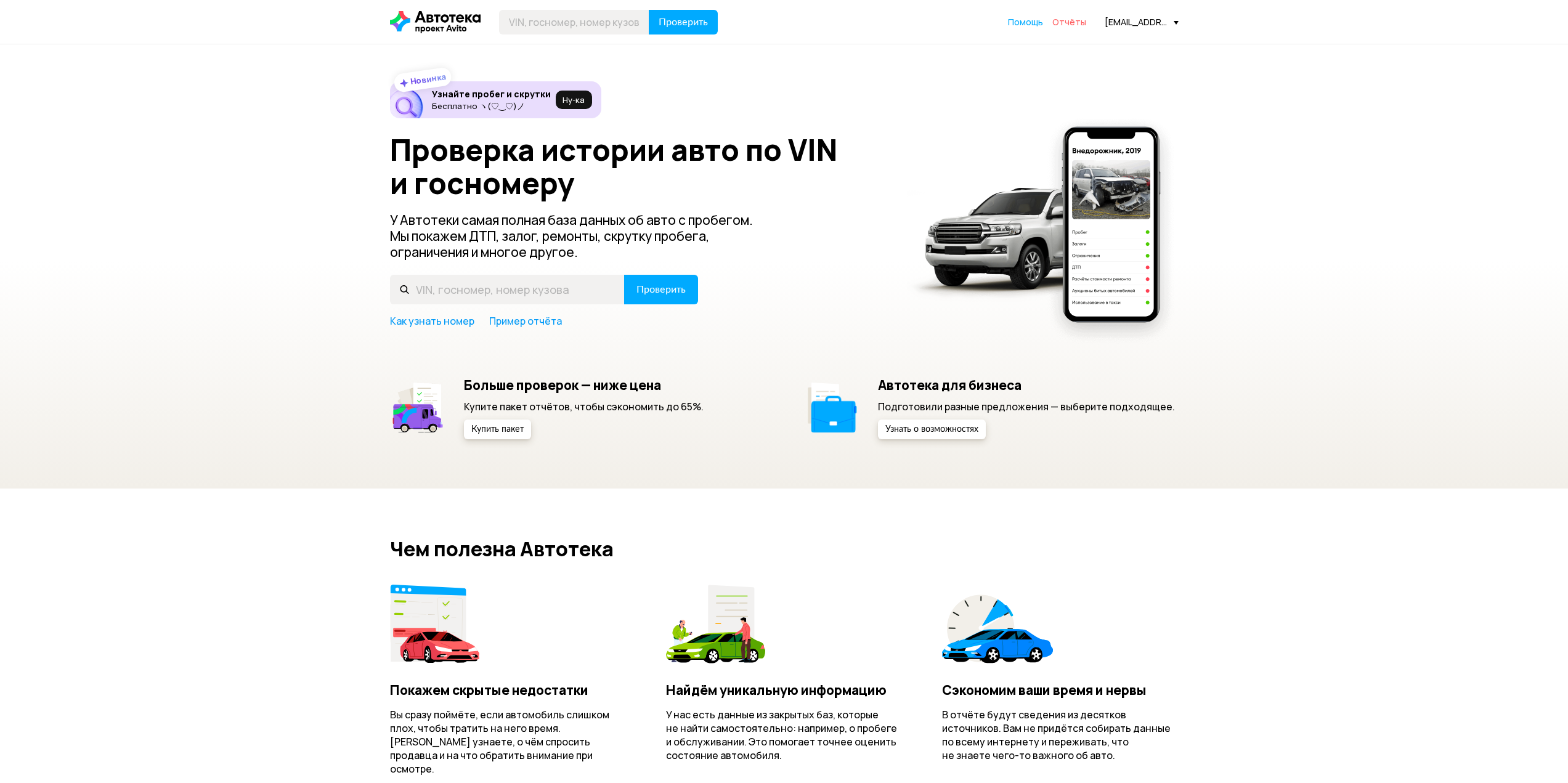
click at [1070, 26] on span "Отчёты" at bounding box center [1069, 22] width 34 height 11
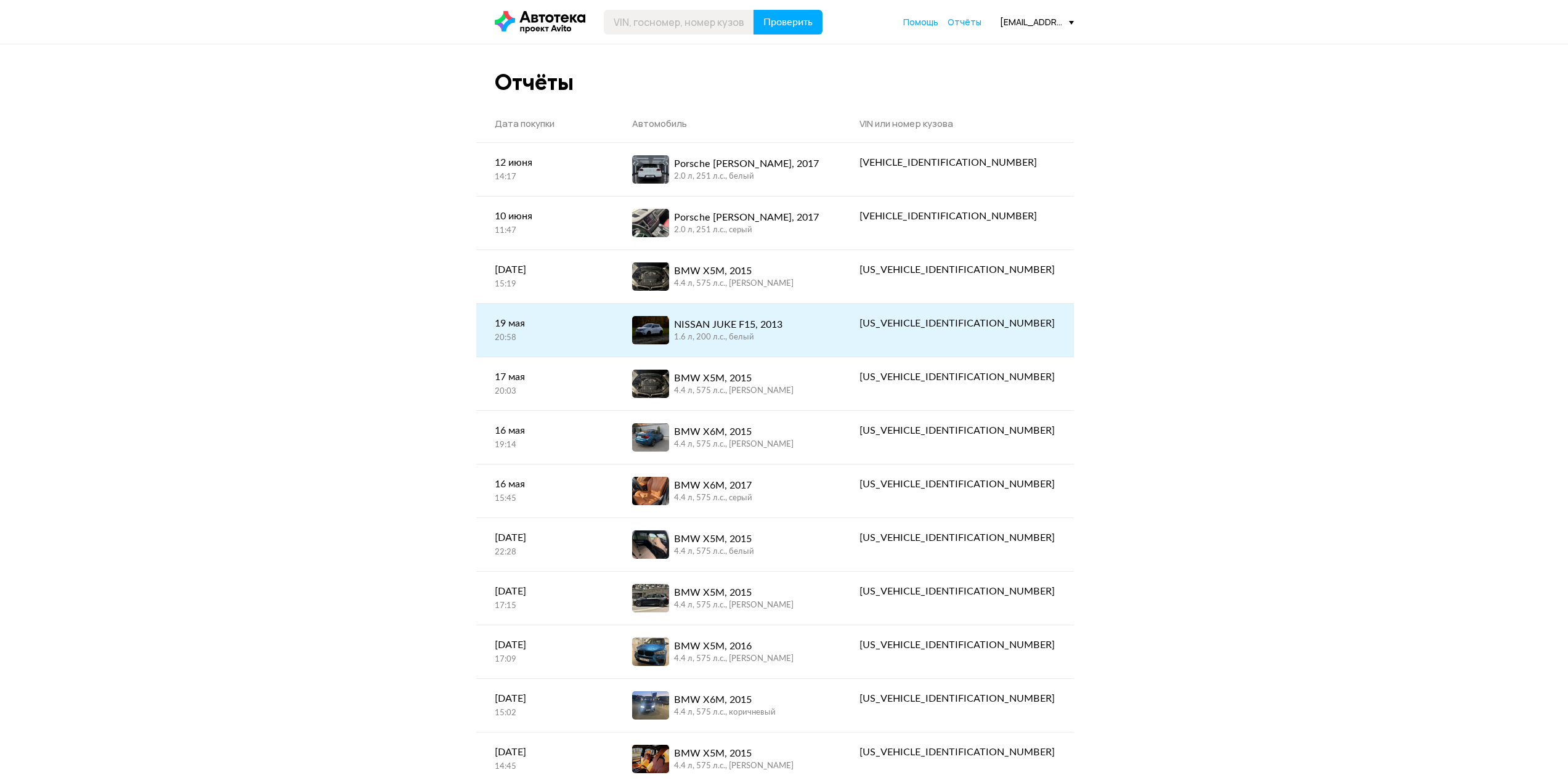
click at [757, 320] on div "NISSAN JUKE F15, 2013" at bounding box center [728, 325] width 109 height 15
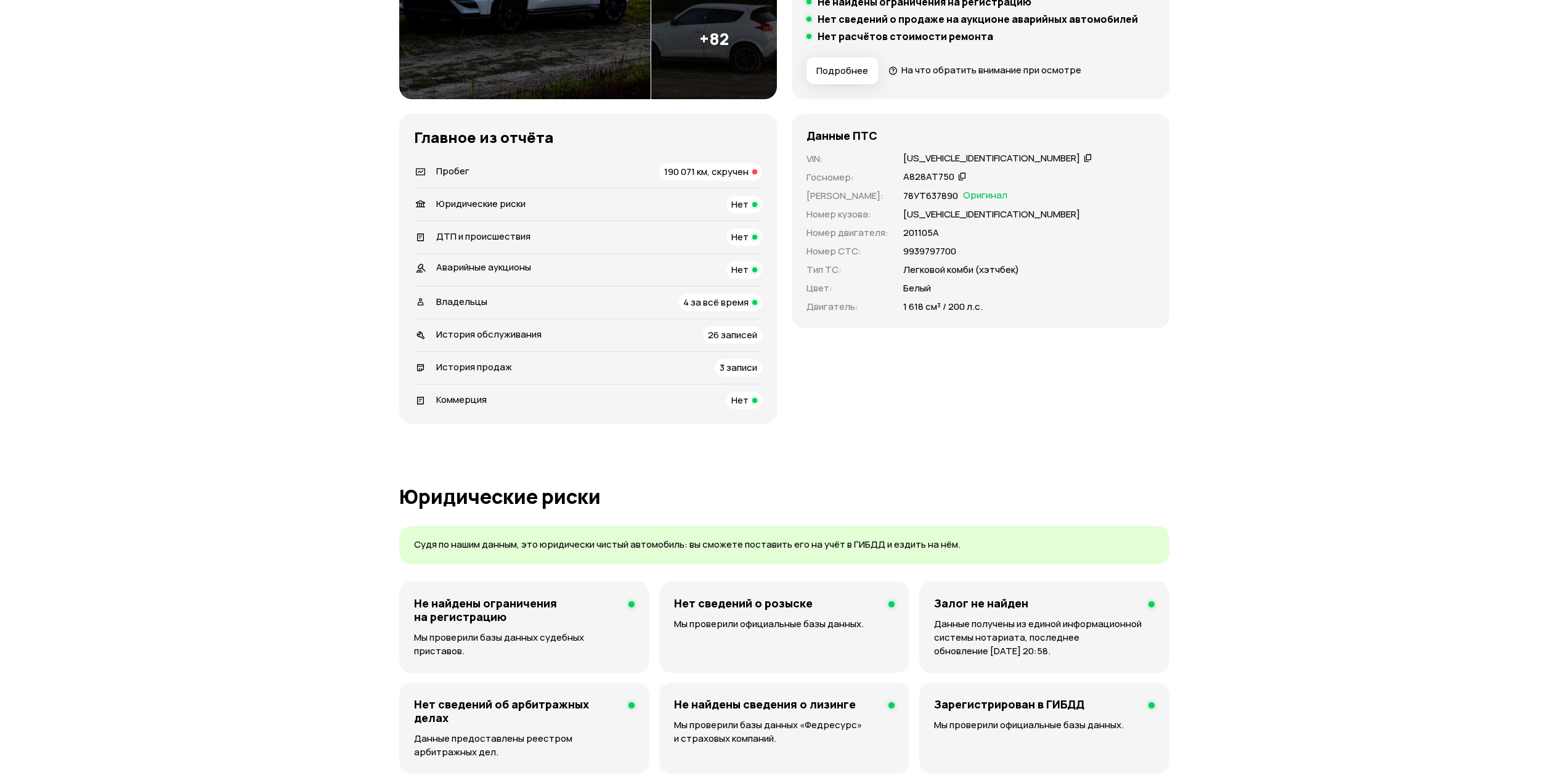
scroll to position [247, 0]
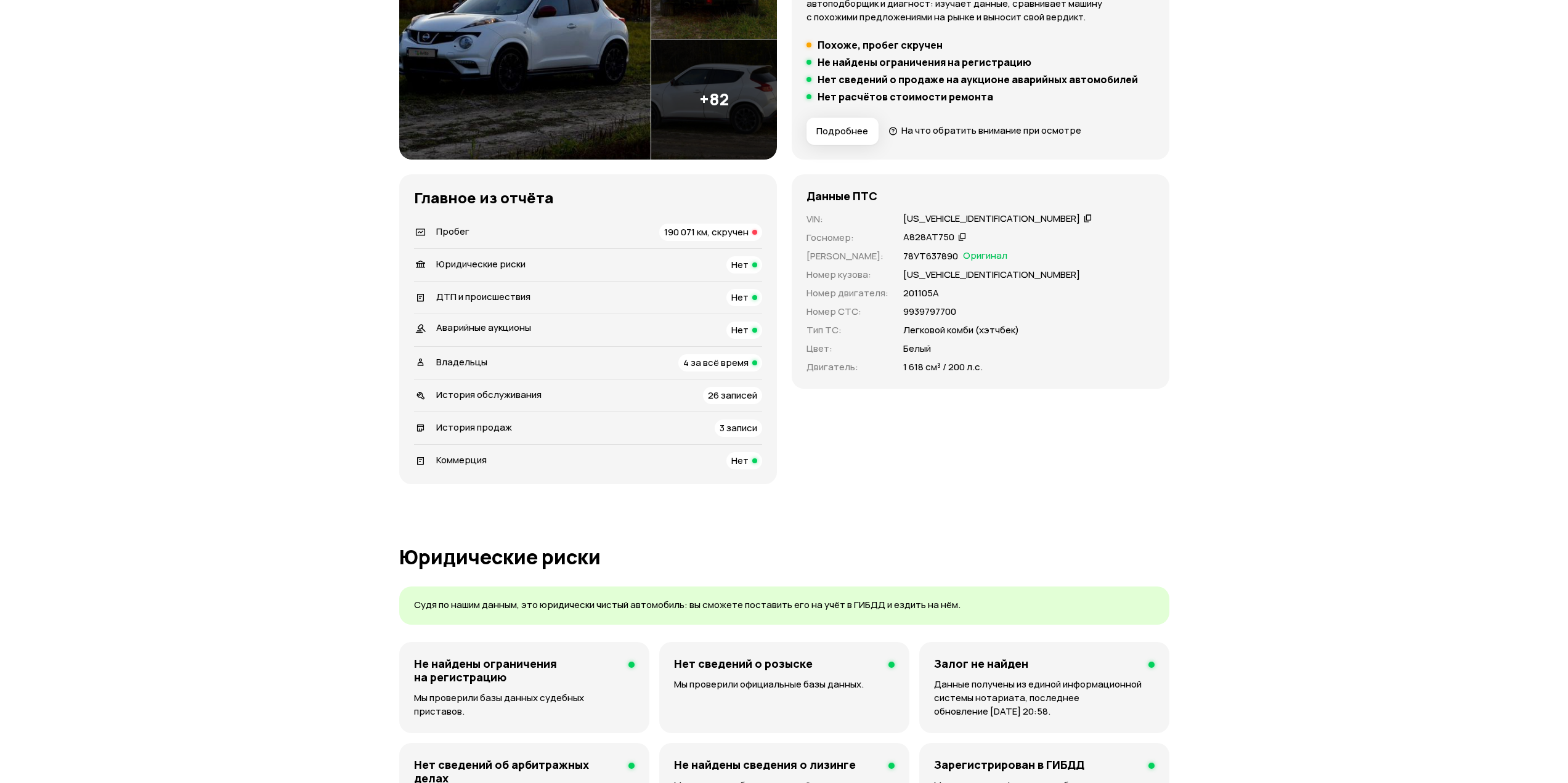
click at [732, 230] on span "190 071 км, скручен" at bounding box center [706, 232] width 85 height 13
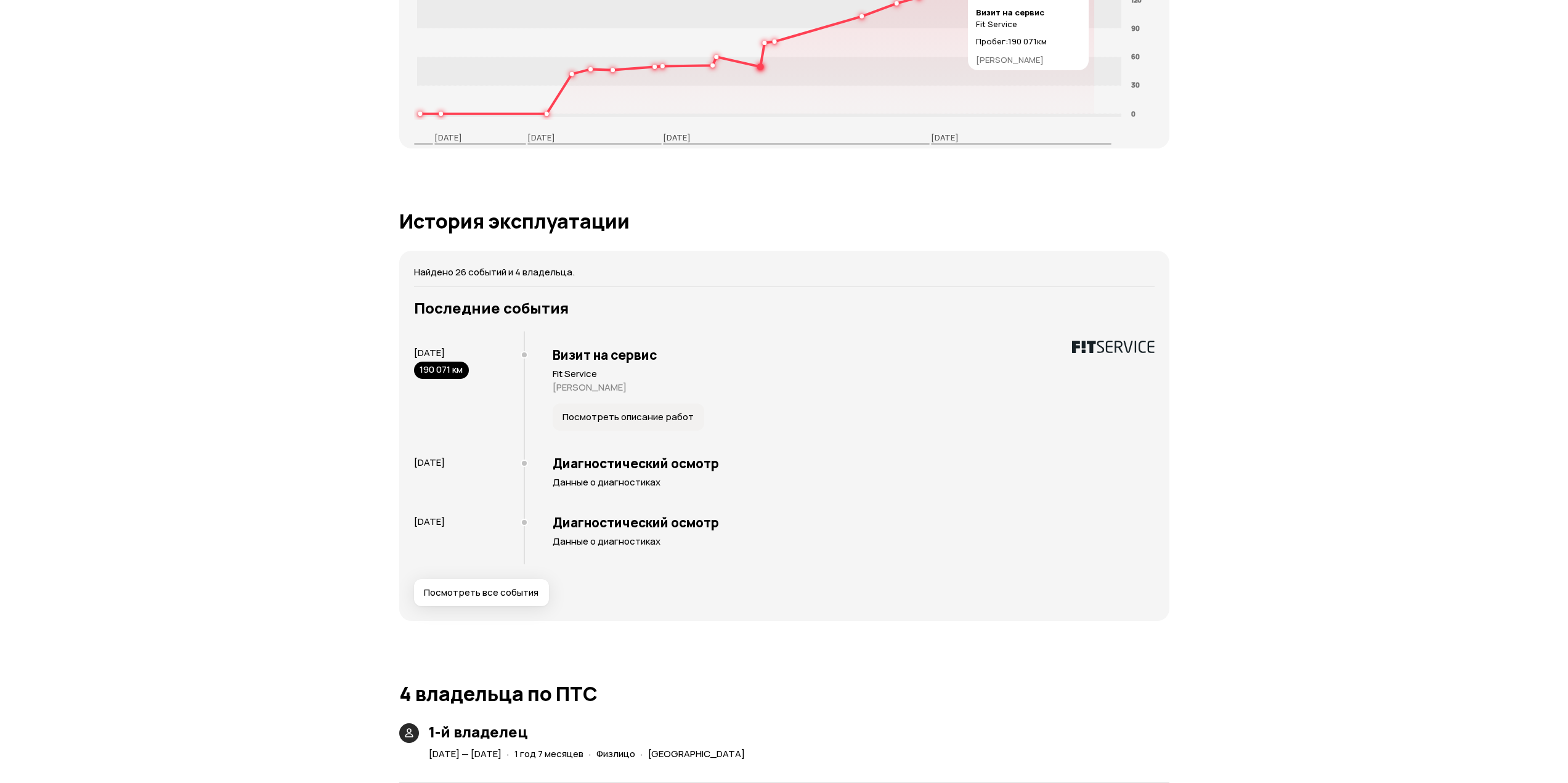
scroll to position [2327, 0]
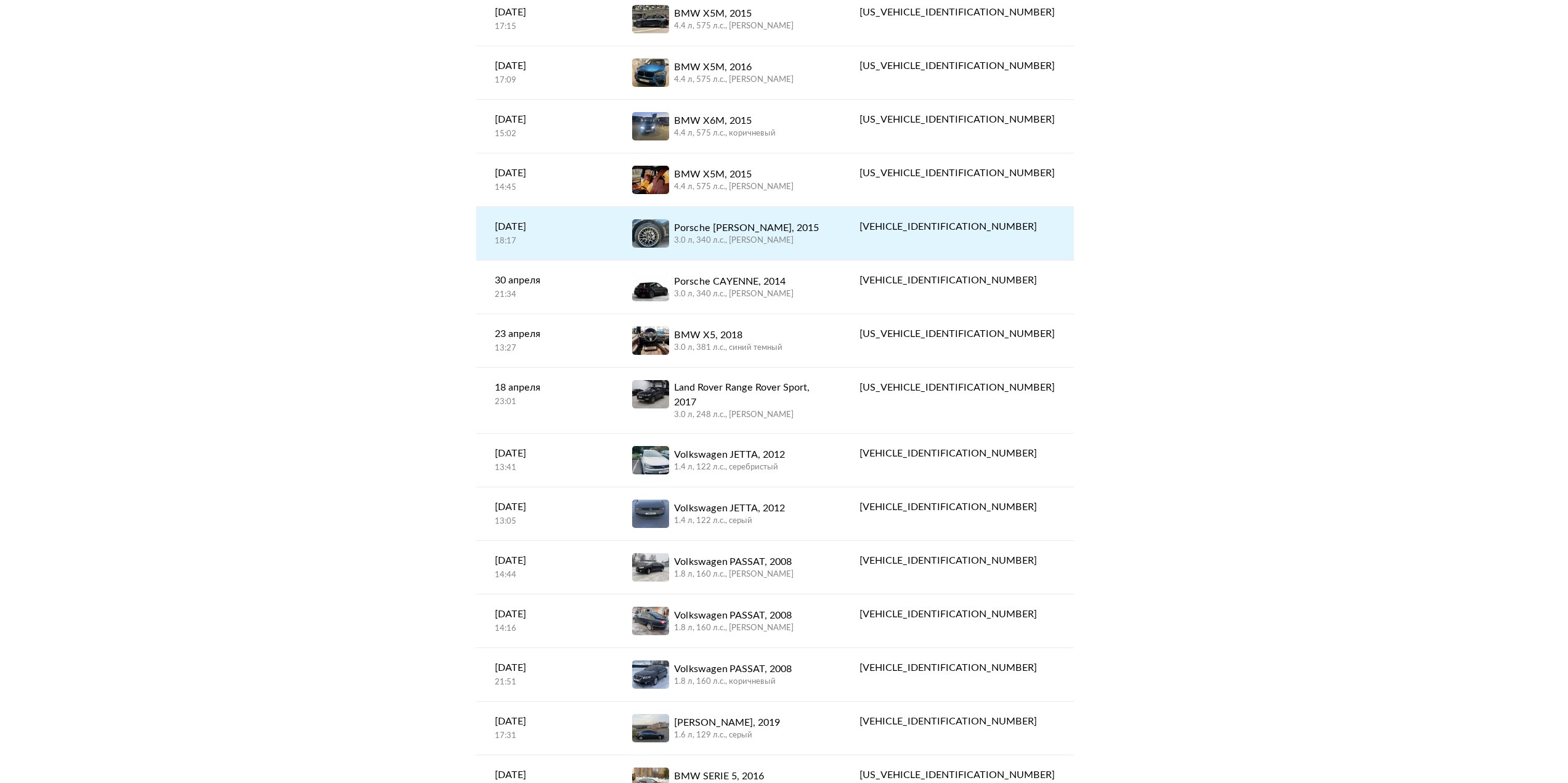
scroll to position [616, 0]
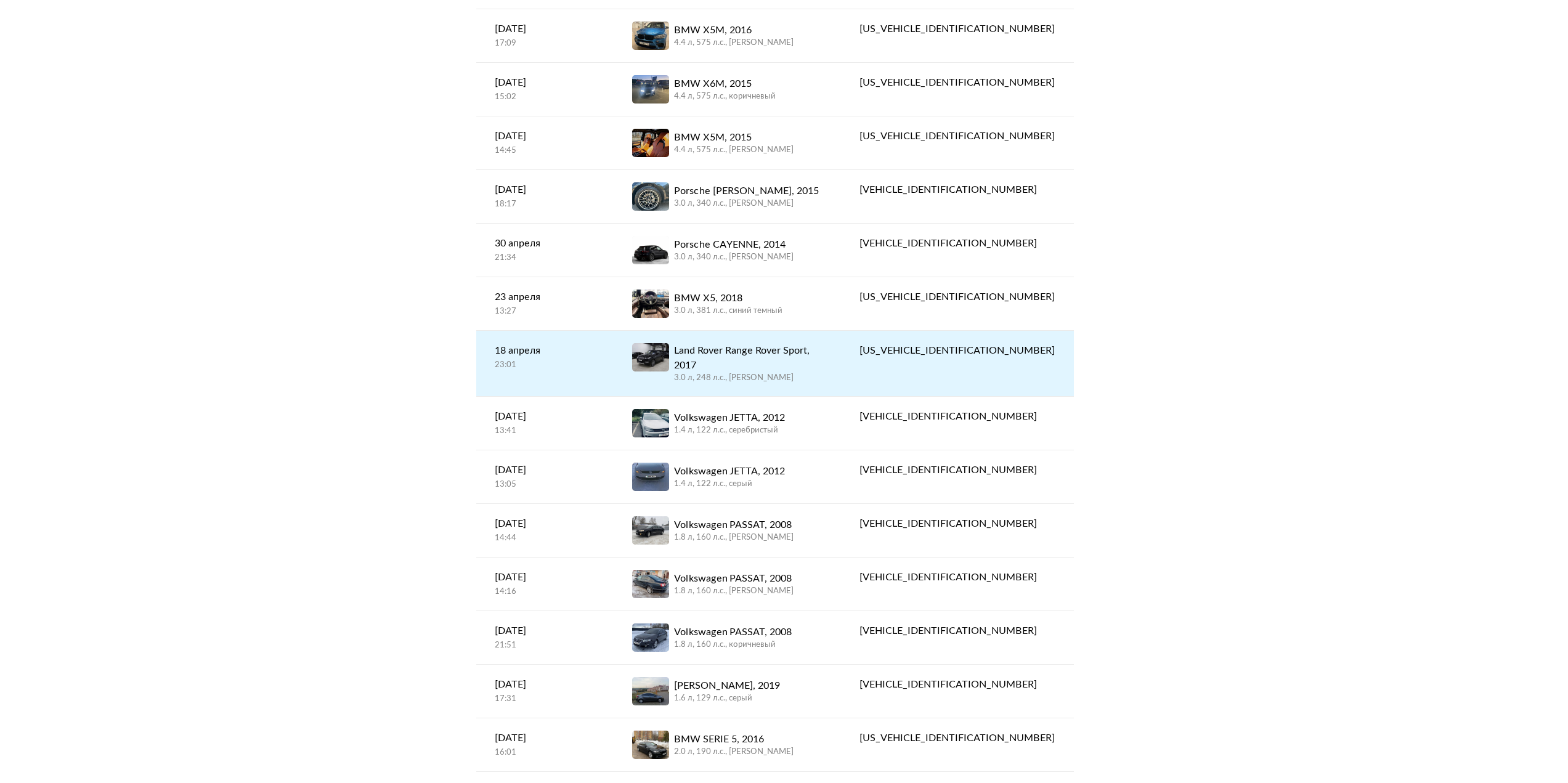
click at [762, 346] on div "Land Rover Range Rover Sport, 2017" at bounding box center [748, 357] width 149 height 30
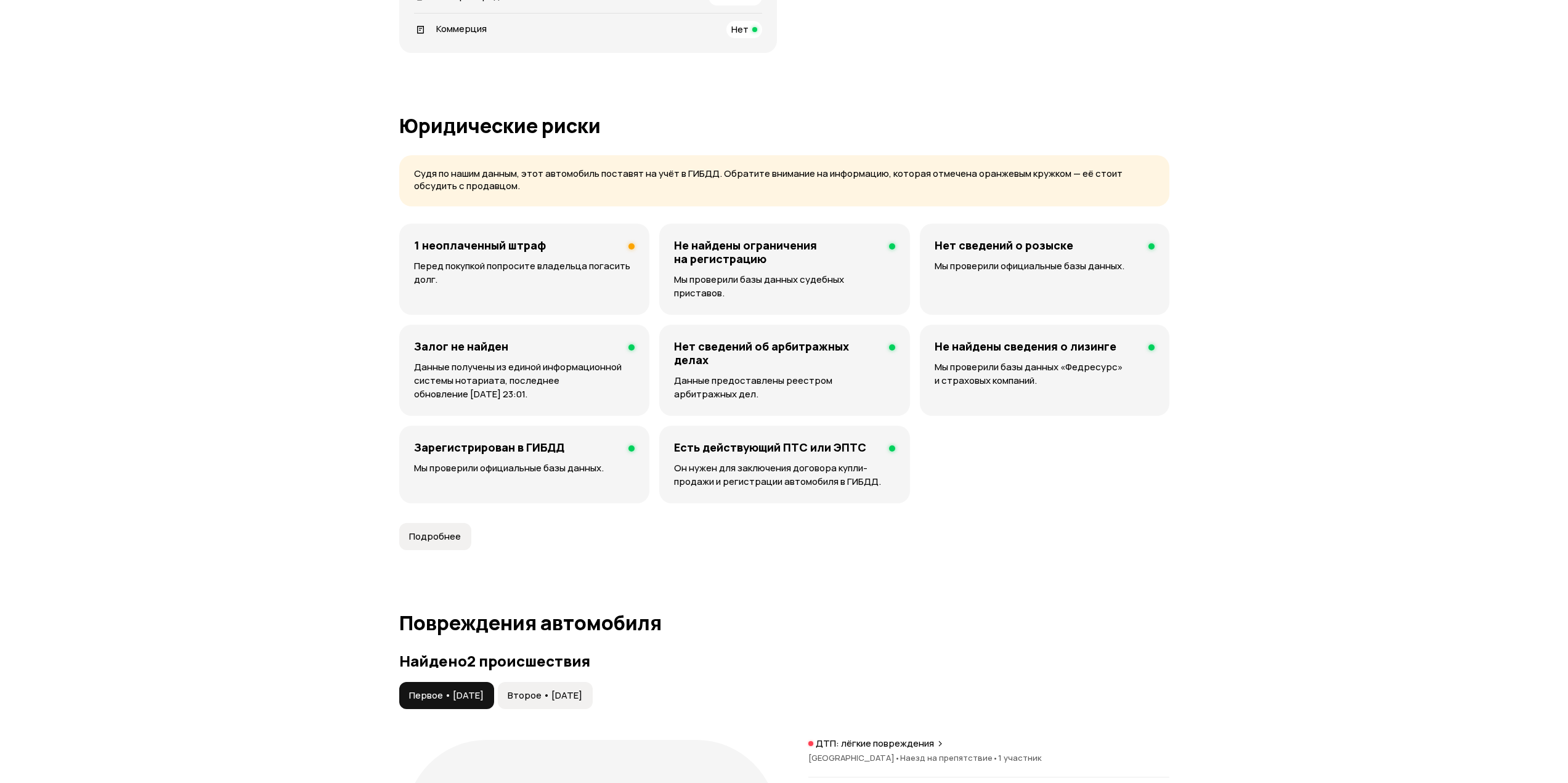
scroll to position [1233, 0]
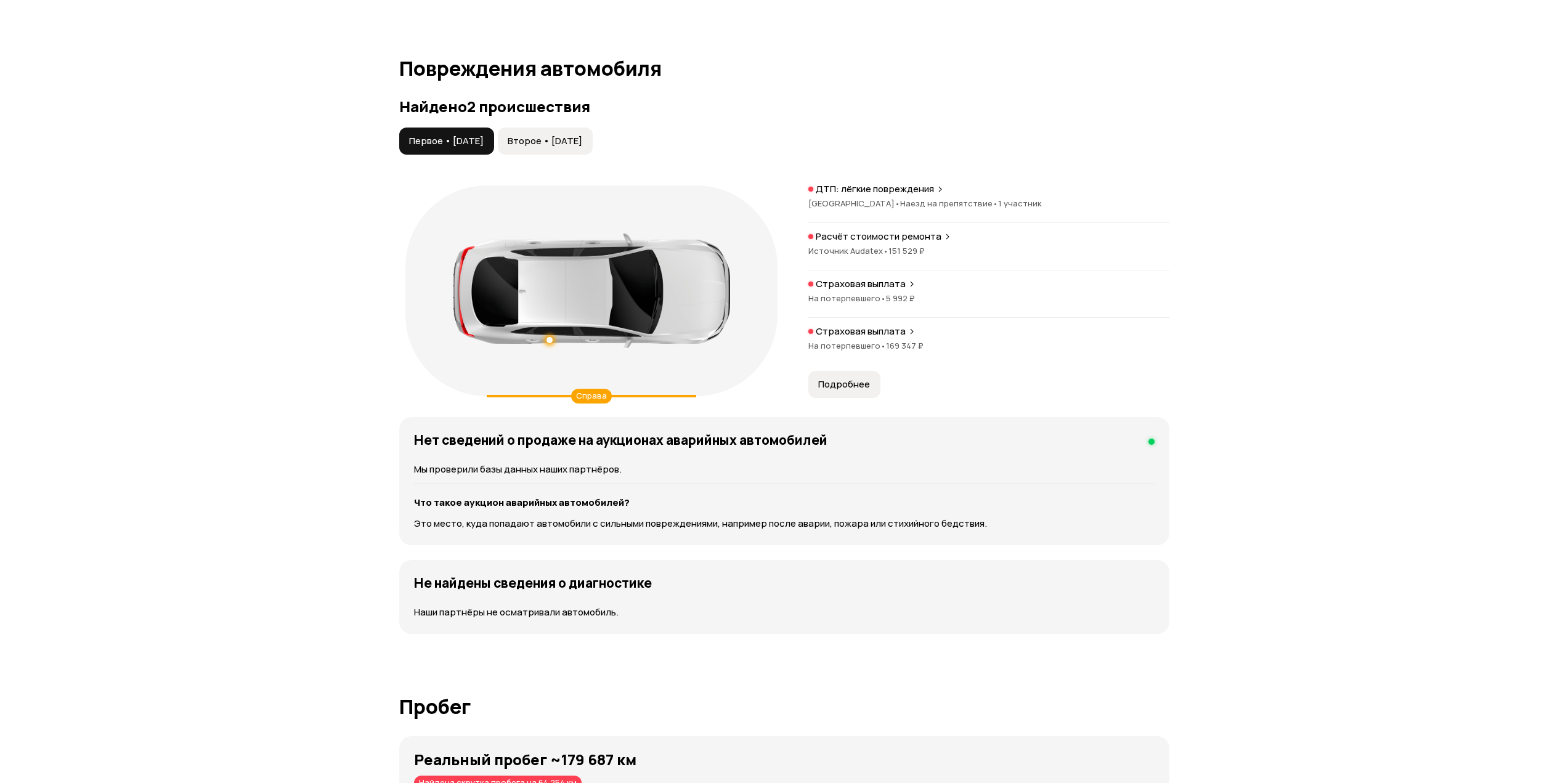
click at [583, 135] on span "Второе • [DATE]" at bounding box center [545, 141] width 74 height 12
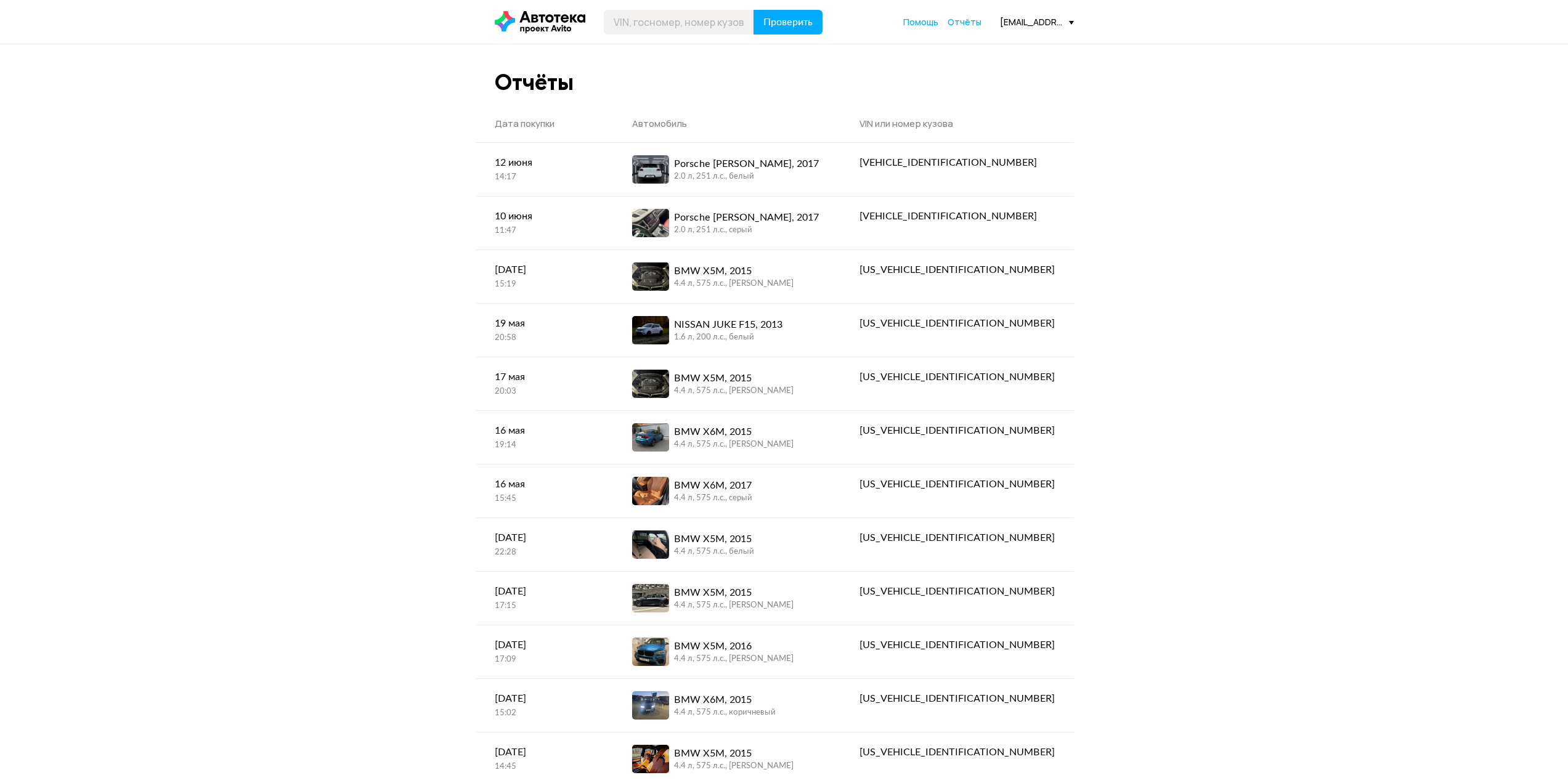
click at [550, 15] on icon at bounding box center [540, 22] width 90 height 22
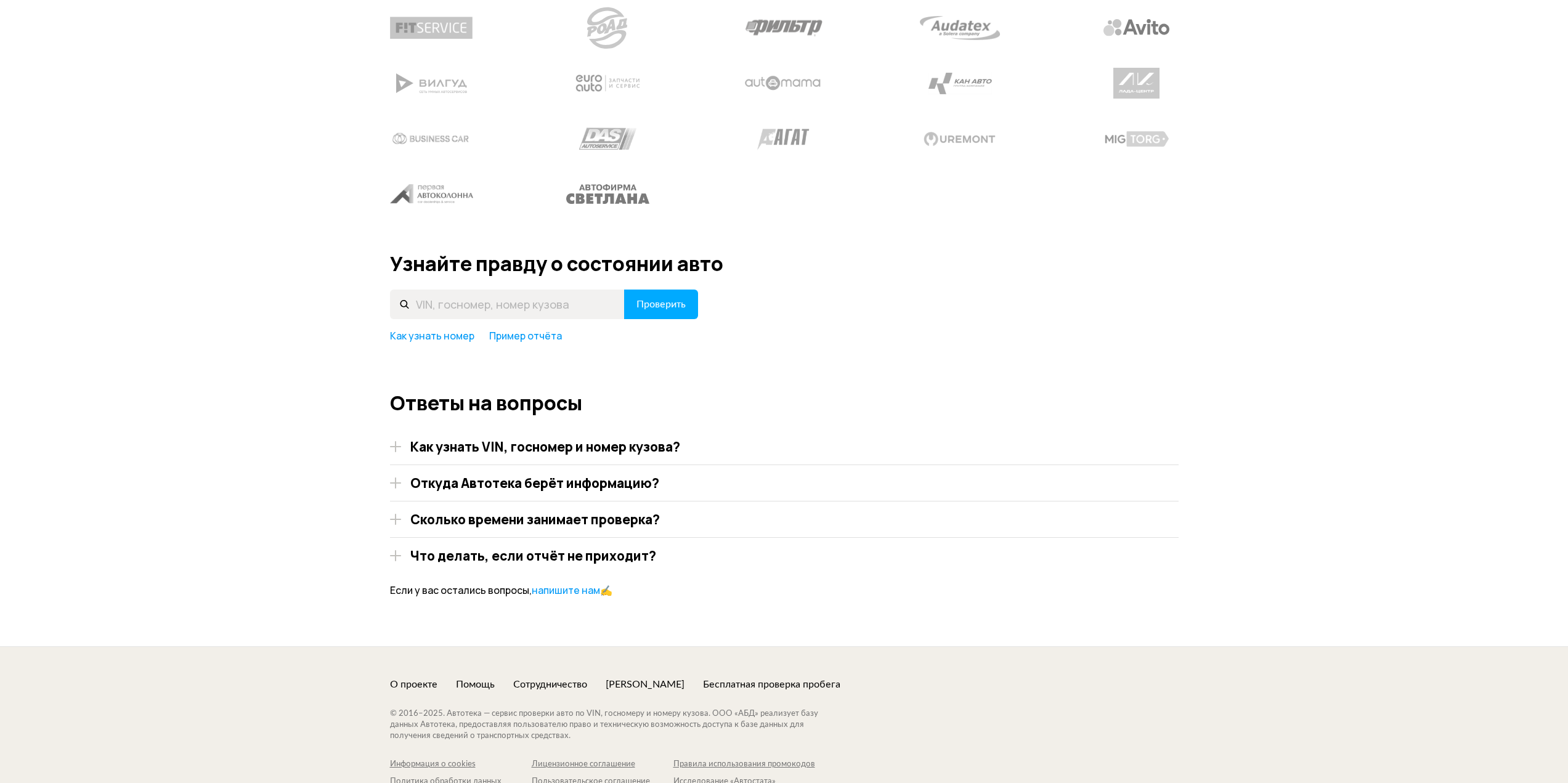
scroll to position [1600, 0]
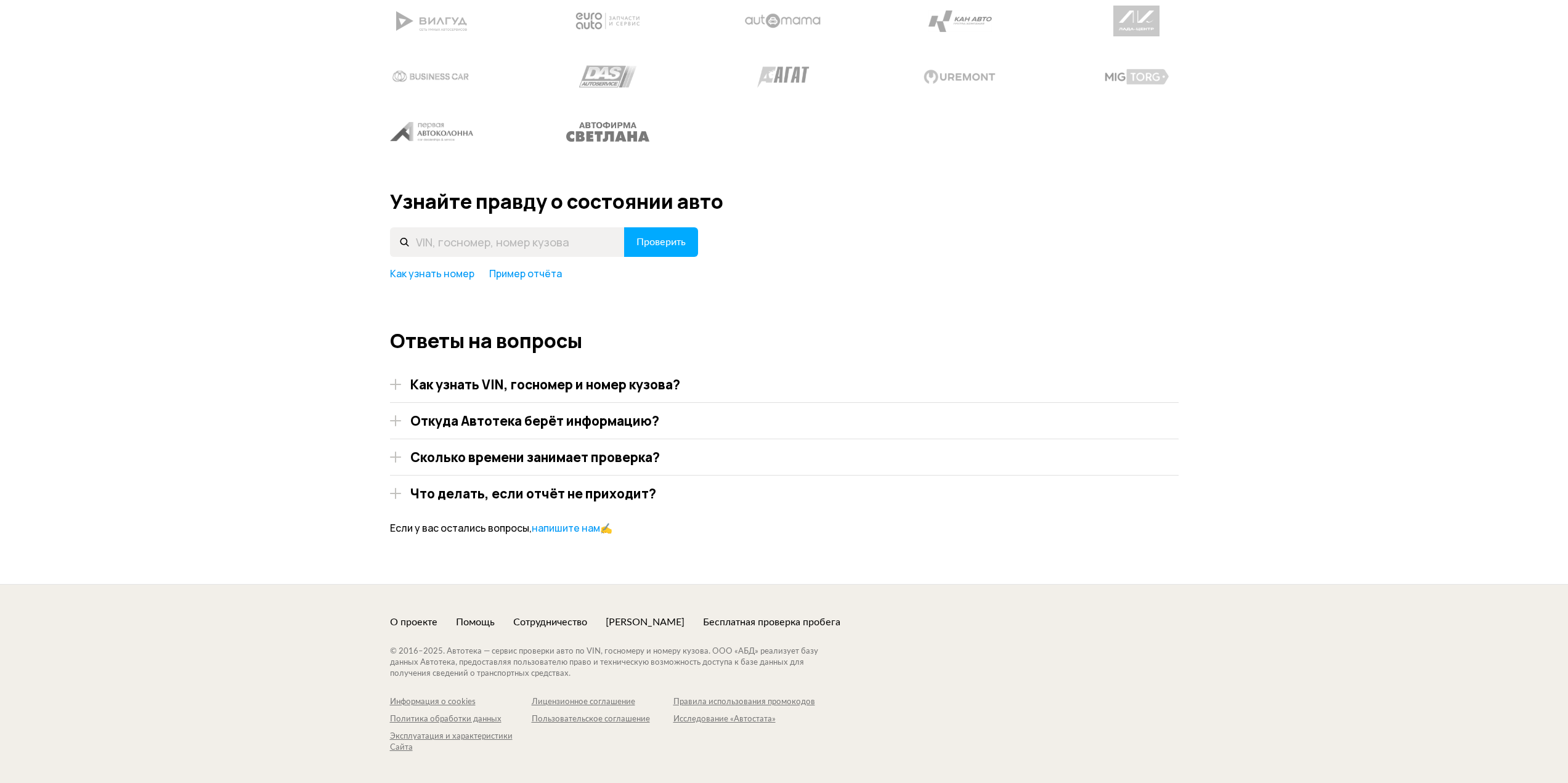
click at [567, 413] on h4 "Откуда Автотека берёт информацию?" at bounding box center [534, 421] width 248 height 16
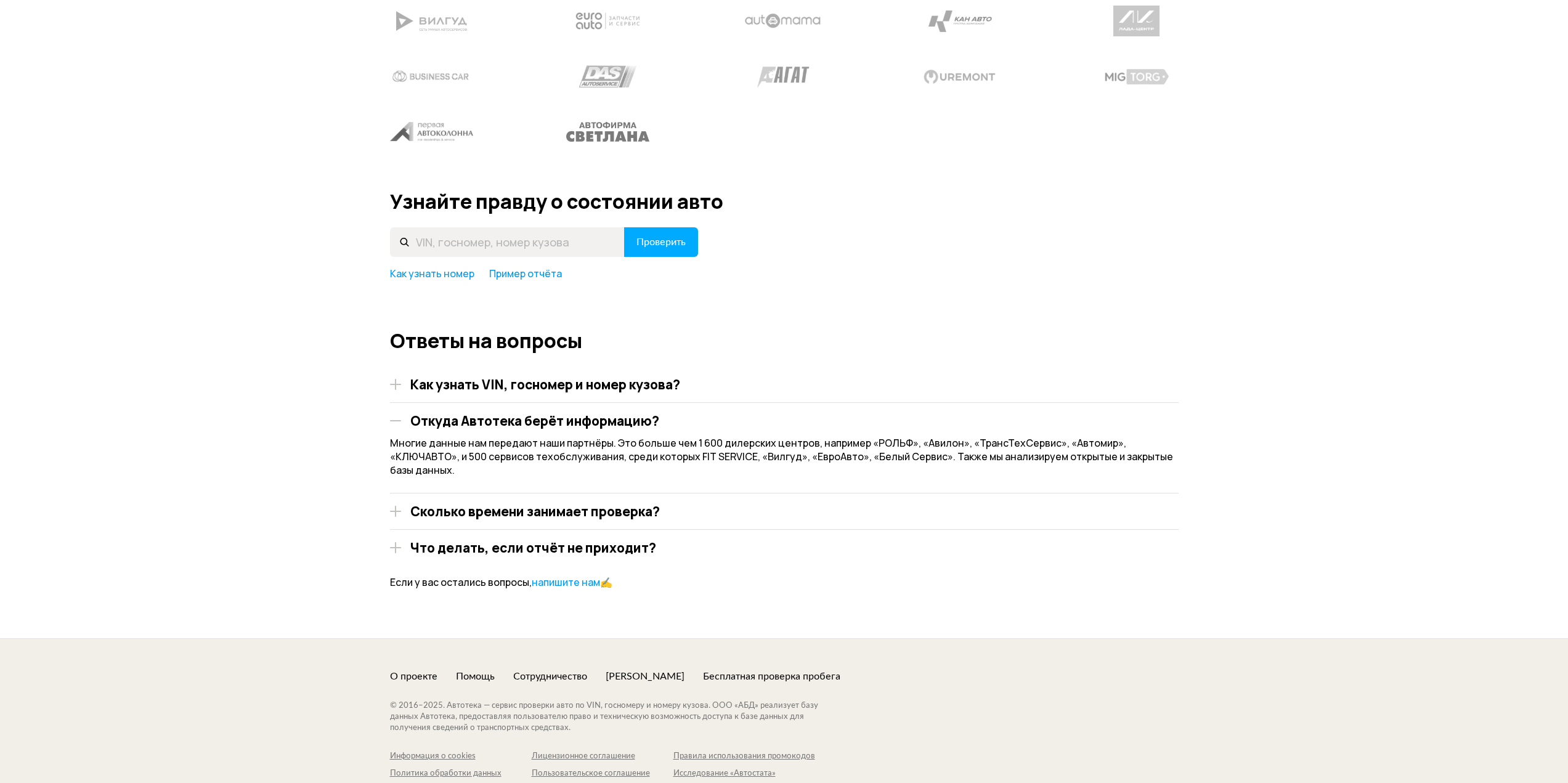
click at [567, 413] on h4 "Откуда Автотека берёт информацию?" at bounding box center [534, 421] width 248 height 16
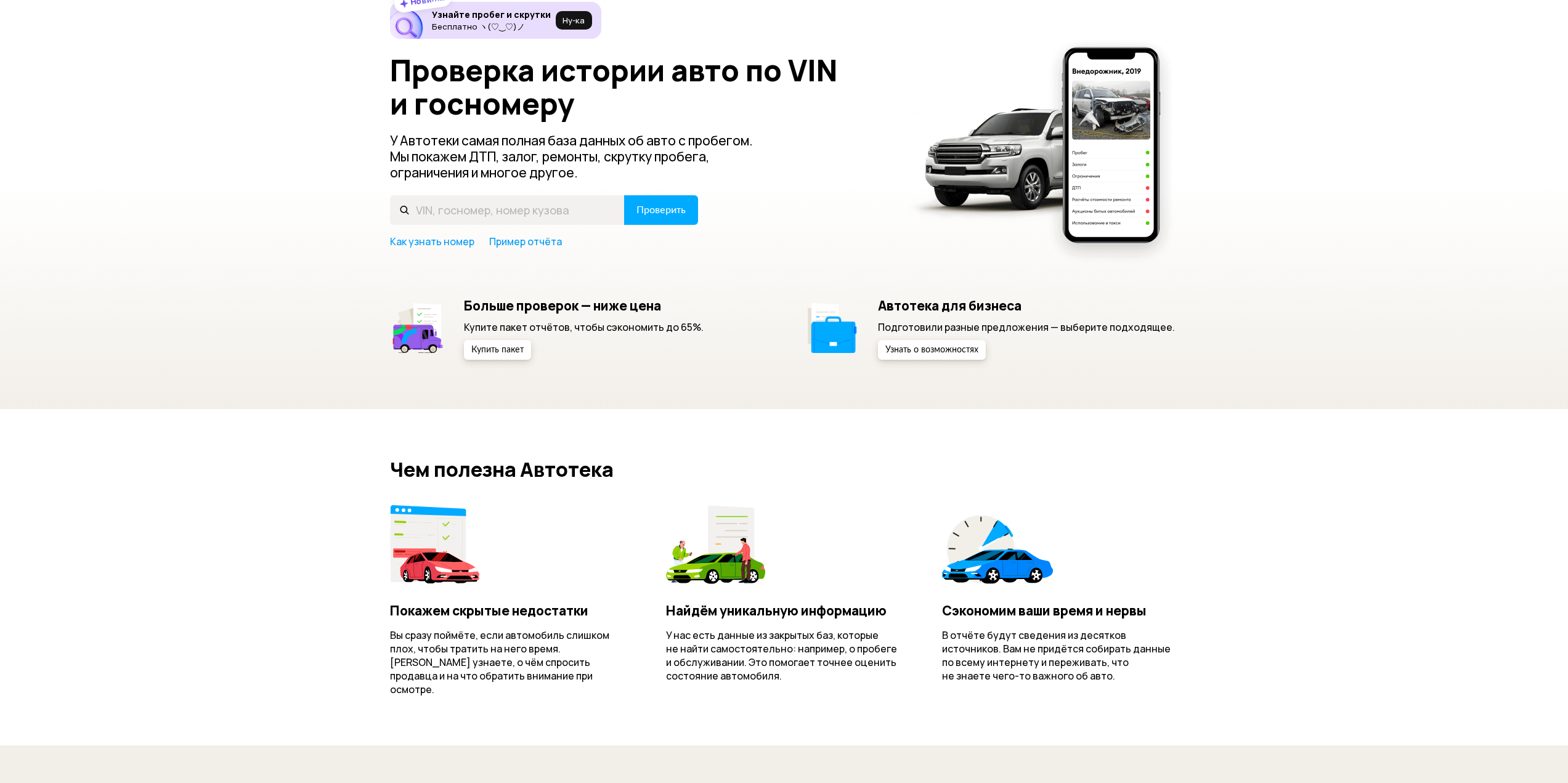
scroll to position [0, 0]
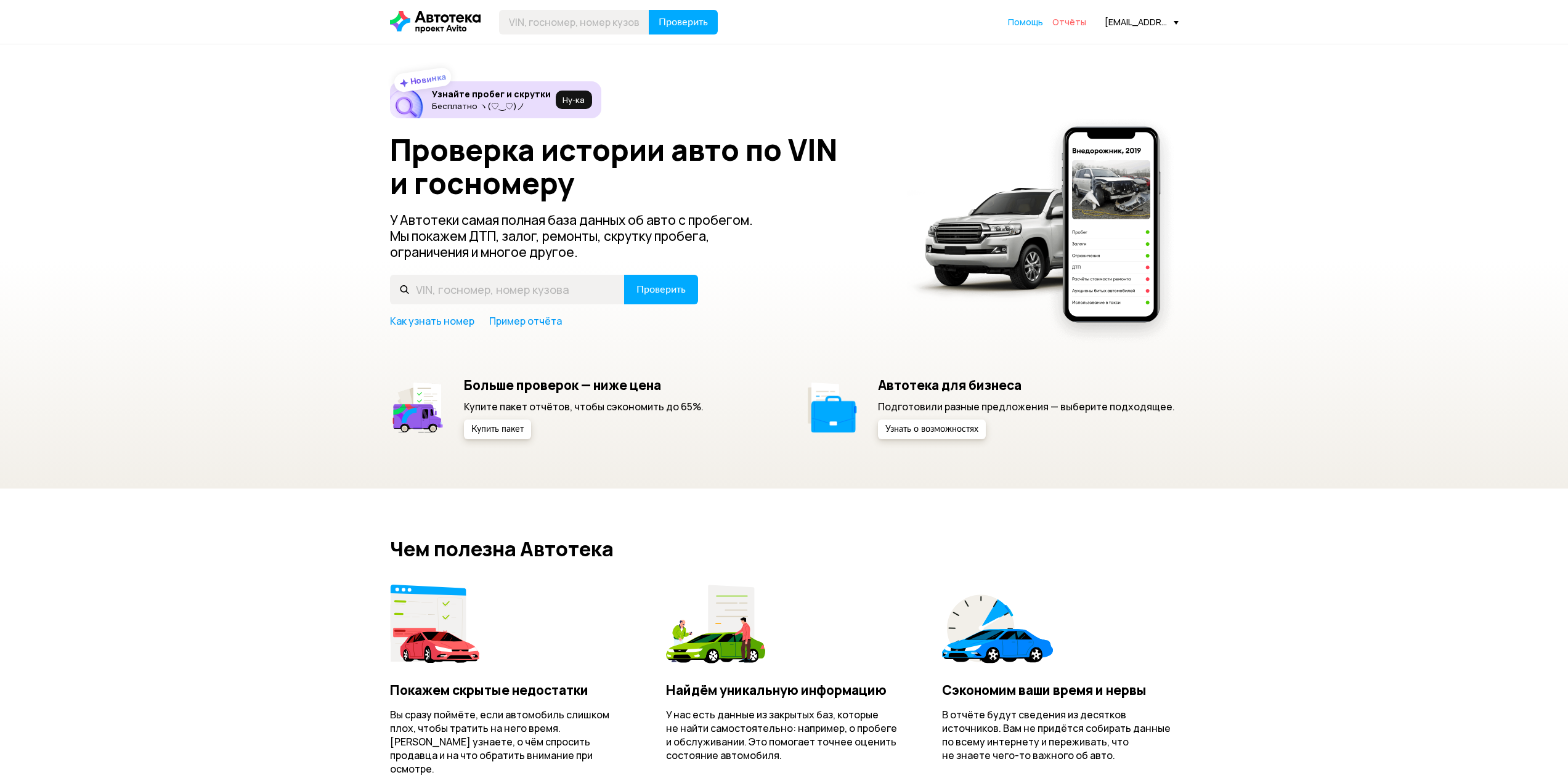
click at [1074, 20] on span "Отчёты" at bounding box center [1069, 22] width 34 height 11
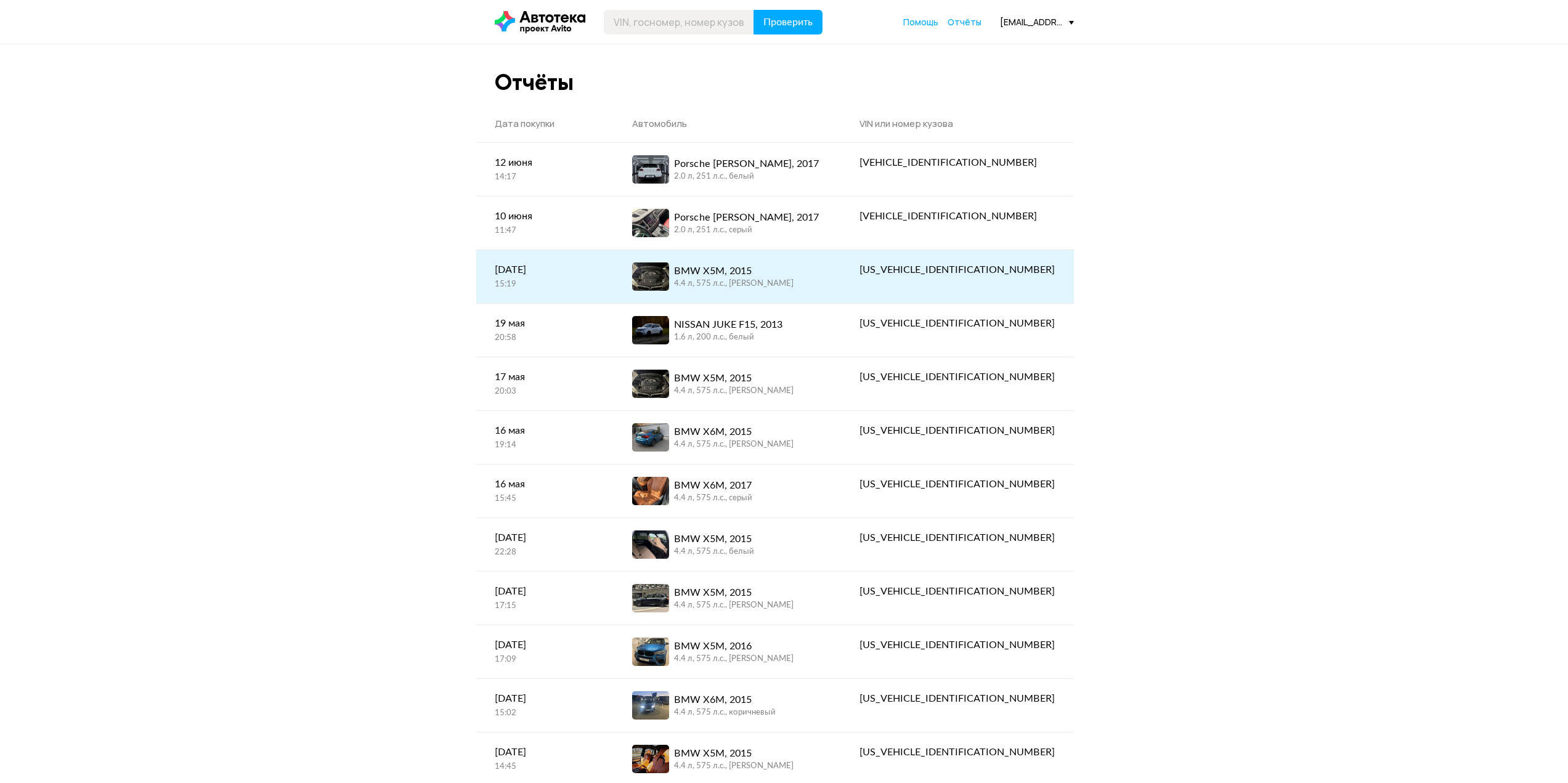
click at [765, 270] on div "BMW X5M, 2015" at bounding box center [734, 271] width 120 height 15
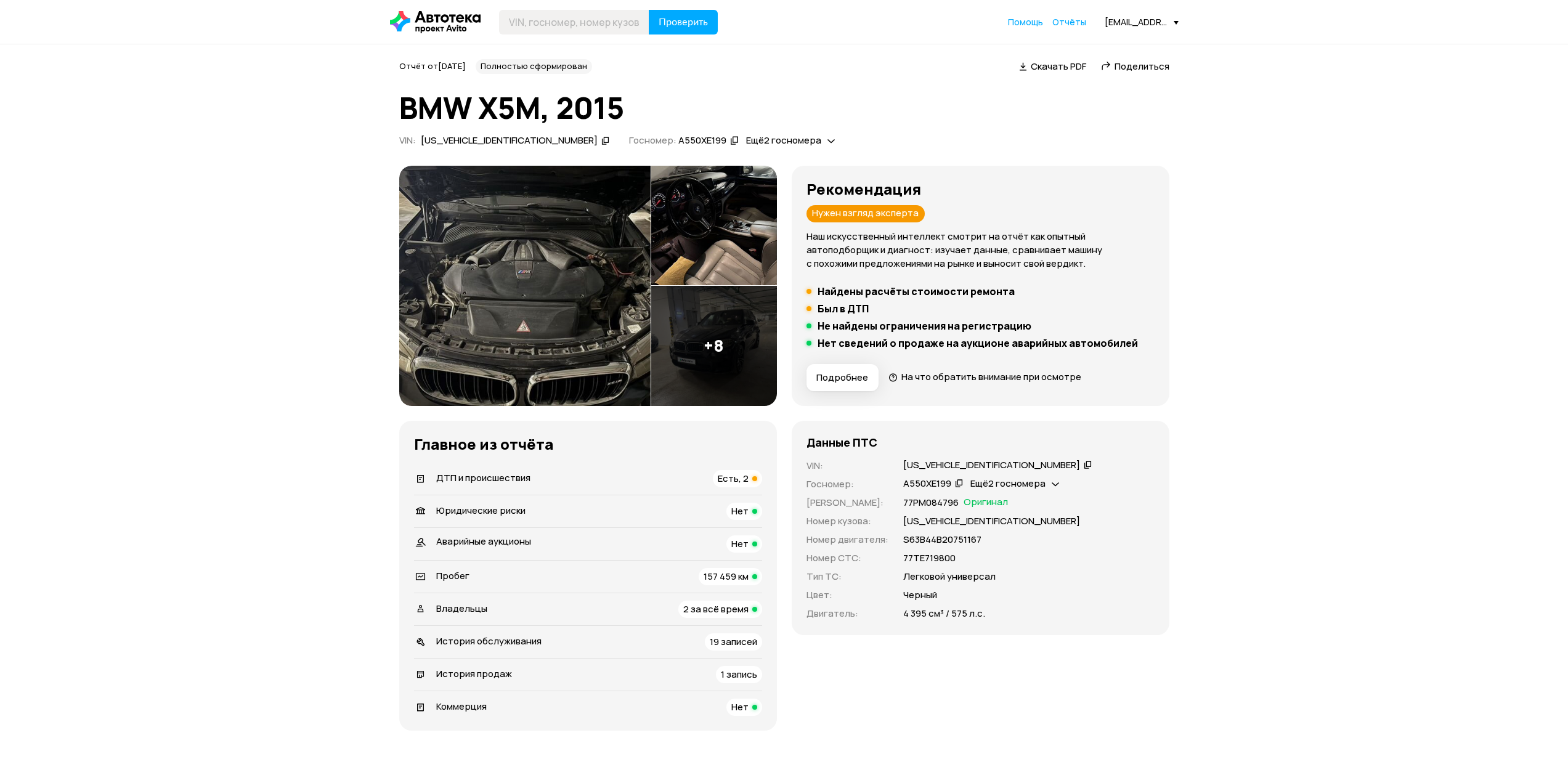
click at [594, 266] on img at bounding box center [525, 286] width 251 height 240
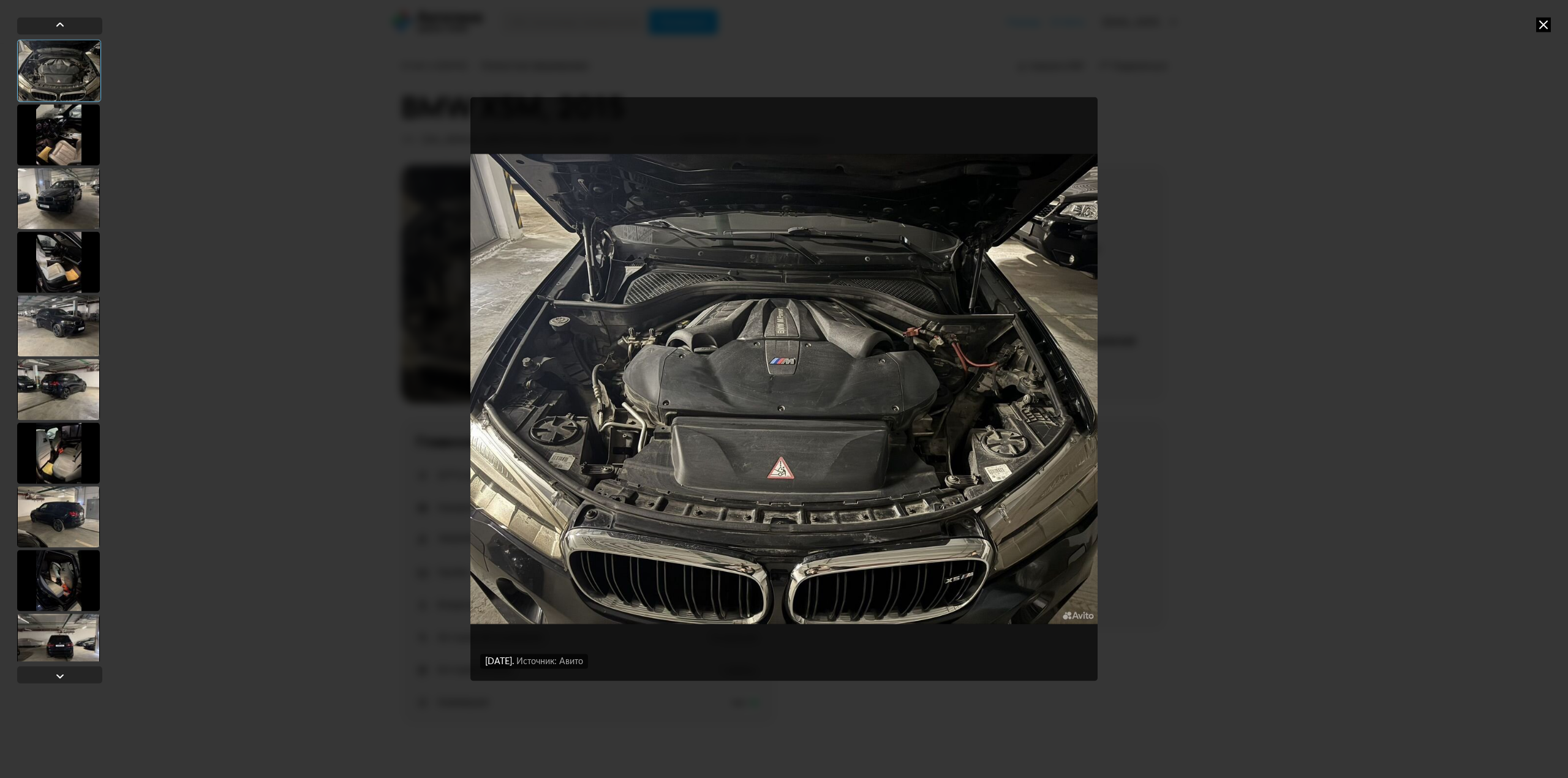
click at [1243, 334] on div "[DATE] Источник: Авито [DATE] Источник: Авито" at bounding box center [784, 389] width 1568 height 778
click at [1545, 33] on div "[DATE] Источник: Авито [DATE] Источник: Авито" at bounding box center [784, 389] width 1568 height 778
click at [1545, 26] on icon at bounding box center [1543, 25] width 15 height 15
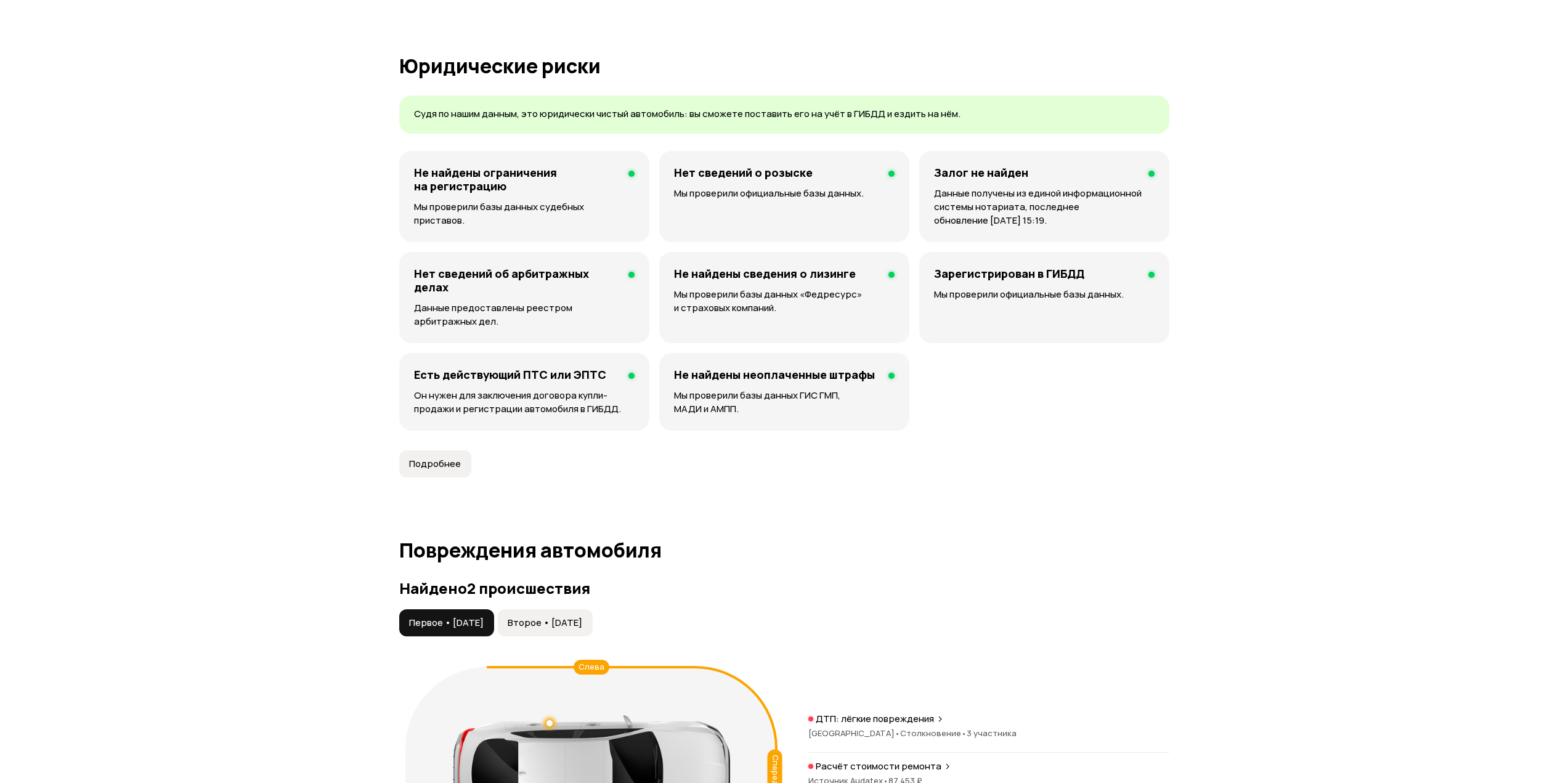
scroll to position [1048, 0]
